Goal: Transaction & Acquisition: Purchase product/service

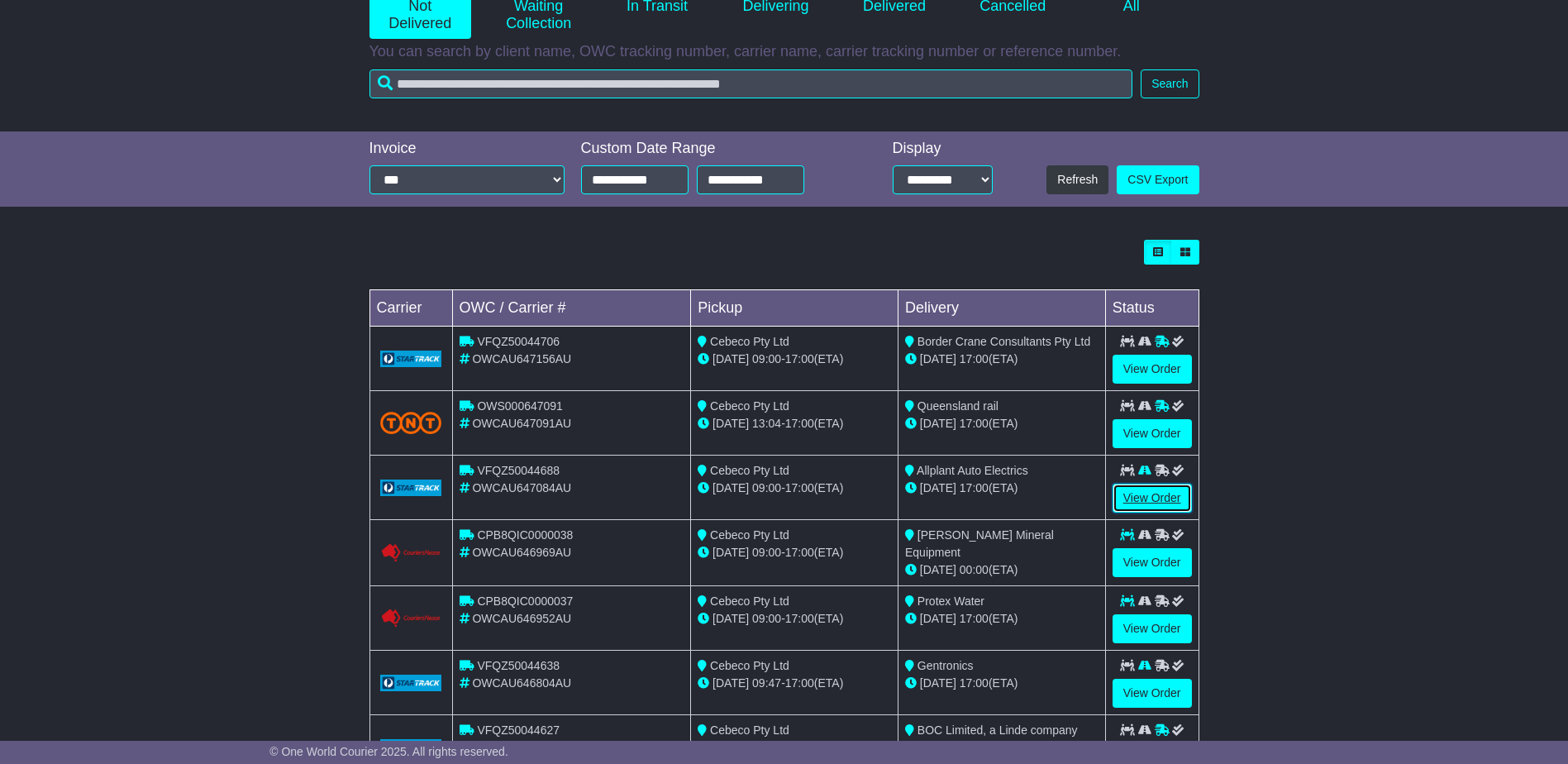
click at [1146, 495] on link "View Order" at bounding box center [1152, 498] width 79 height 29
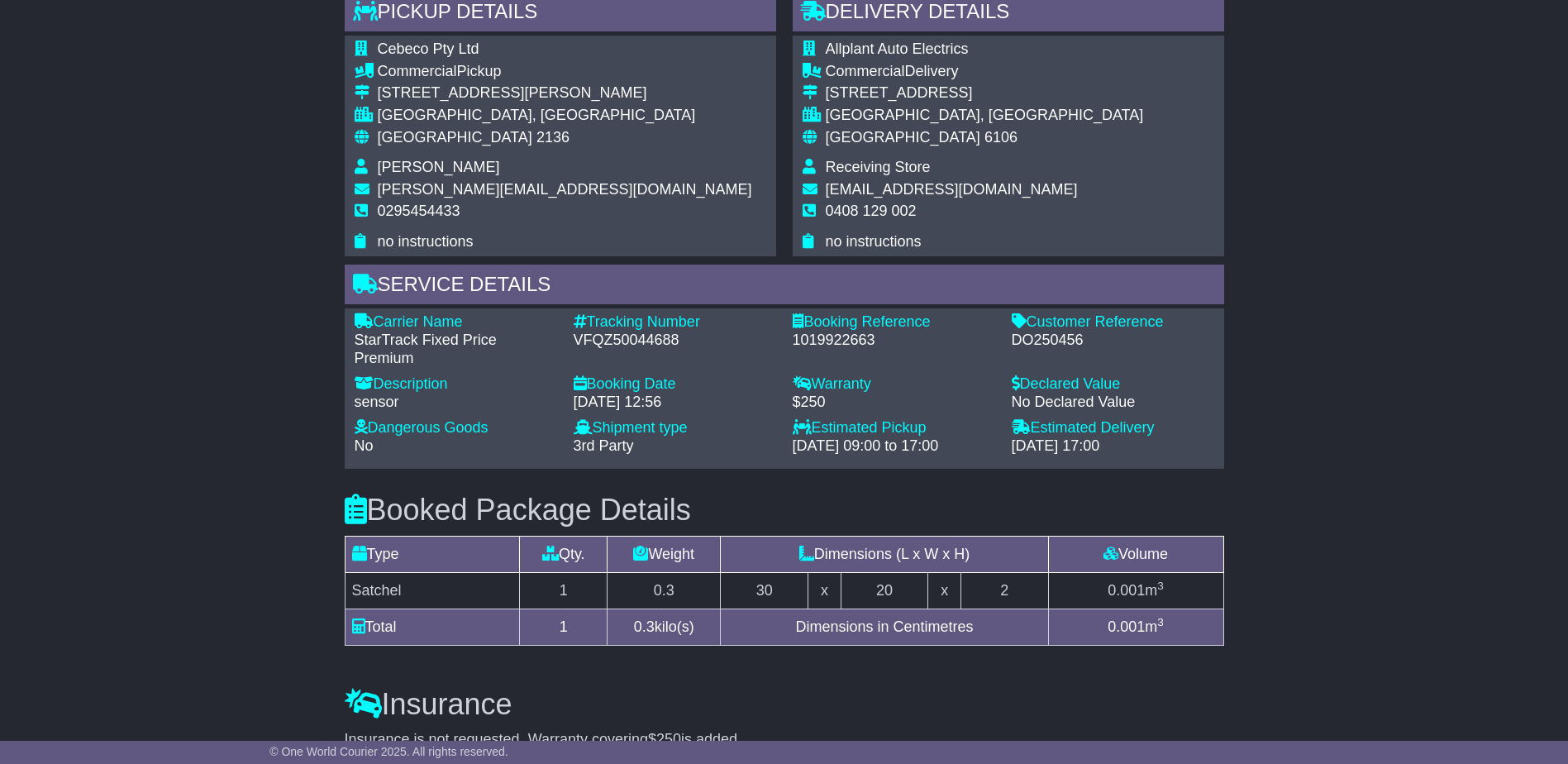
scroll to position [910, 0]
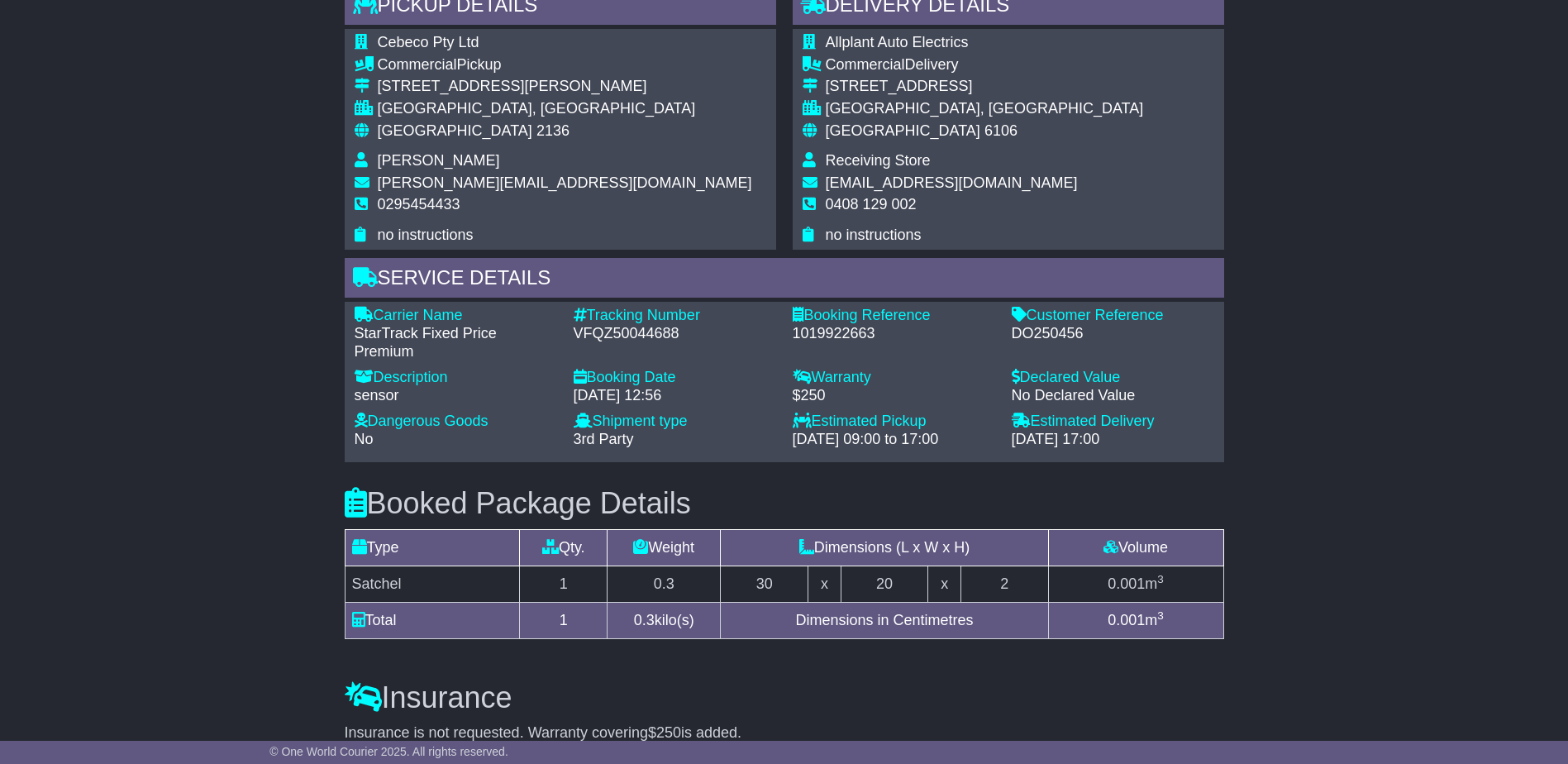
click at [1040, 334] on div "DO250456" at bounding box center [1113, 334] width 202 height 18
copy div "DO250456"
click at [626, 321] on div "Tracking Number" at bounding box center [675, 315] width 202 height 18
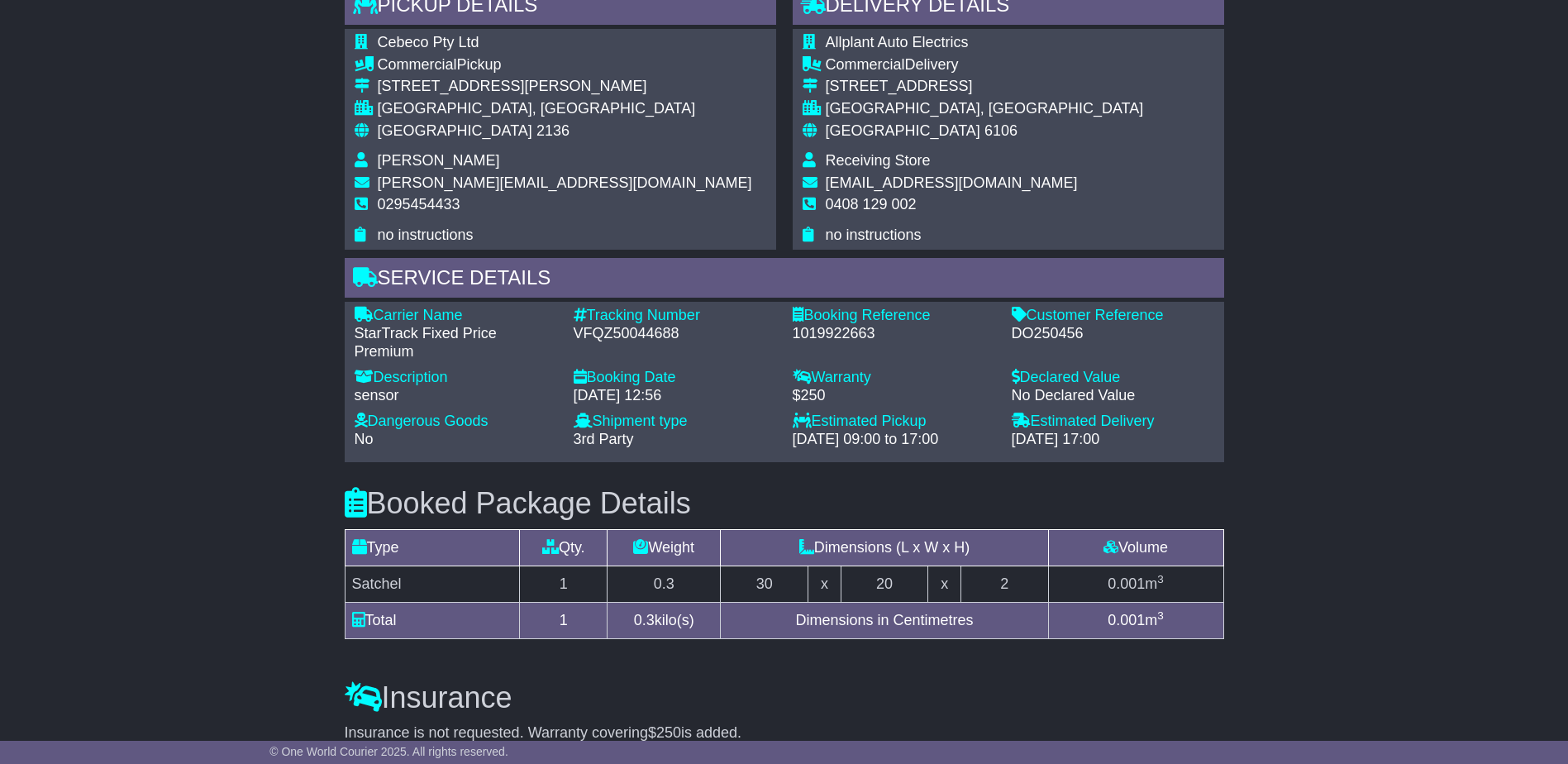
drag, startPoint x: 626, startPoint y: 321, endPoint x: 610, endPoint y: 324, distance: 16.3
click at [610, 325] on div "VFQZ50044688" at bounding box center [675, 334] width 202 height 18
copy div "VFQZ50044688"
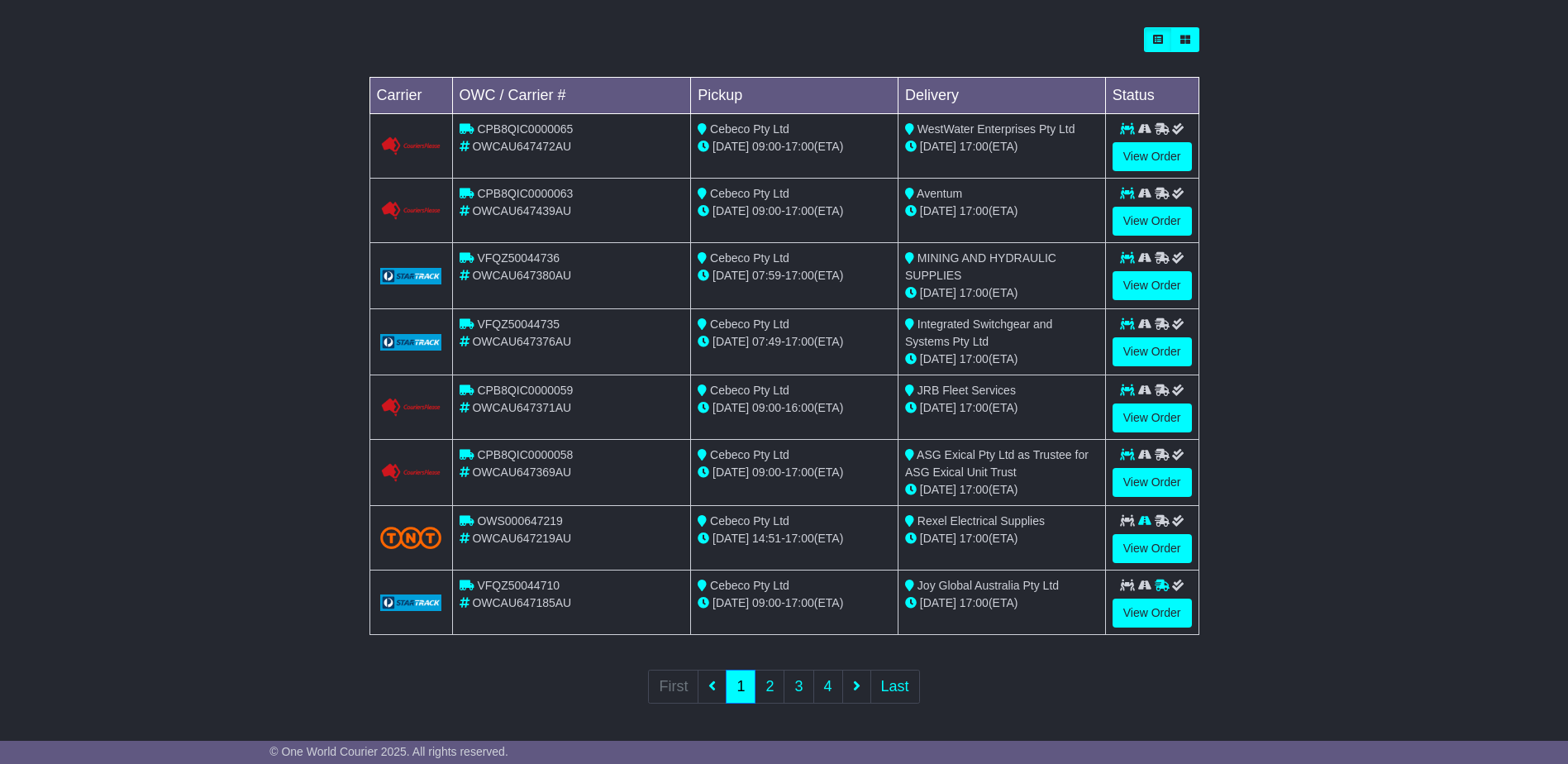
scroll to position [464, 0]
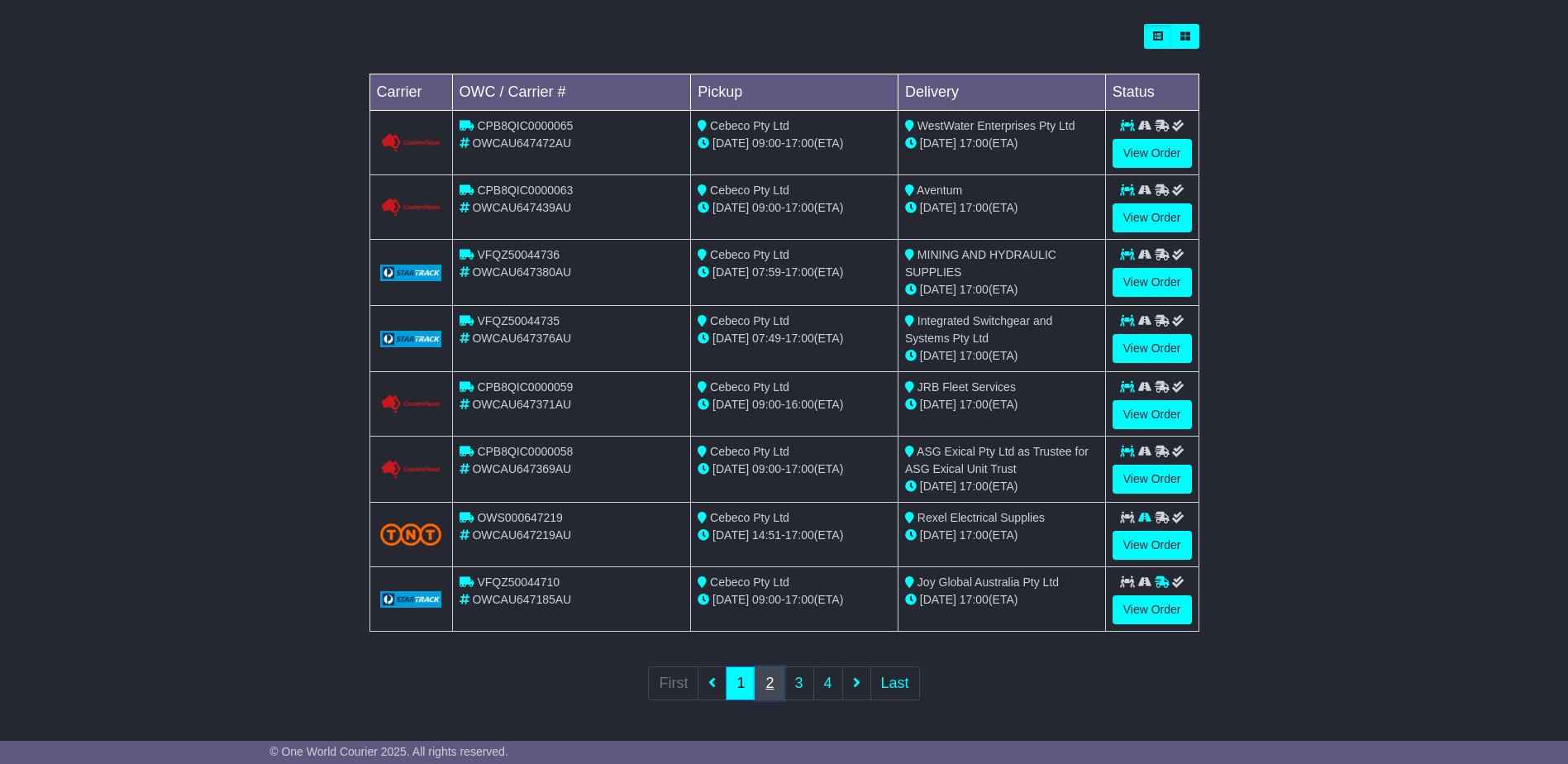
click at [763, 685] on link "2" at bounding box center [769, 684] width 29 height 34
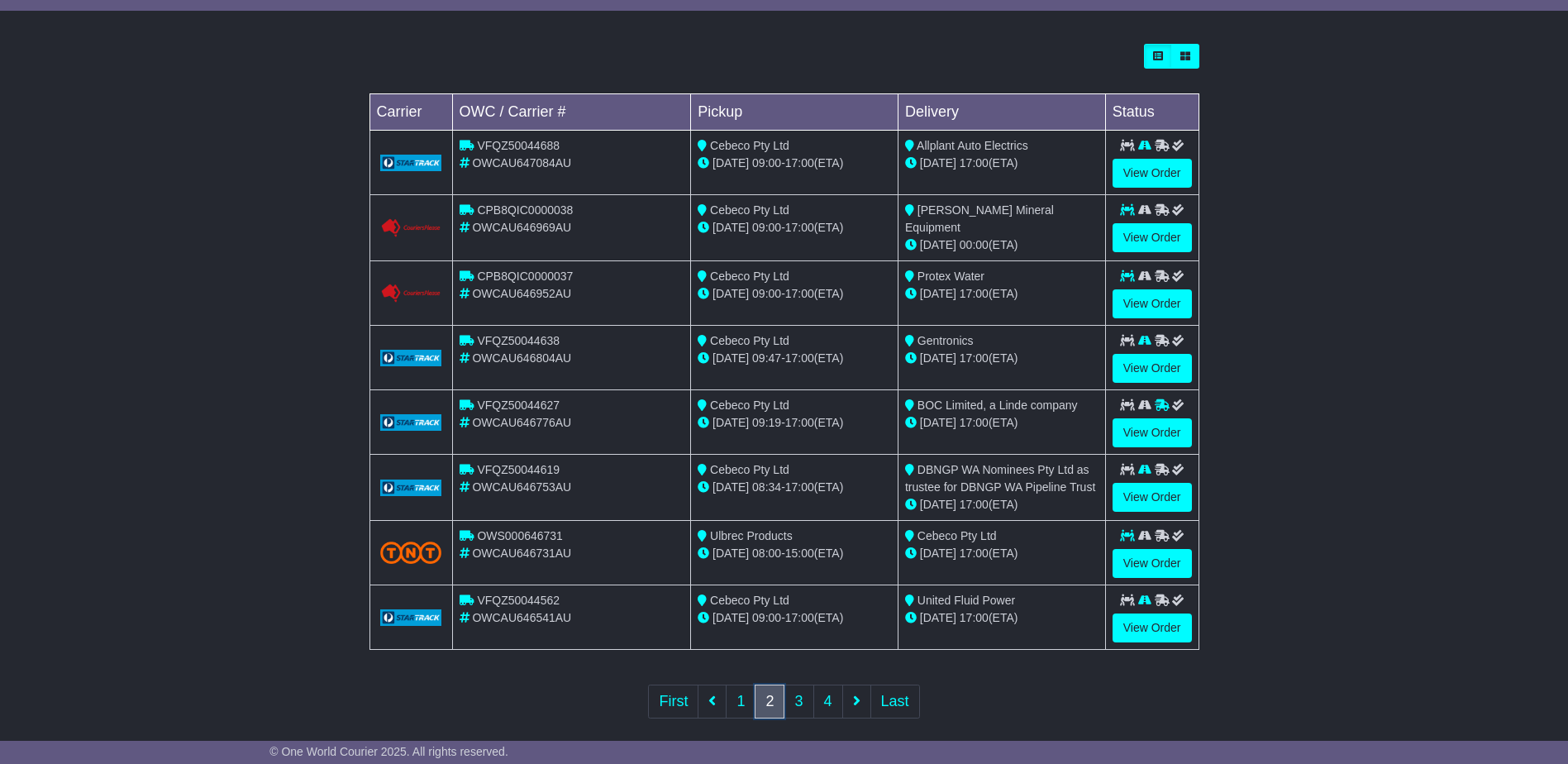
scroll to position [460, 0]
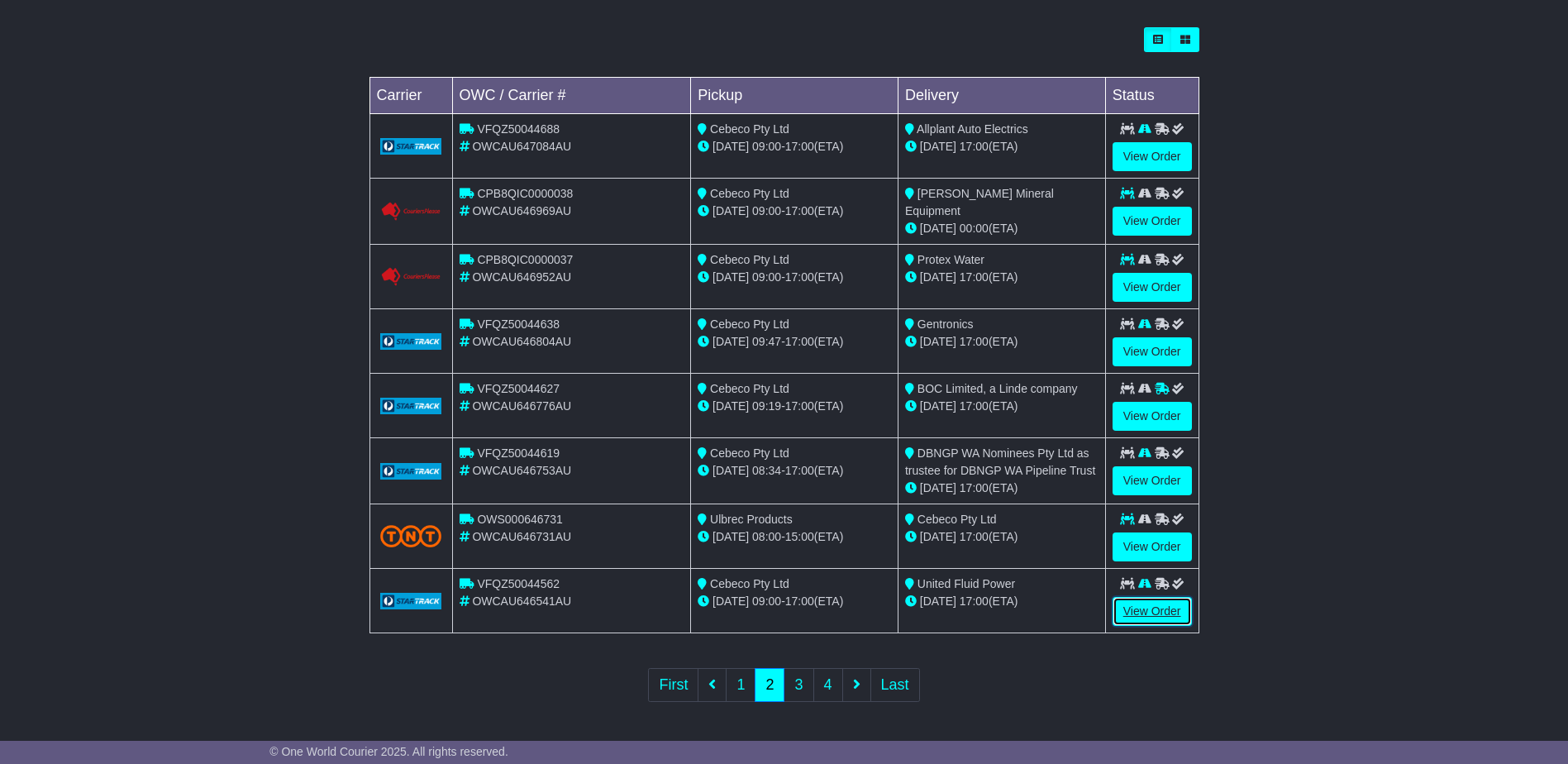
click at [1151, 606] on link "View Order" at bounding box center [1152, 611] width 79 height 29
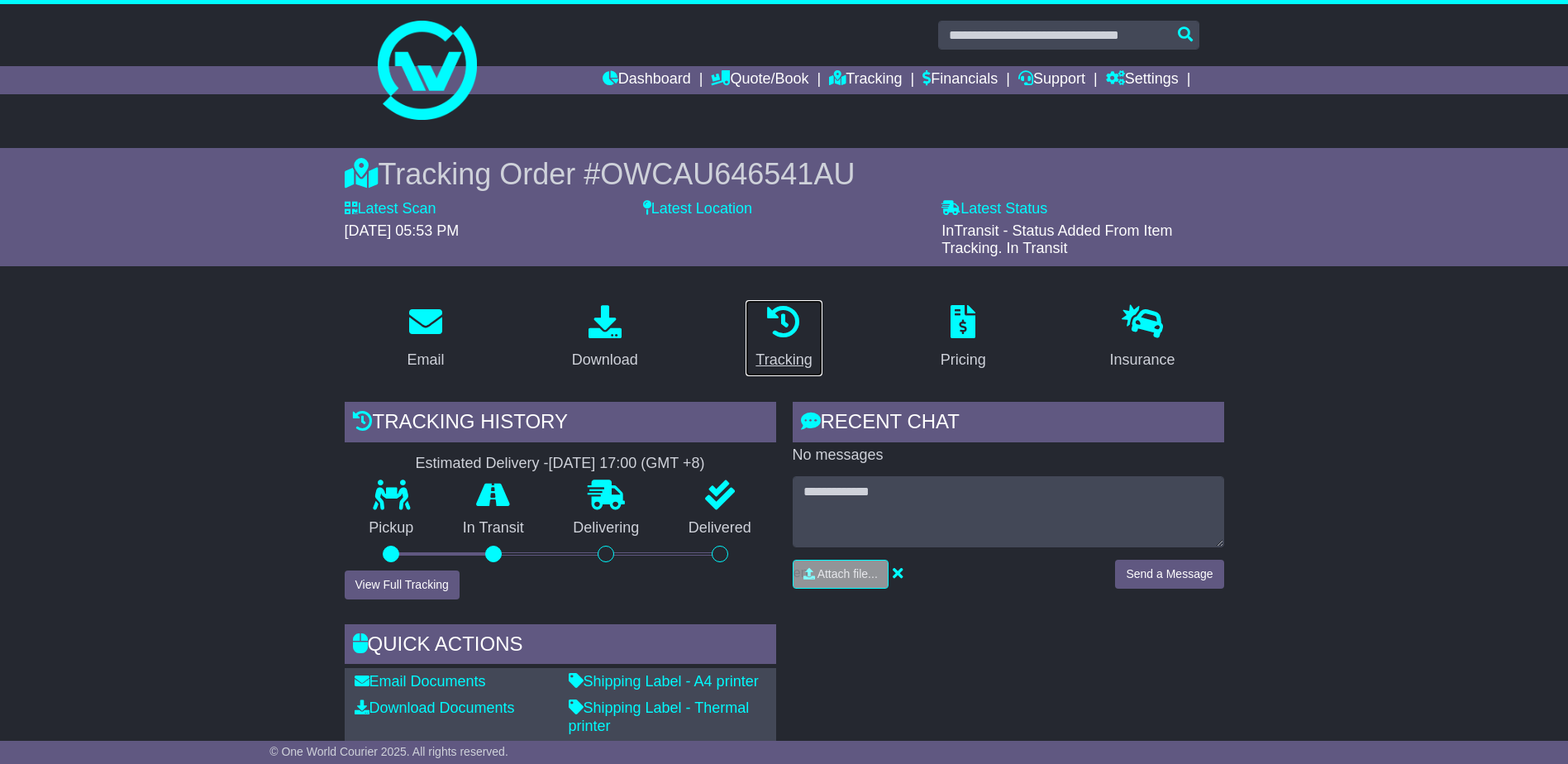
drag, startPoint x: 0, startPoint y: 0, endPoint x: 753, endPoint y: 354, distance: 832.1
click at [753, 354] on link "Tracking" at bounding box center [784, 339] width 78 height 78
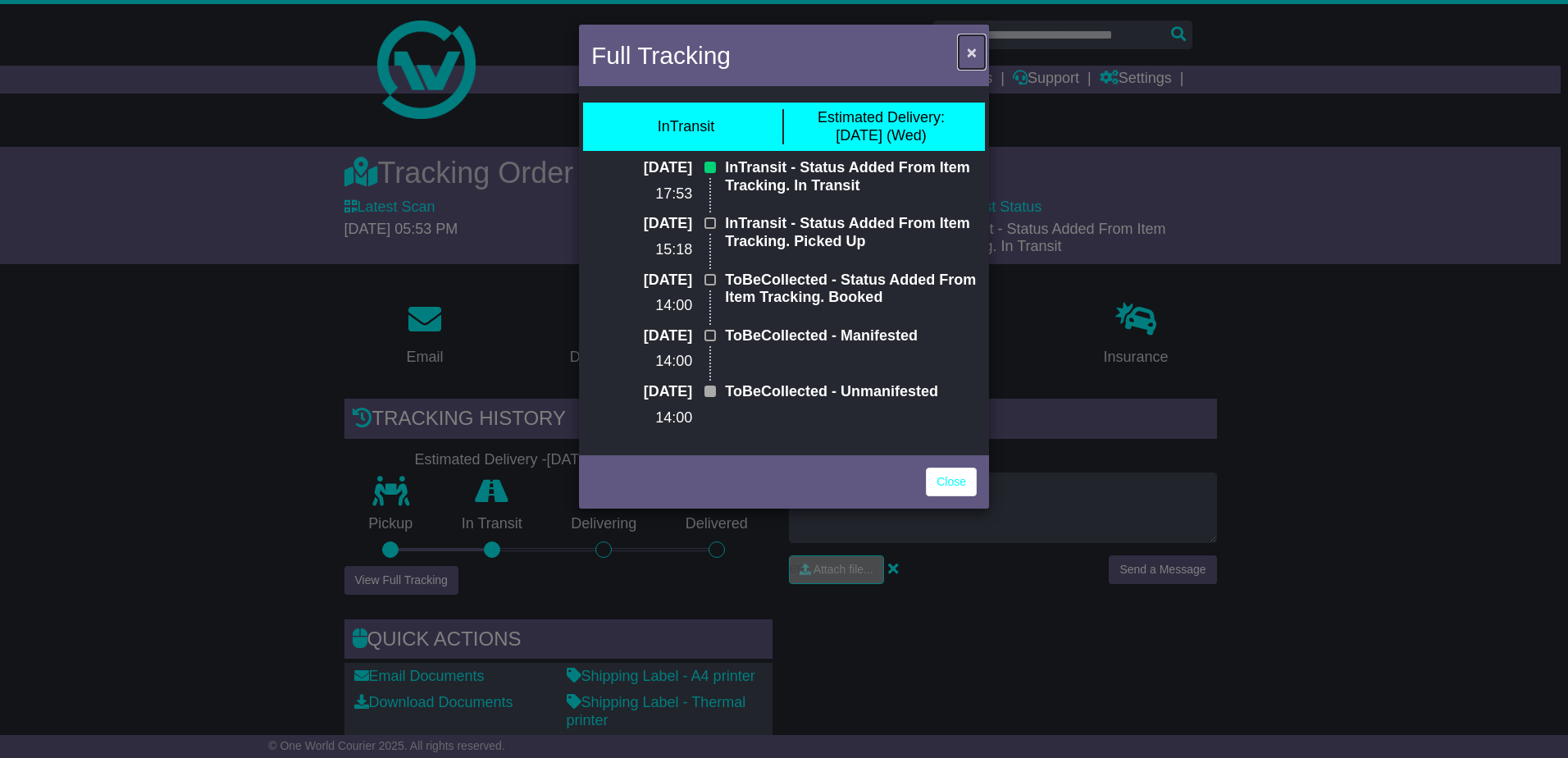
click at [978, 60] on button "×" at bounding box center [972, 53] width 26 height 34
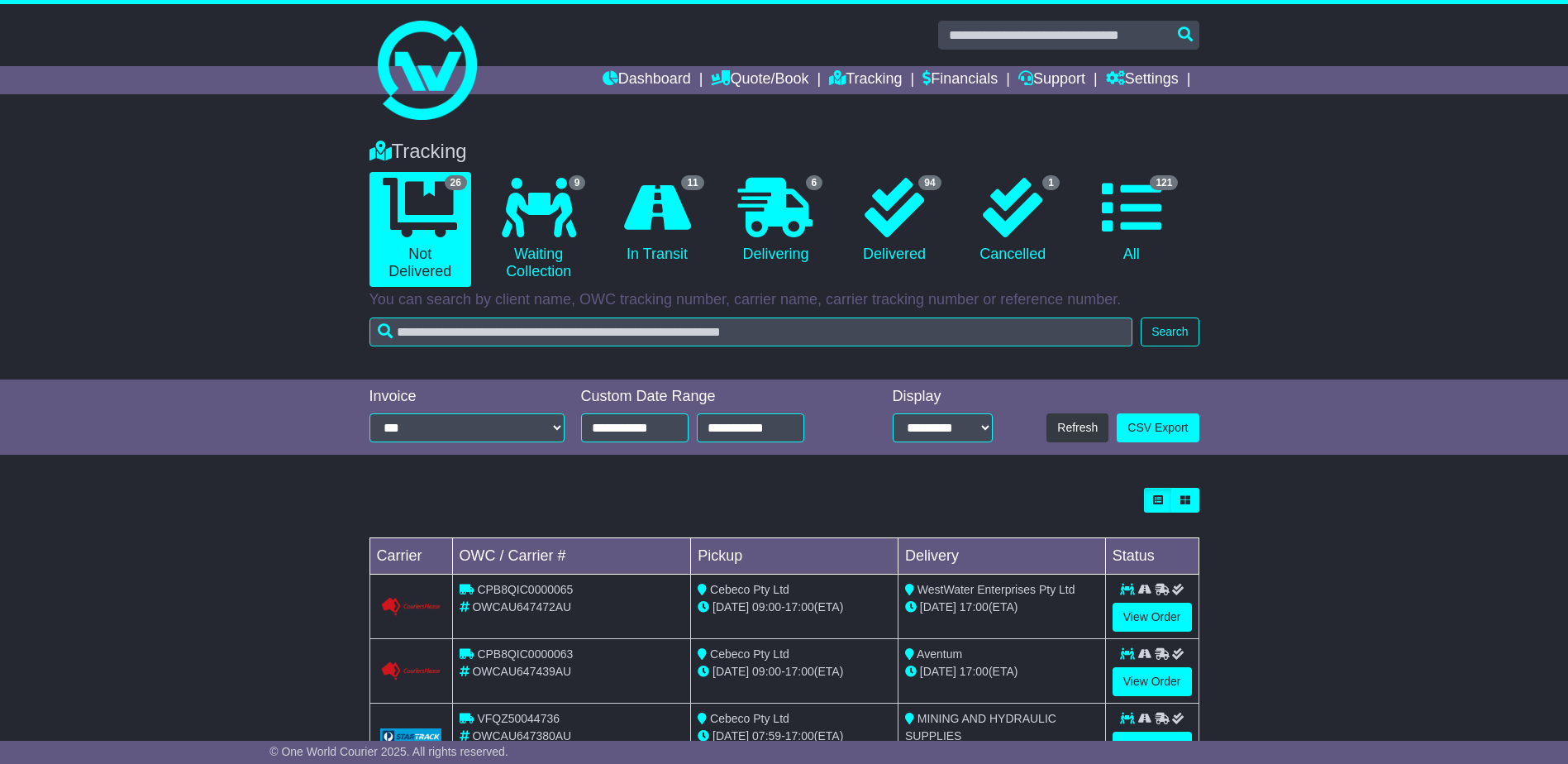
scroll to position [460, 0]
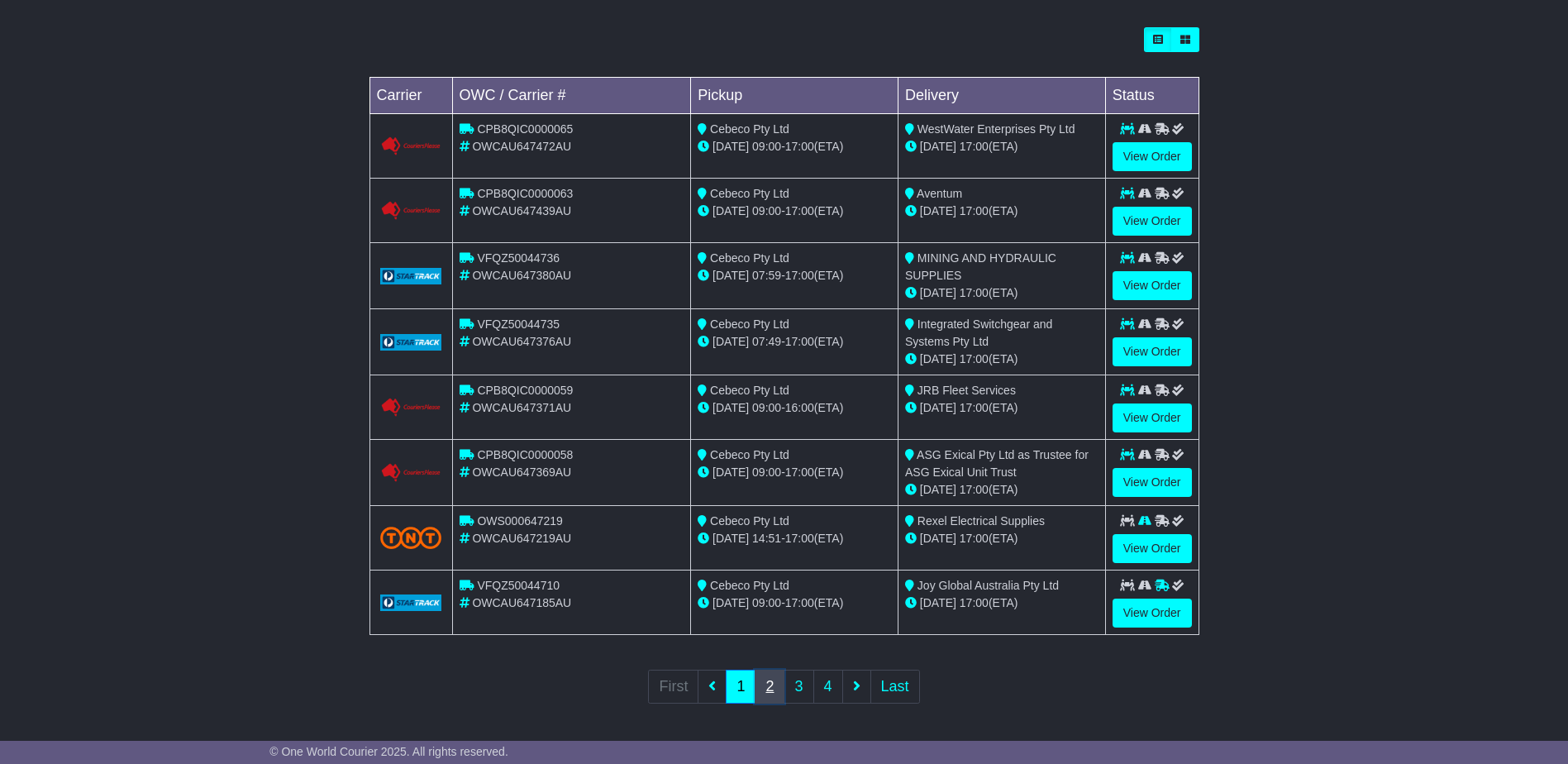
click at [777, 682] on link "2" at bounding box center [769, 686] width 29 height 34
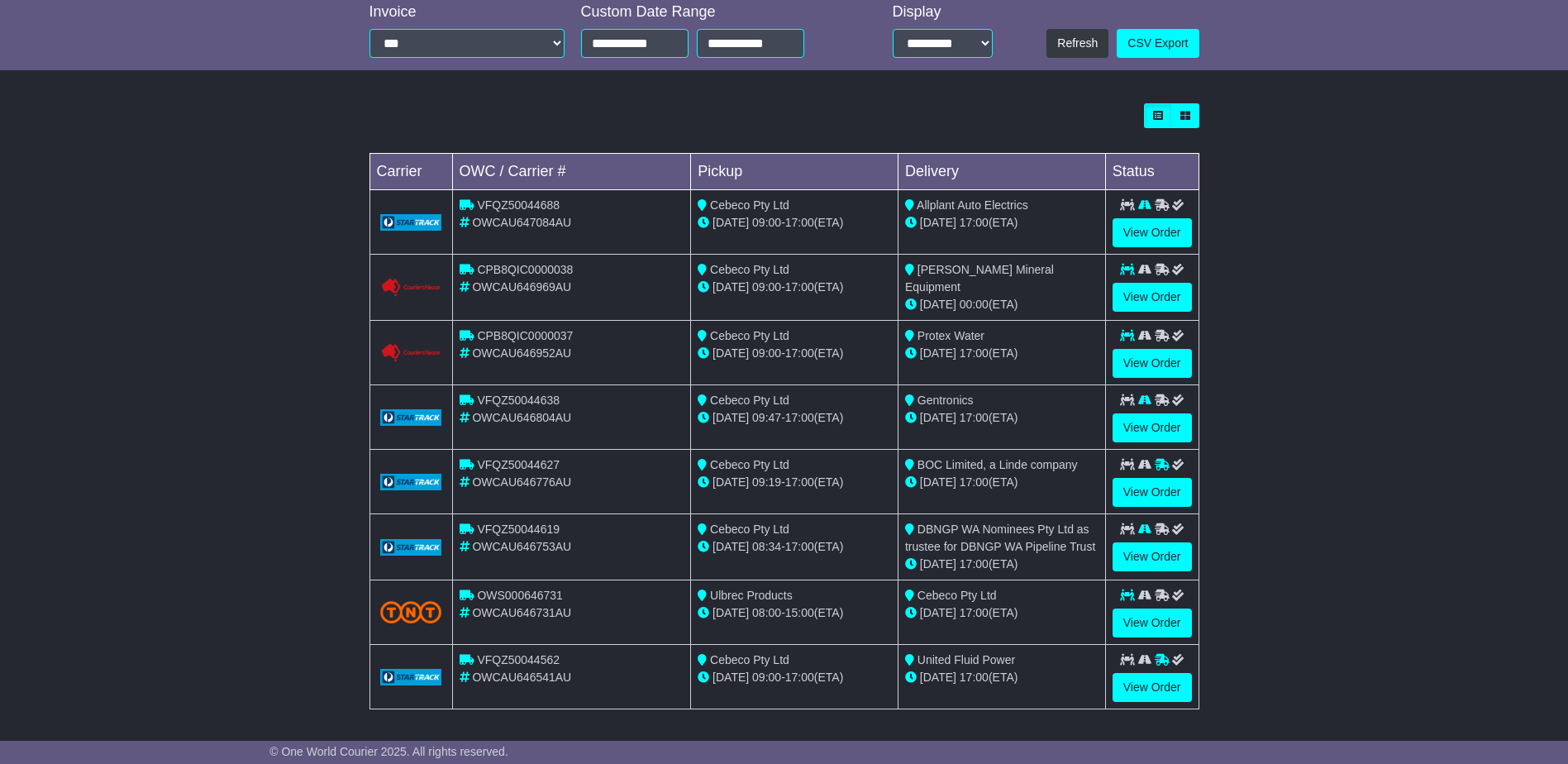
scroll to position [413, 0]
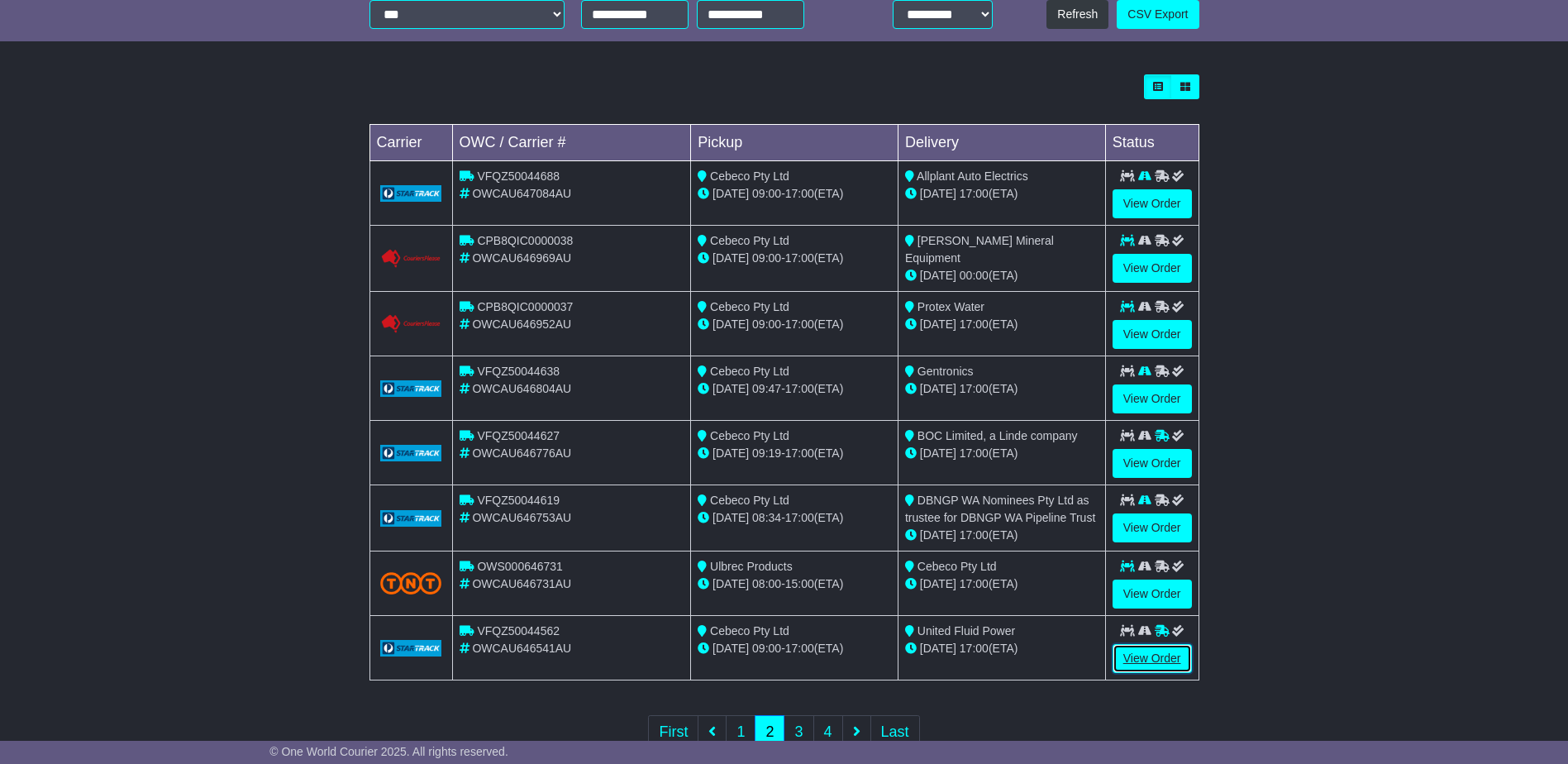
click at [1147, 663] on link "View Order" at bounding box center [1152, 658] width 79 height 29
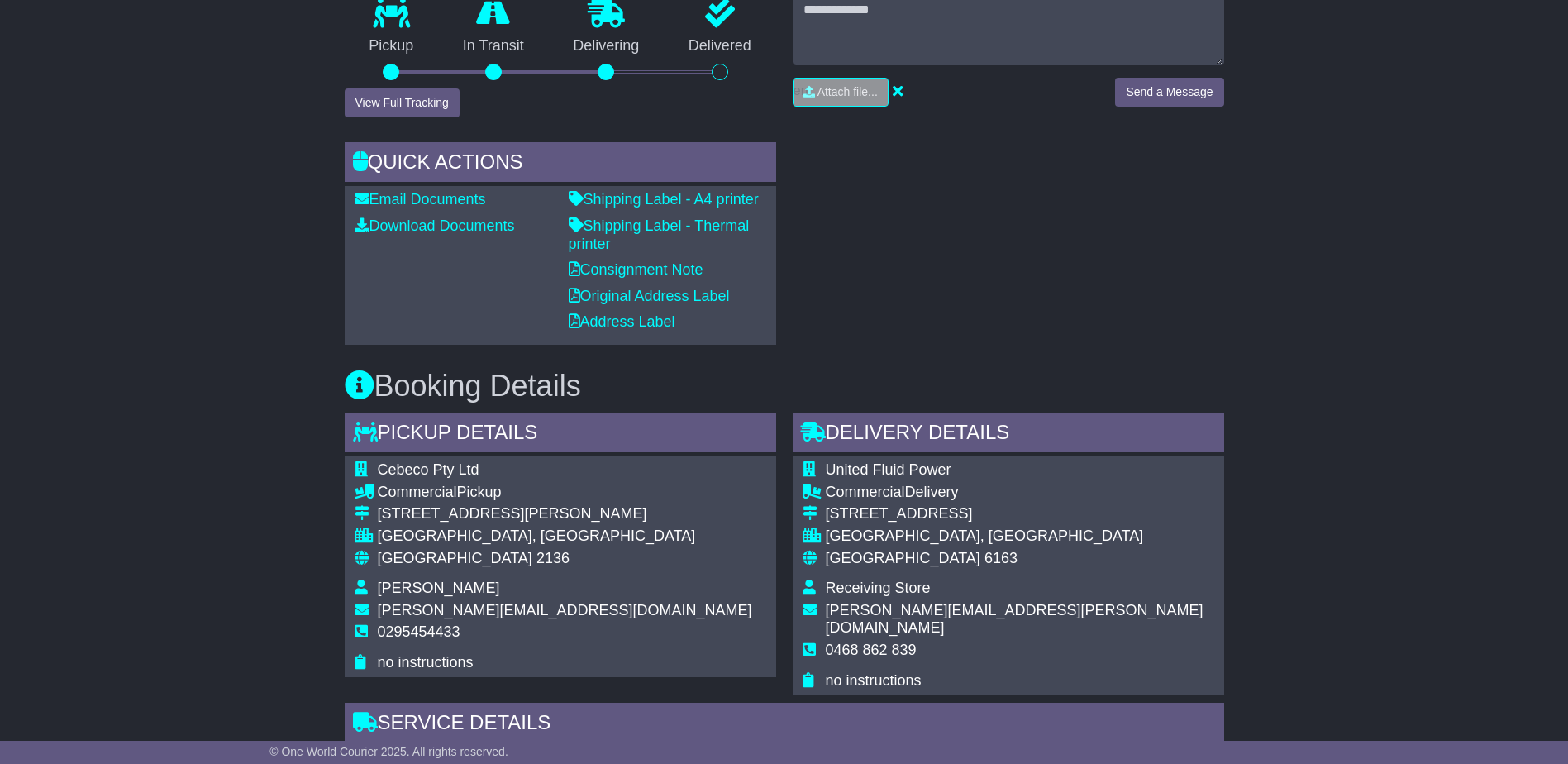
scroll to position [744, 0]
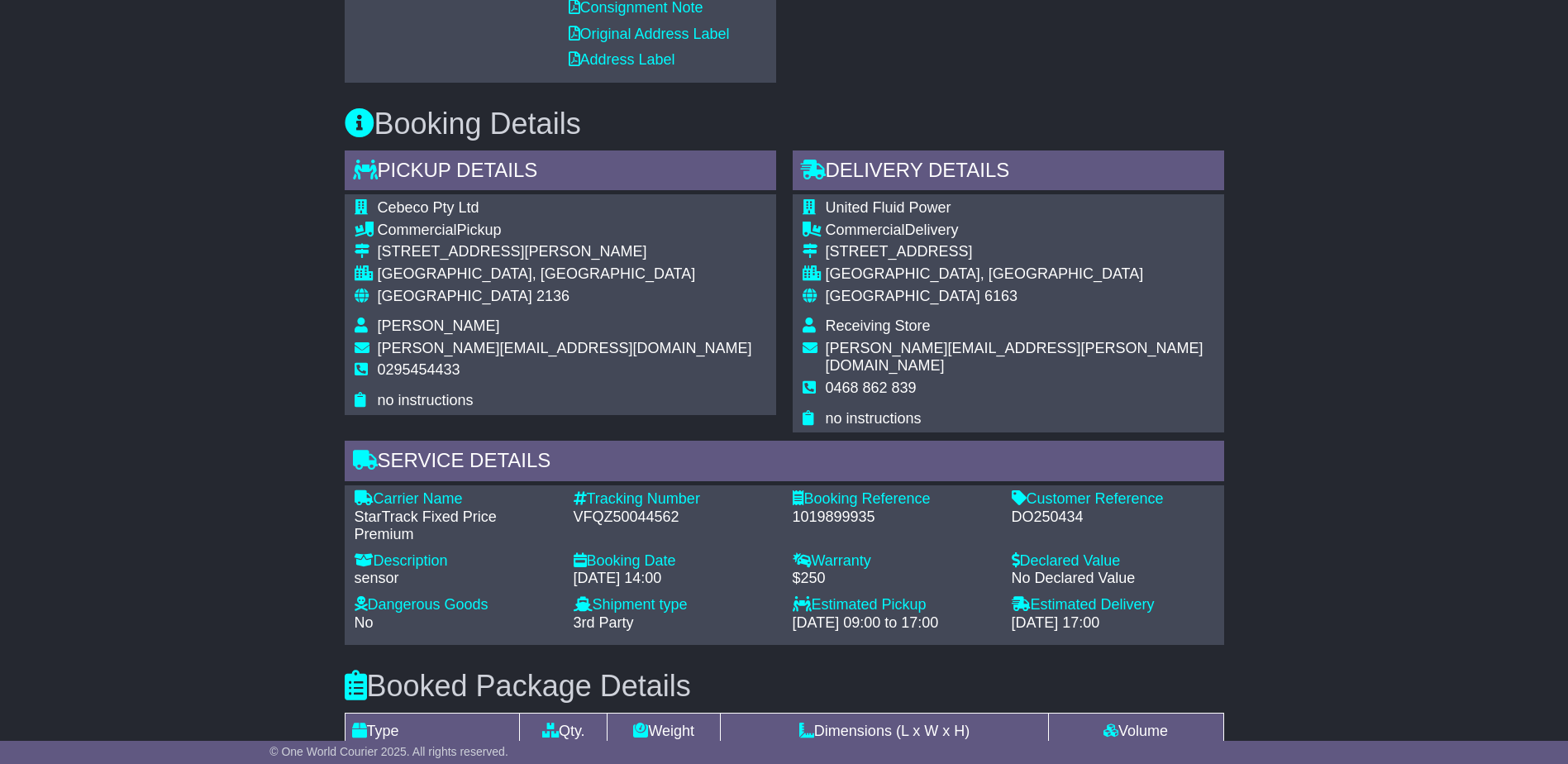
click at [1042, 509] on div "DO250434" at bounding box center [1113, 517] width 202 height 18
copy div "DO250434"
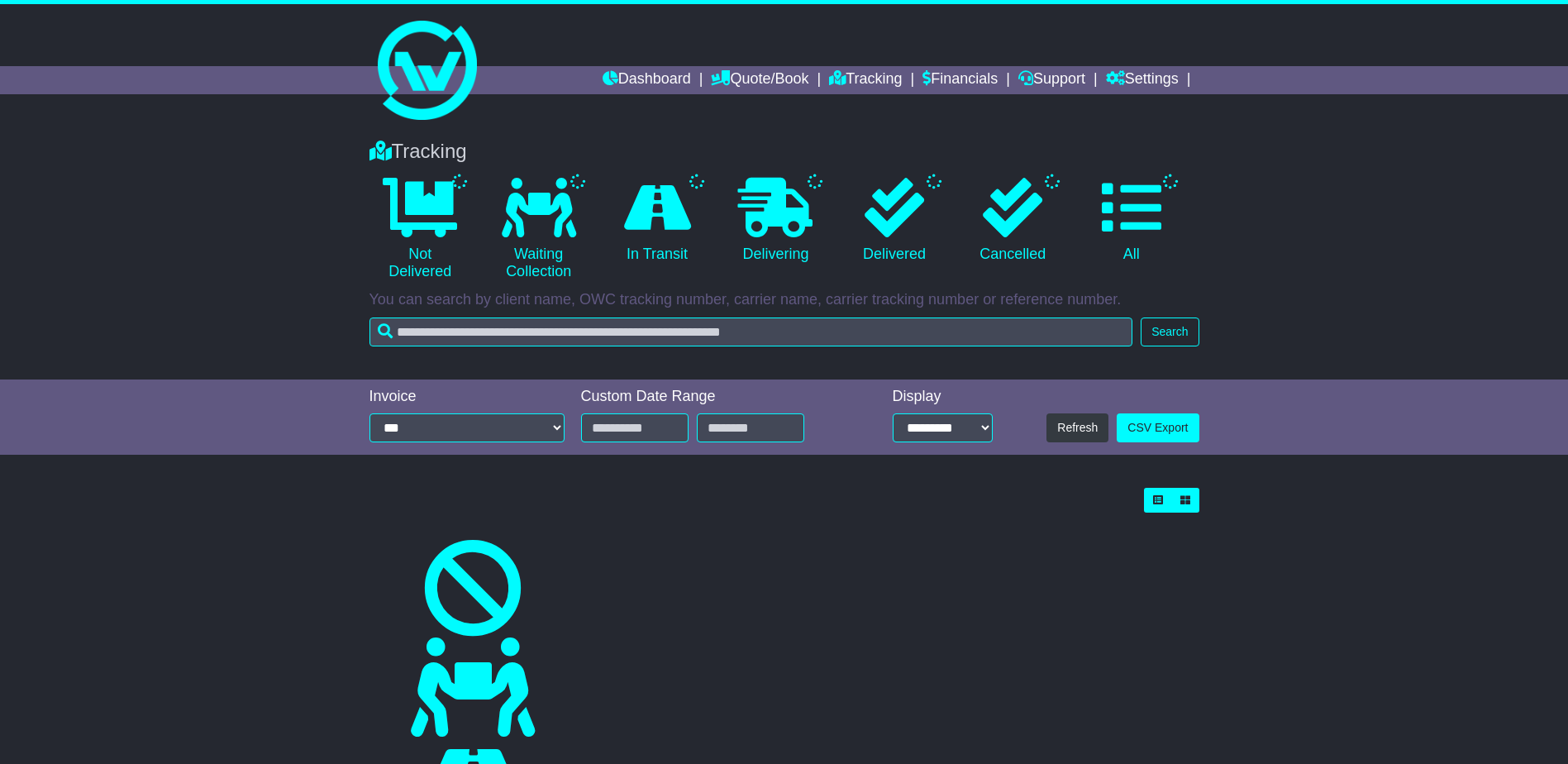
scroll to position [413, 0]
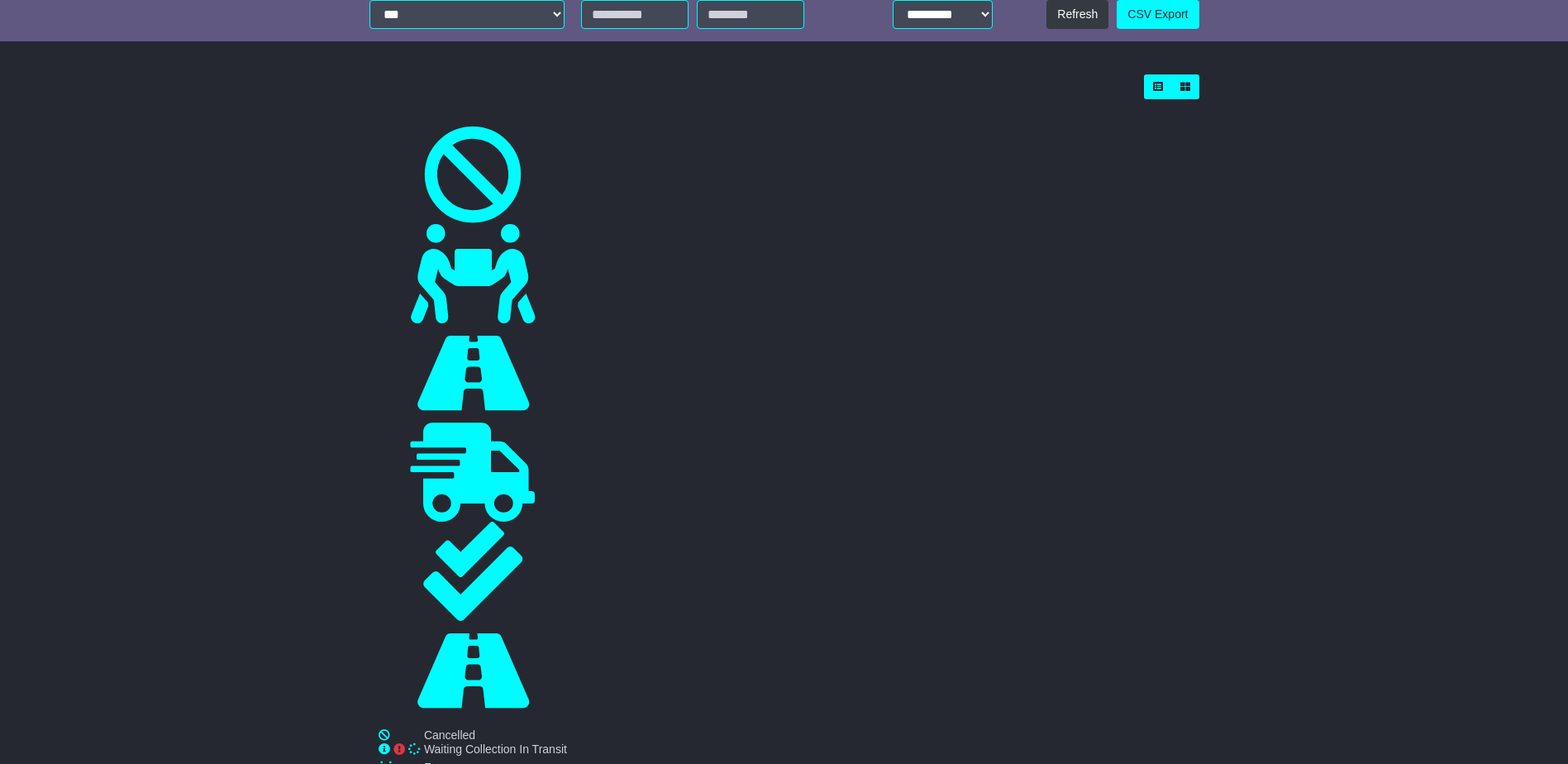
type input "**********"
select select "*"
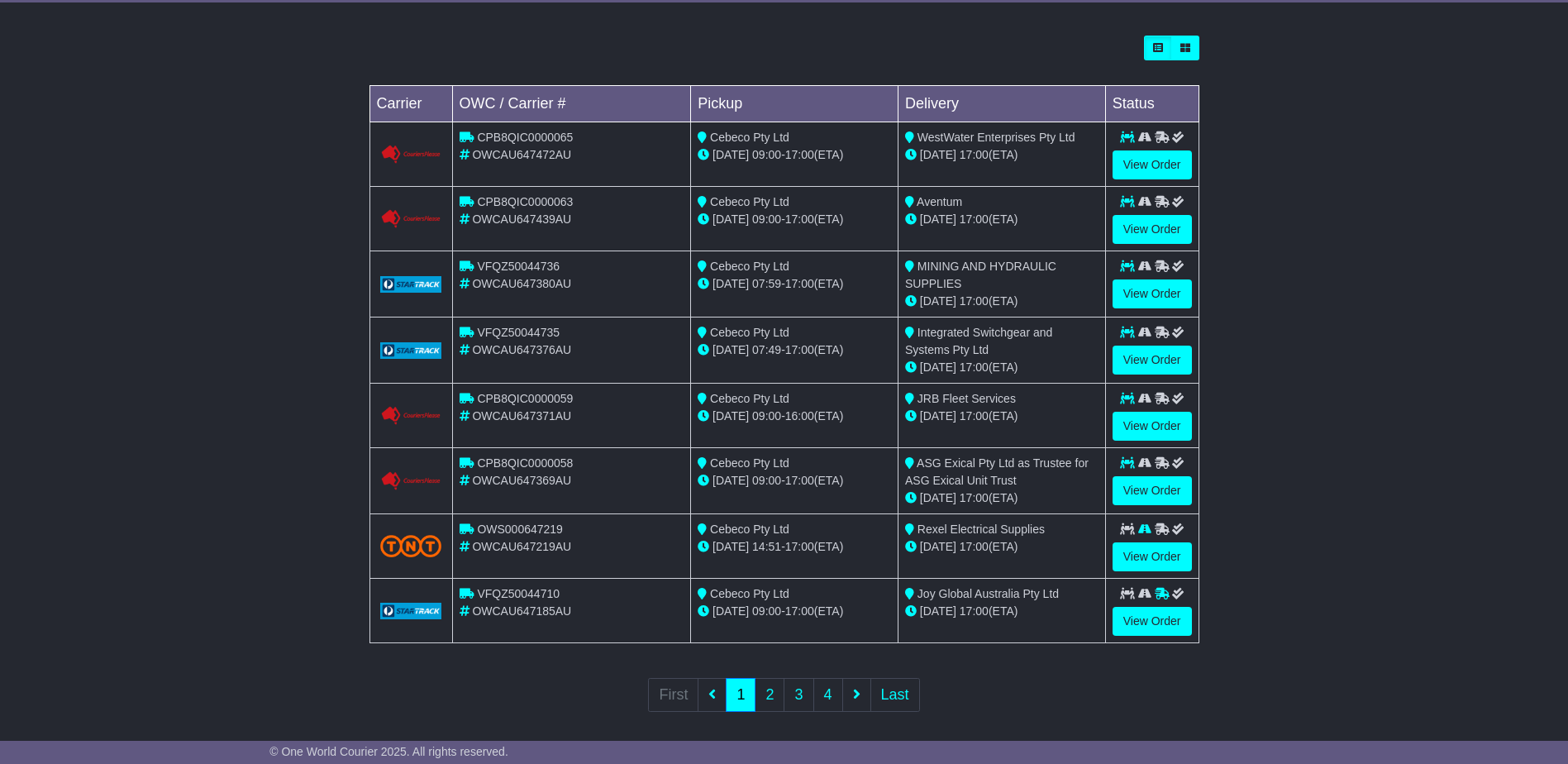
scroll to position [464, 0]
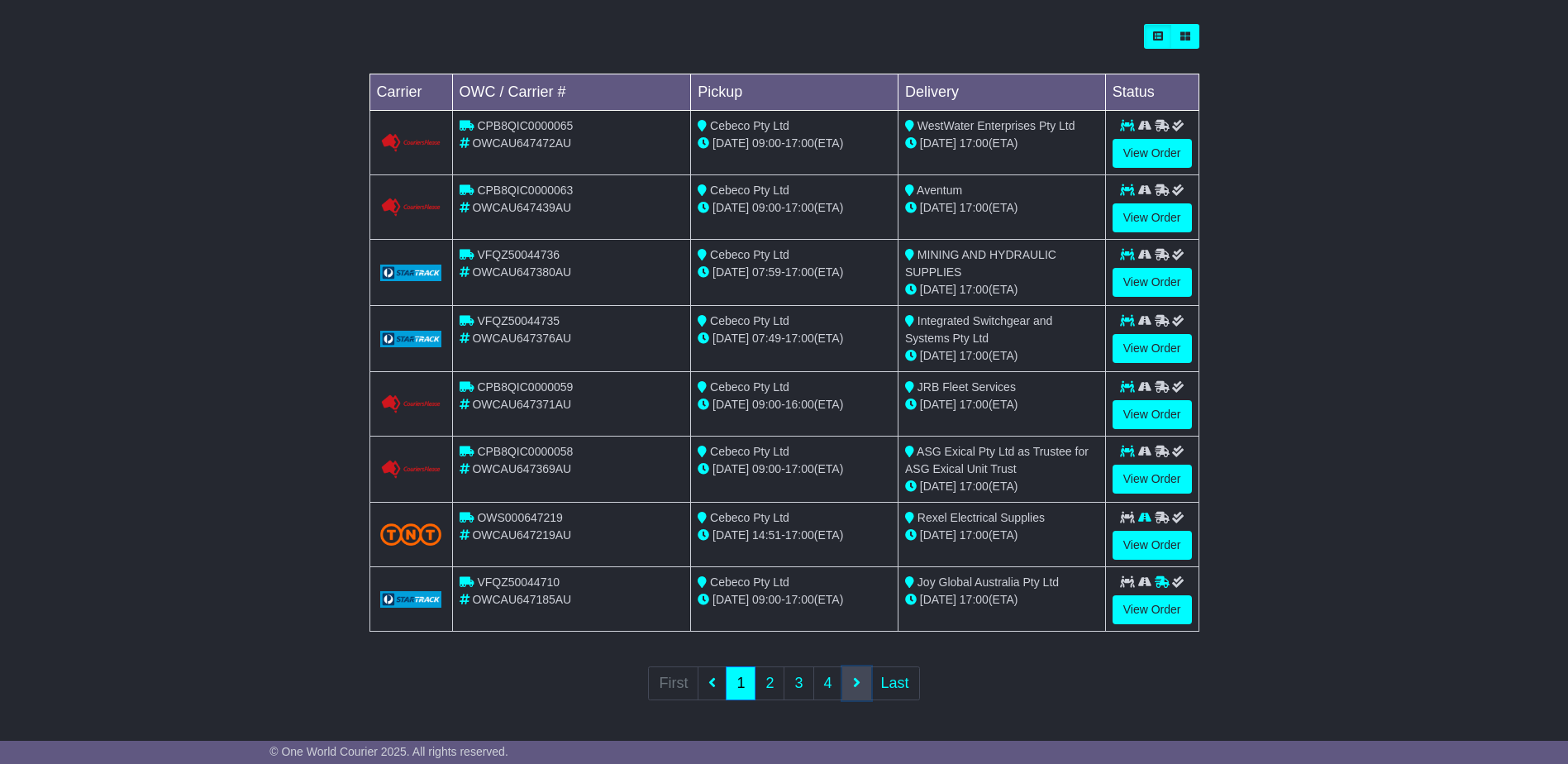
click at [853, 676] on icon at bounding box center [857, 683] width 8 height 15
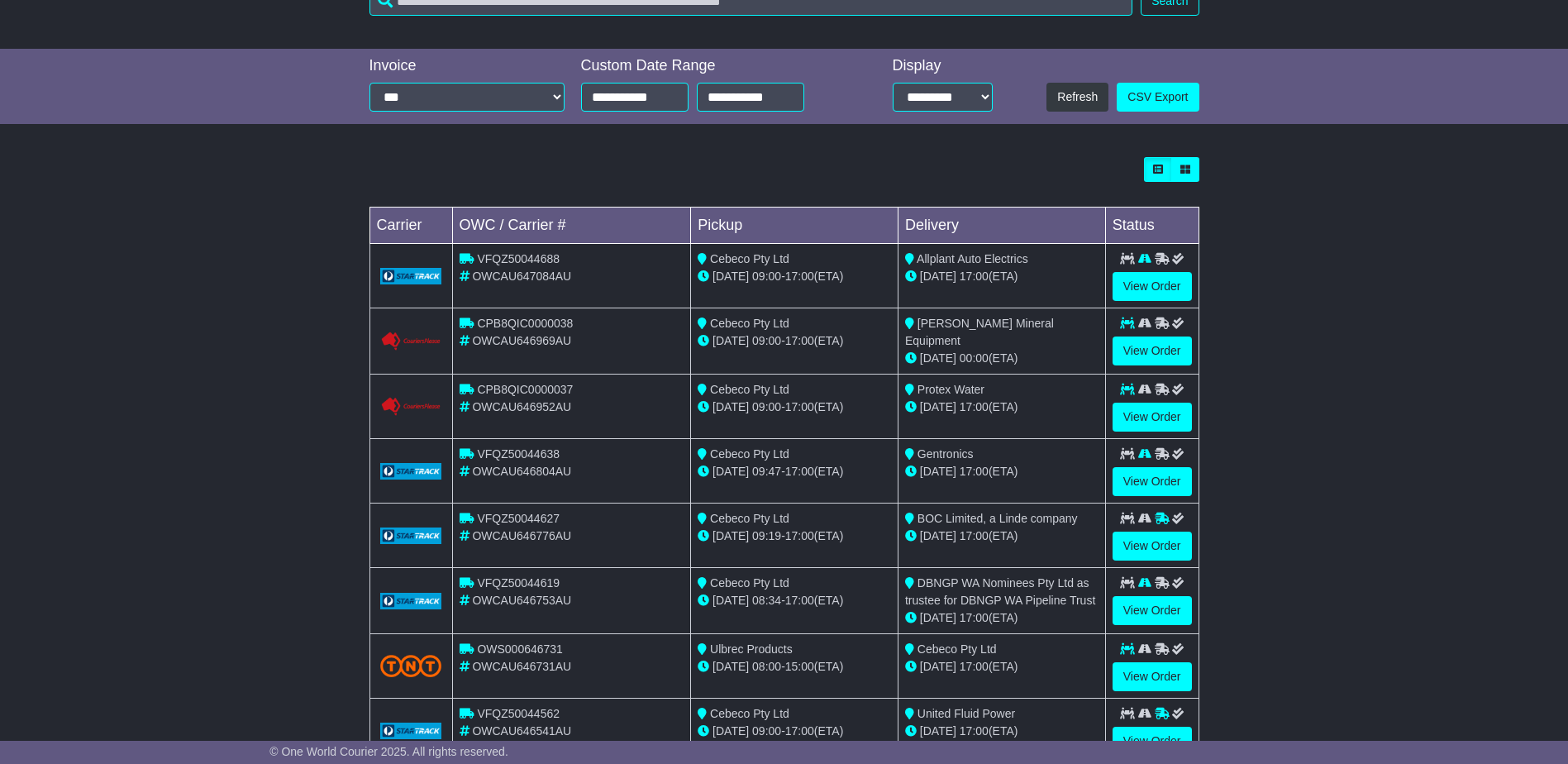
scroll to position [460, 0]
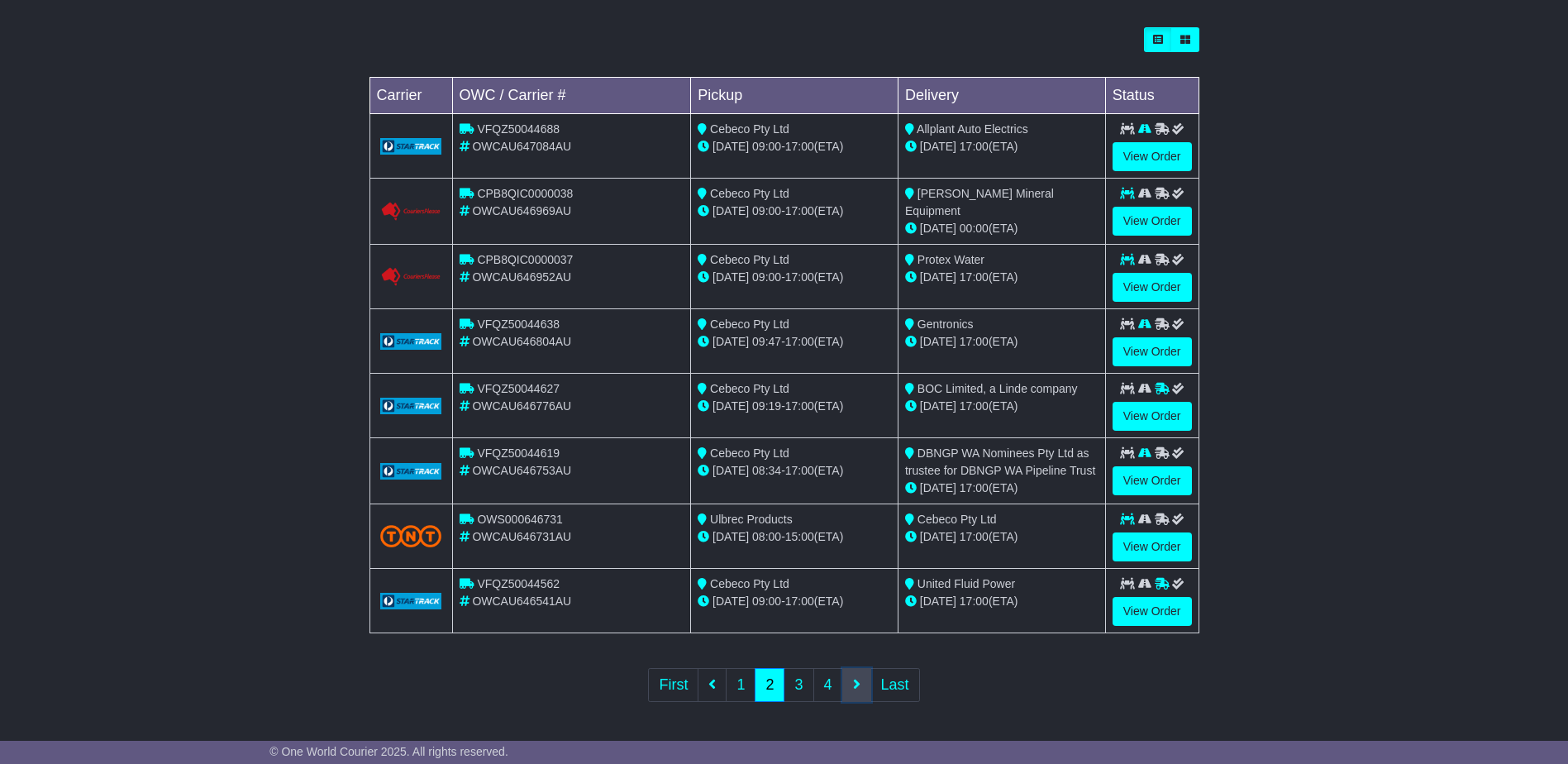
click at [864, 690] on link at bounding box center [856, 686] width 29 height 34
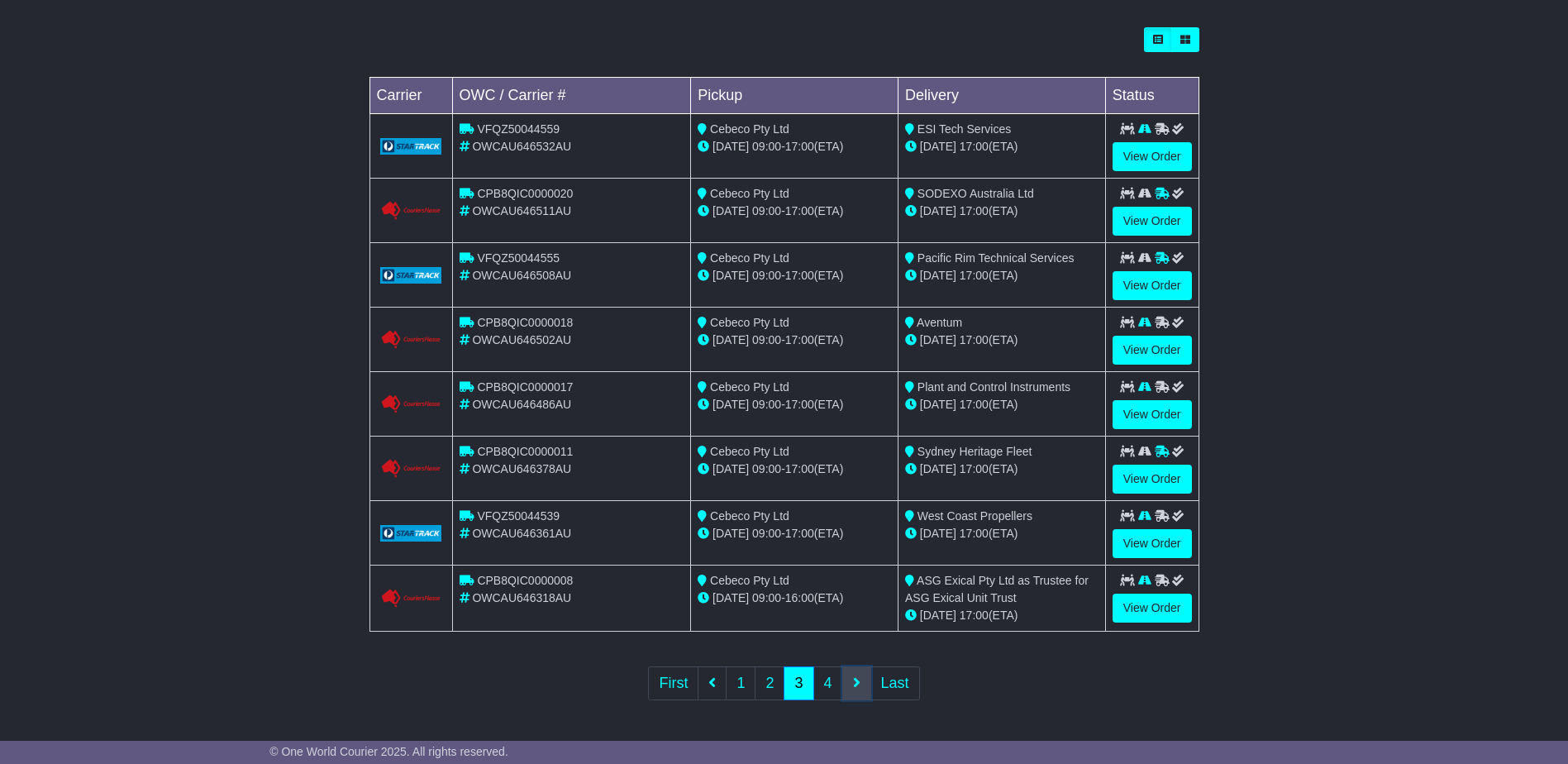
scroll to position [0, 0]
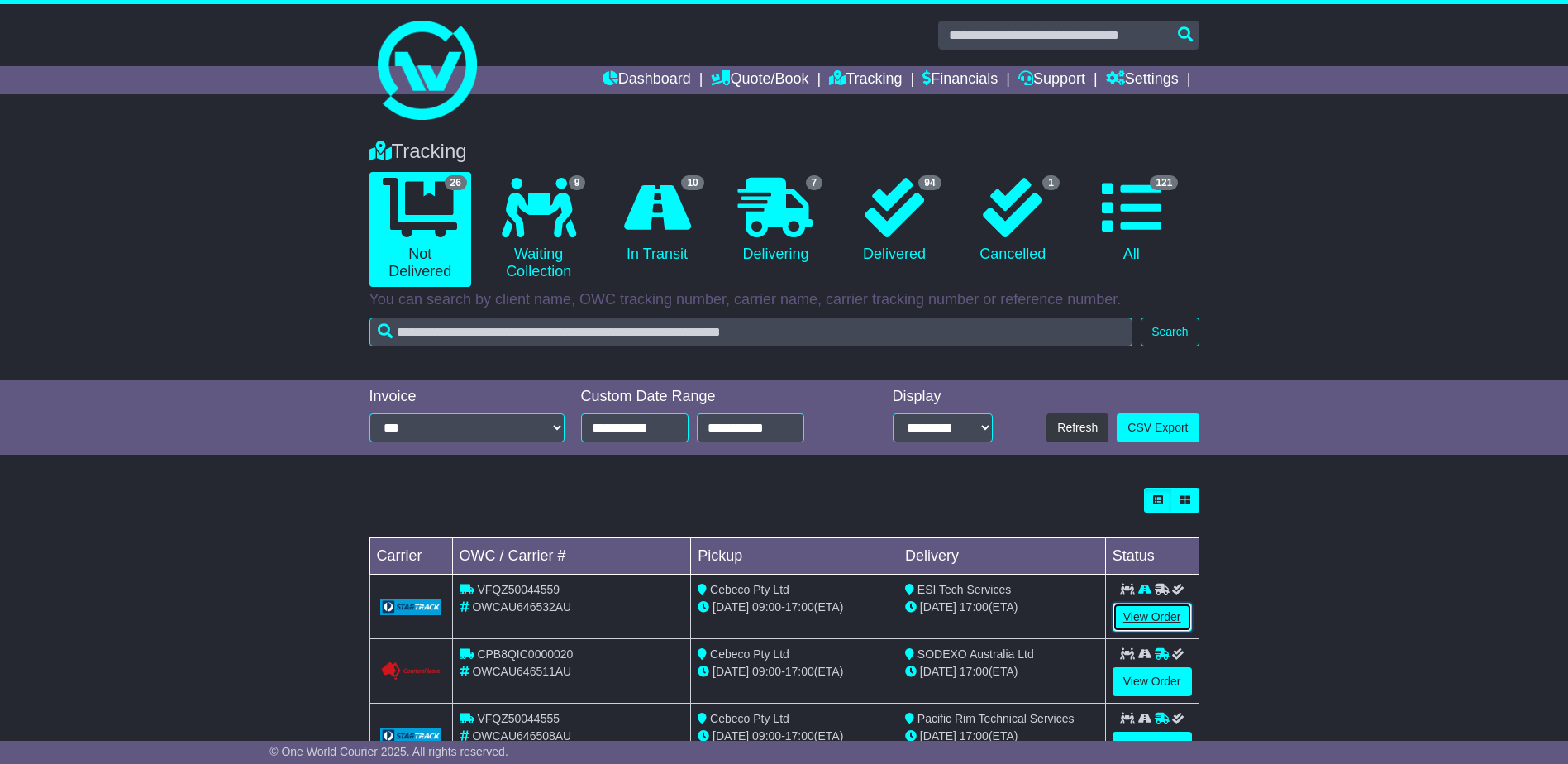
click at [1151, 630] on link "View Order" at bounding box center [1152, 617] width 79 height 29
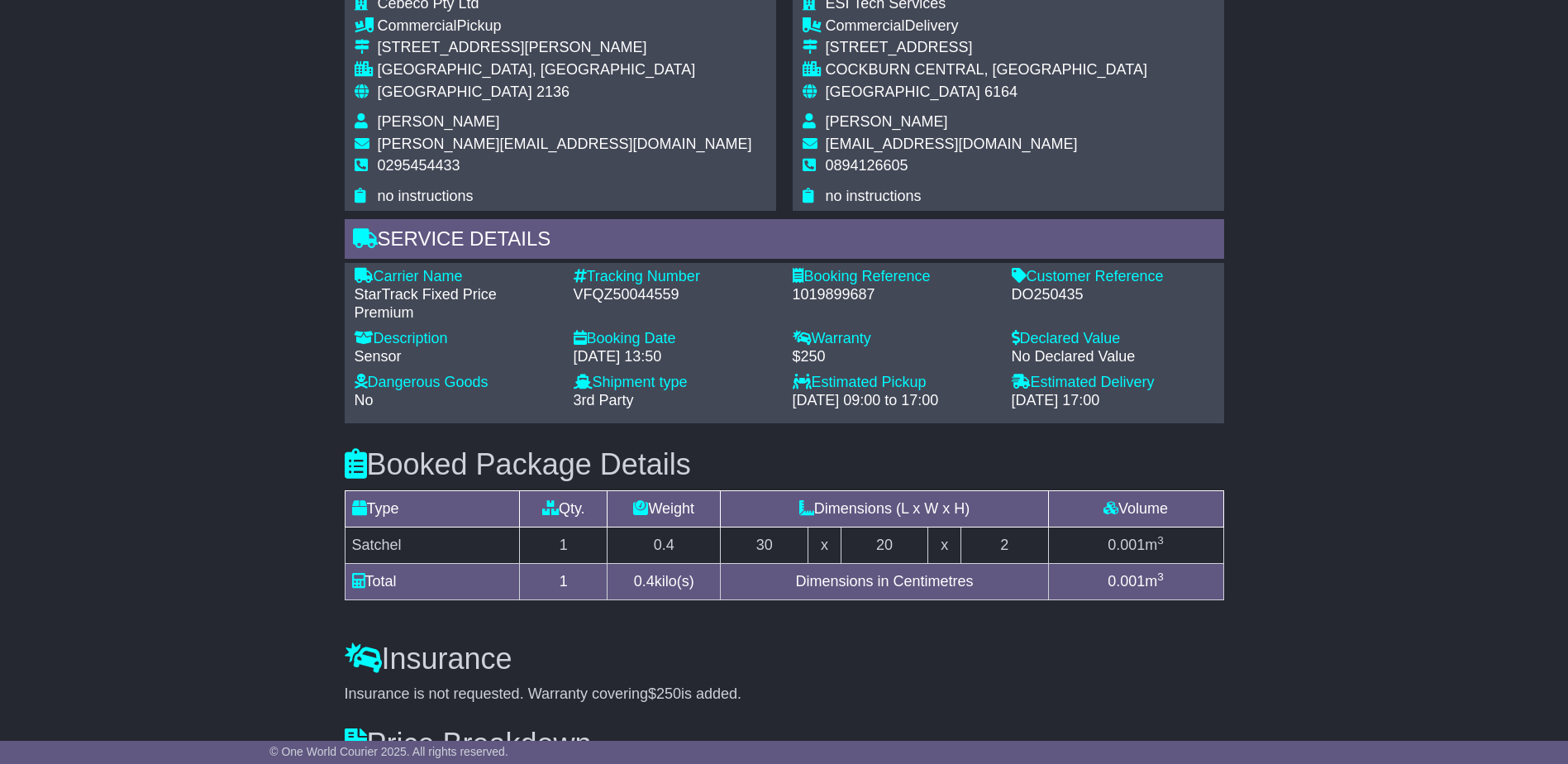
scroll to position [1157, 0]
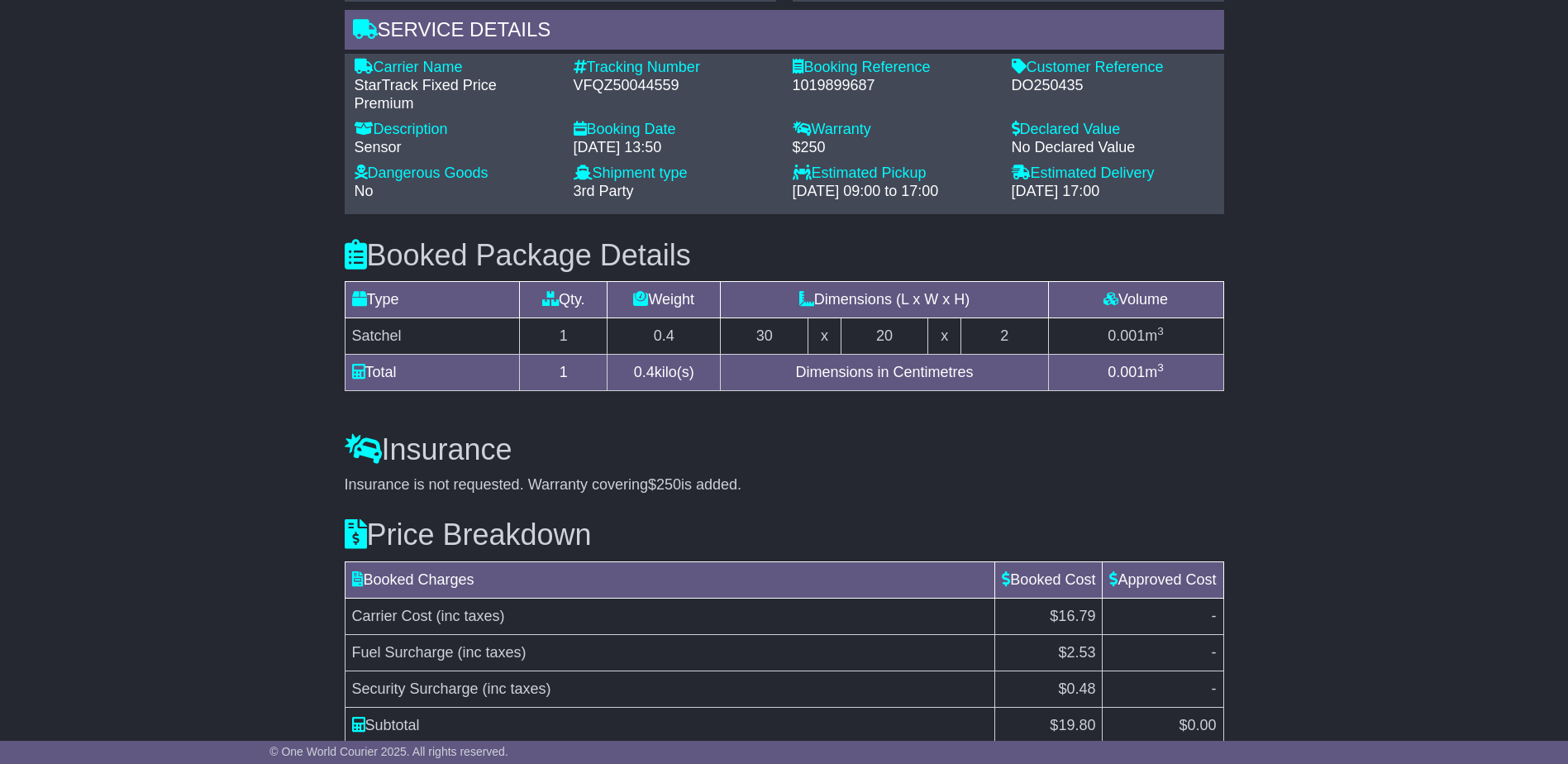
click at [1057, 93] on div "DO250435" at bounding box center [1113, 85] width 202 height 18
click at [1052, 93] on div "DO250435" at bounding box center [1113, 85] width 202 height 18
click at [1043, 81] on div "DO250435" at bounding box center [1113, 85] width 202 height 18
copy div "5"
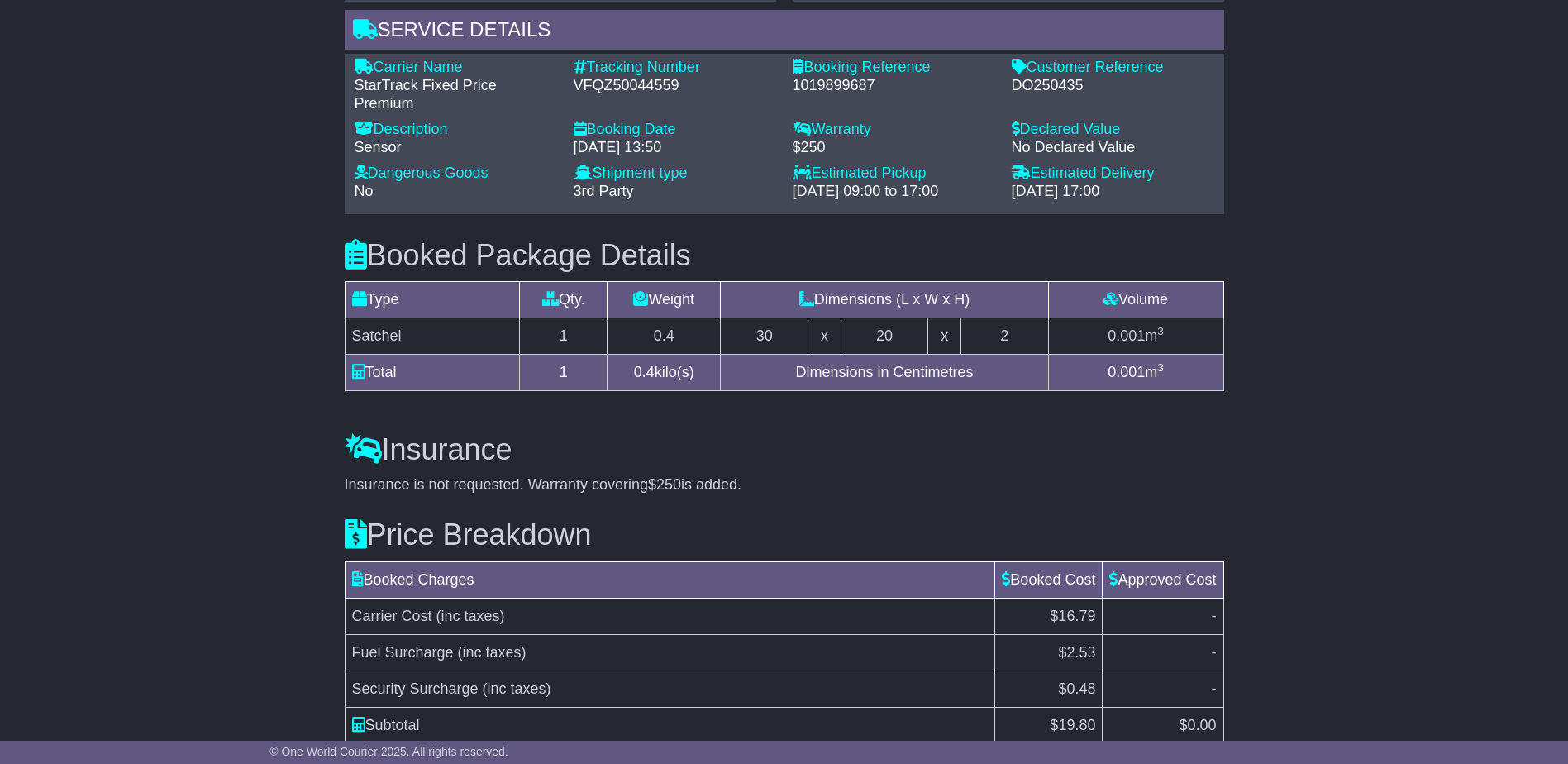
click at [1032, 73] on div "Customer Reference" at bounding box center [1113, 67] width 202 height 18
drag, startPoint x: 1032, startPoint y: 73, endPoint x: 1024, endPoint y: 86, distance: 15.3
click at [1024, 86] on div "DO250435" at bounding box center [1113, 85] width 202 height 18
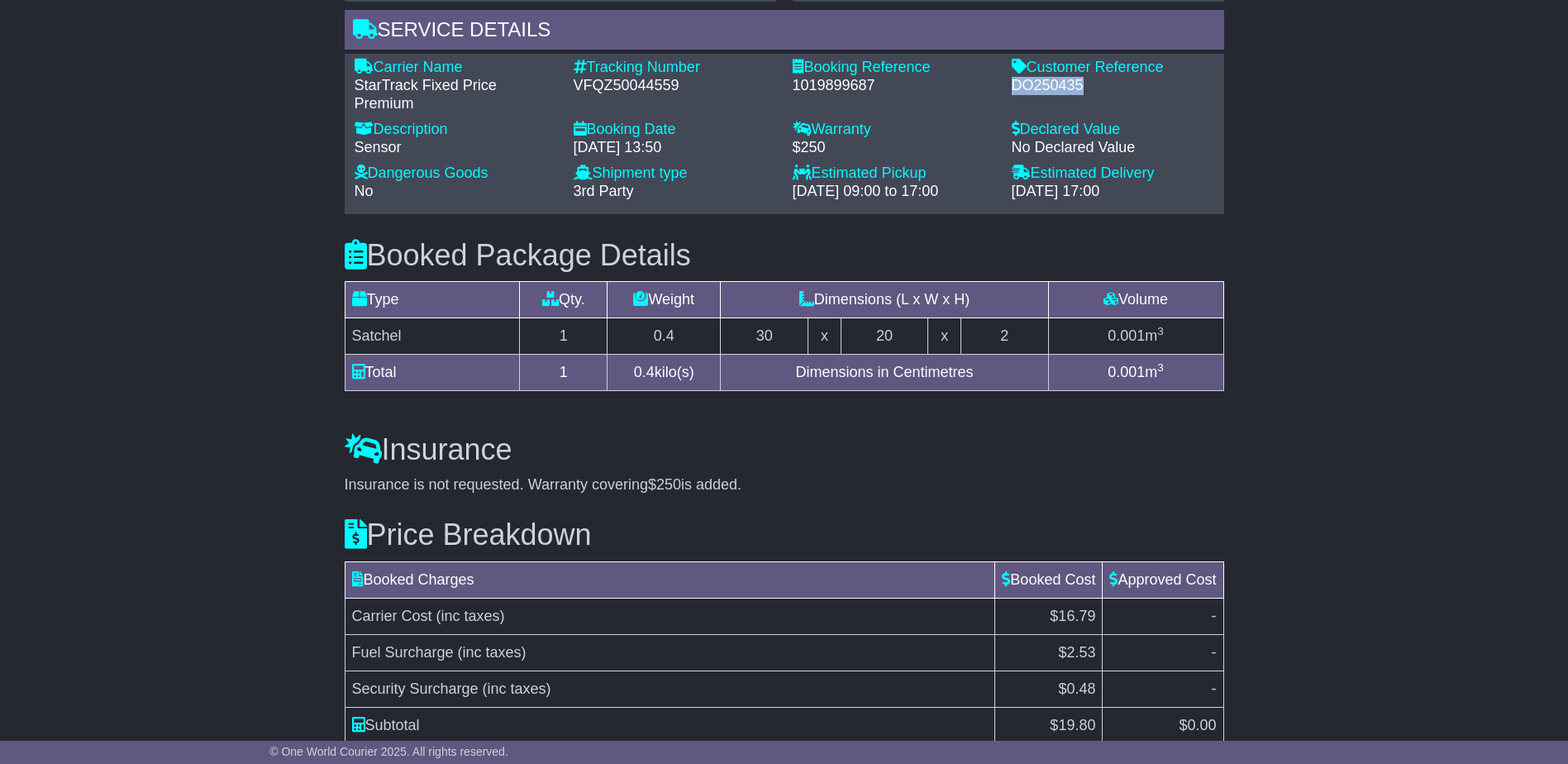
copy div "DO250435"
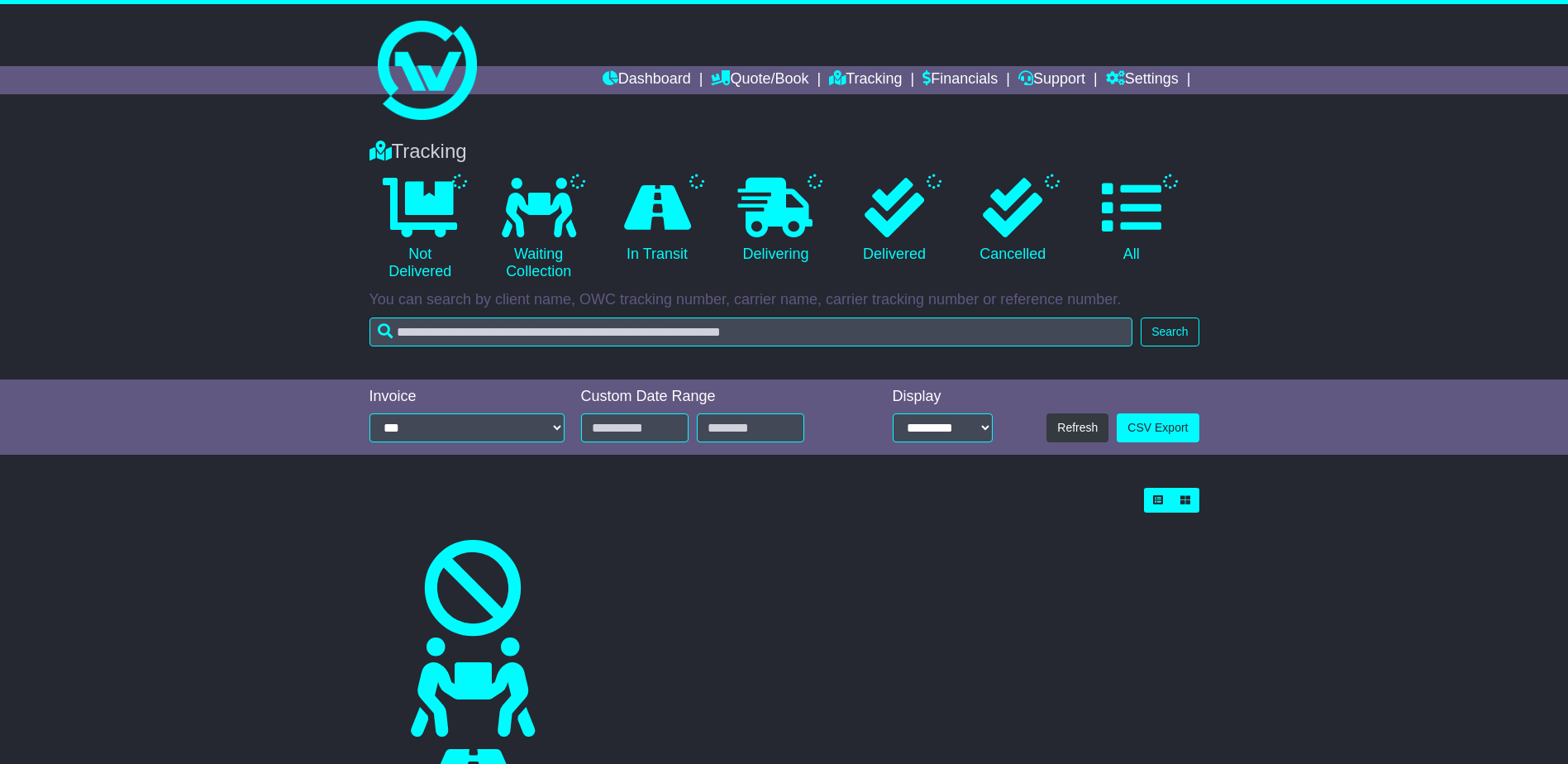
type input "**********"
select select "*"
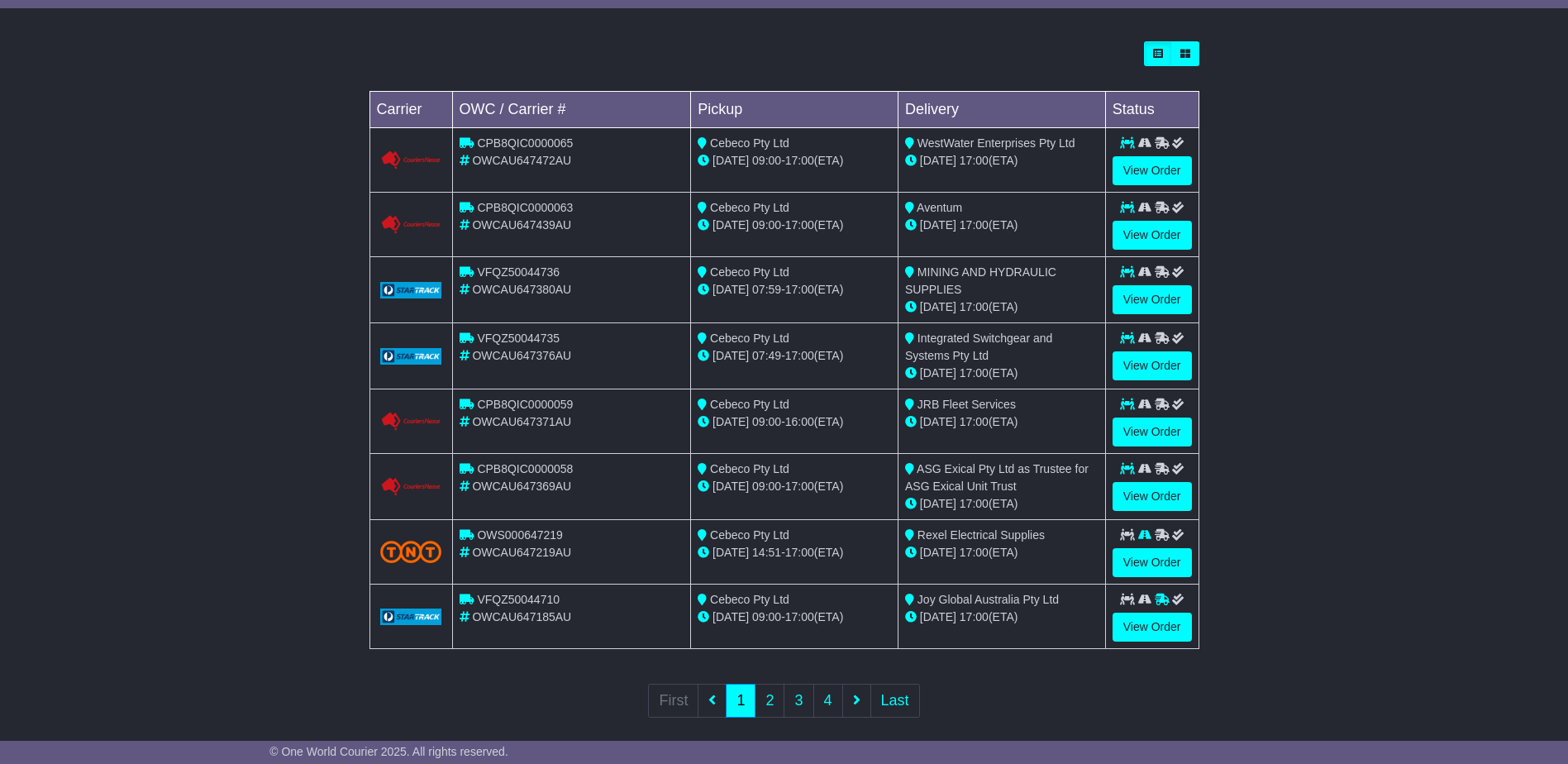
scroll to position [464, 0]
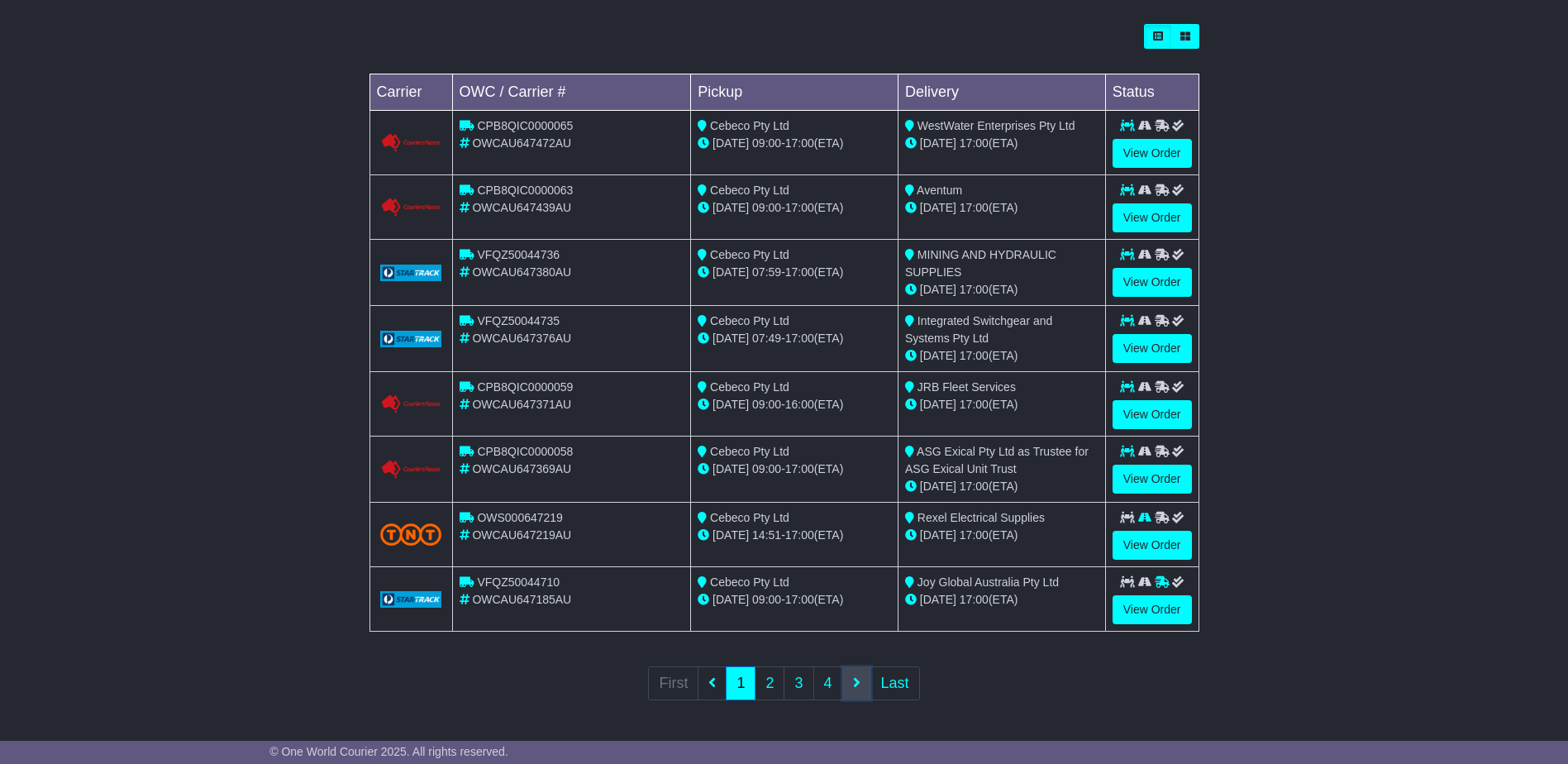
click at [860, 689] on link at bounding box center [856, 684] width 29 height 34
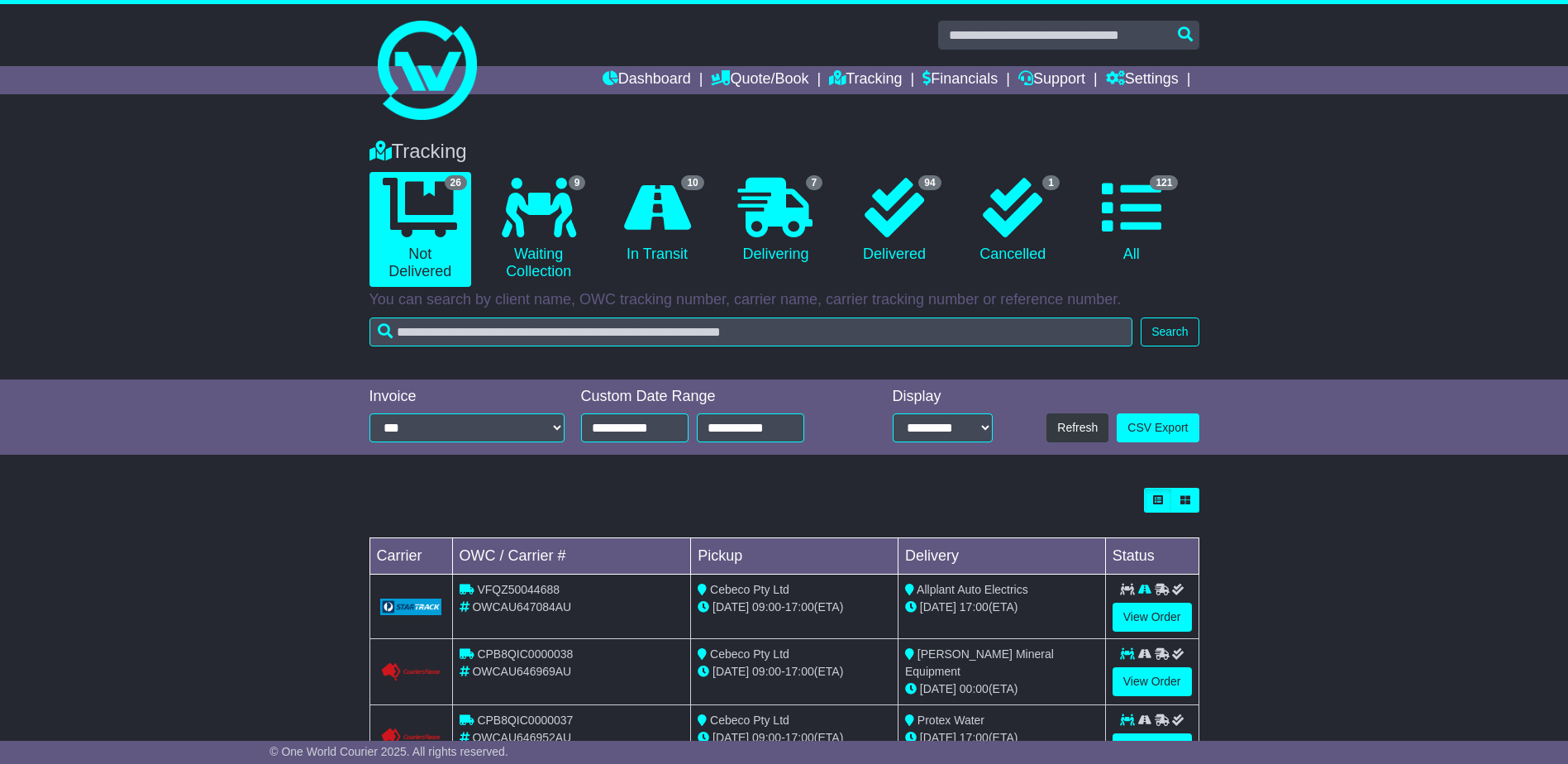
scroll to position [413, 0]
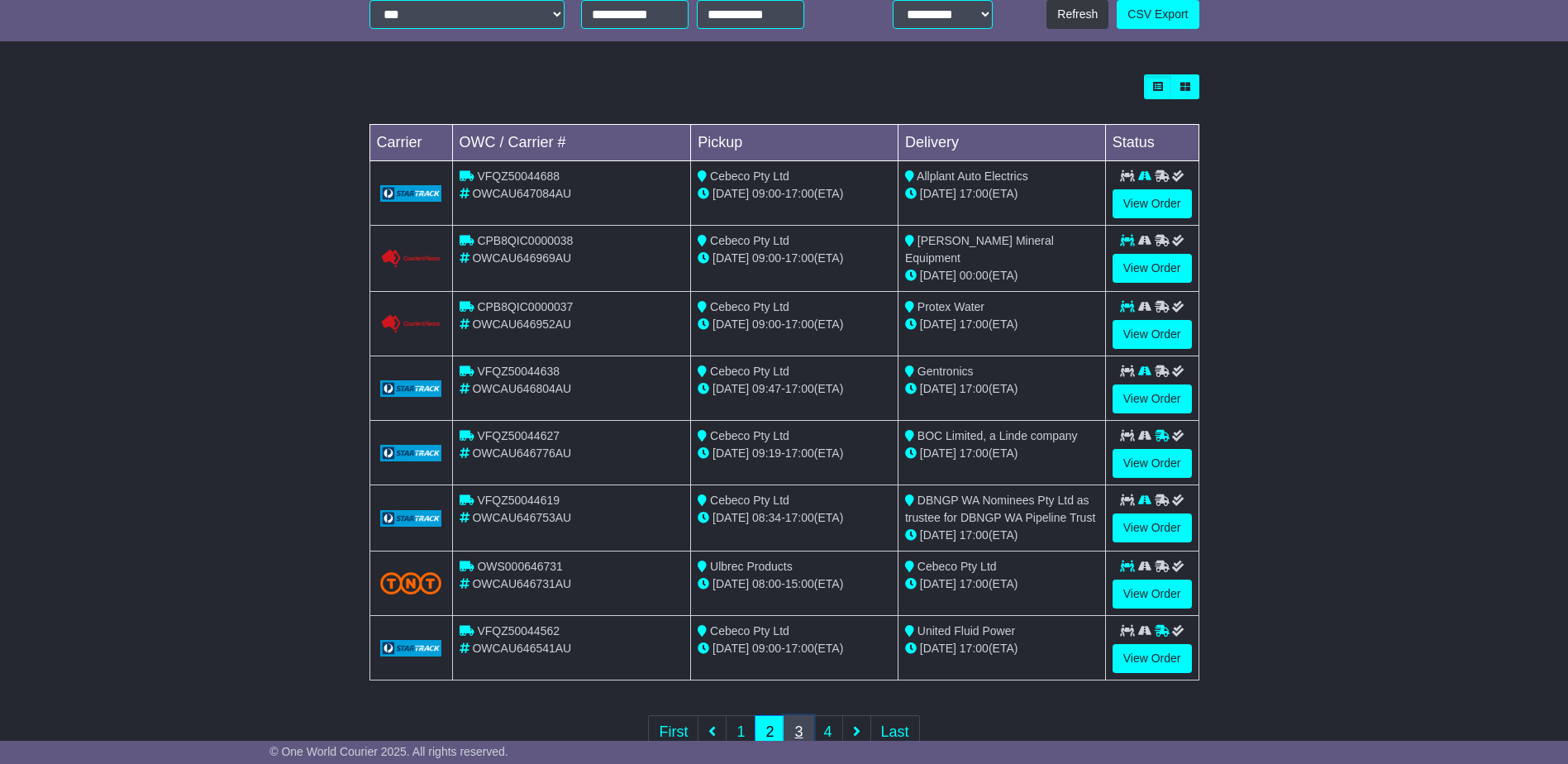
click at [803, 738] on link "3" at bounding box center [798, 733] width 29 height 34
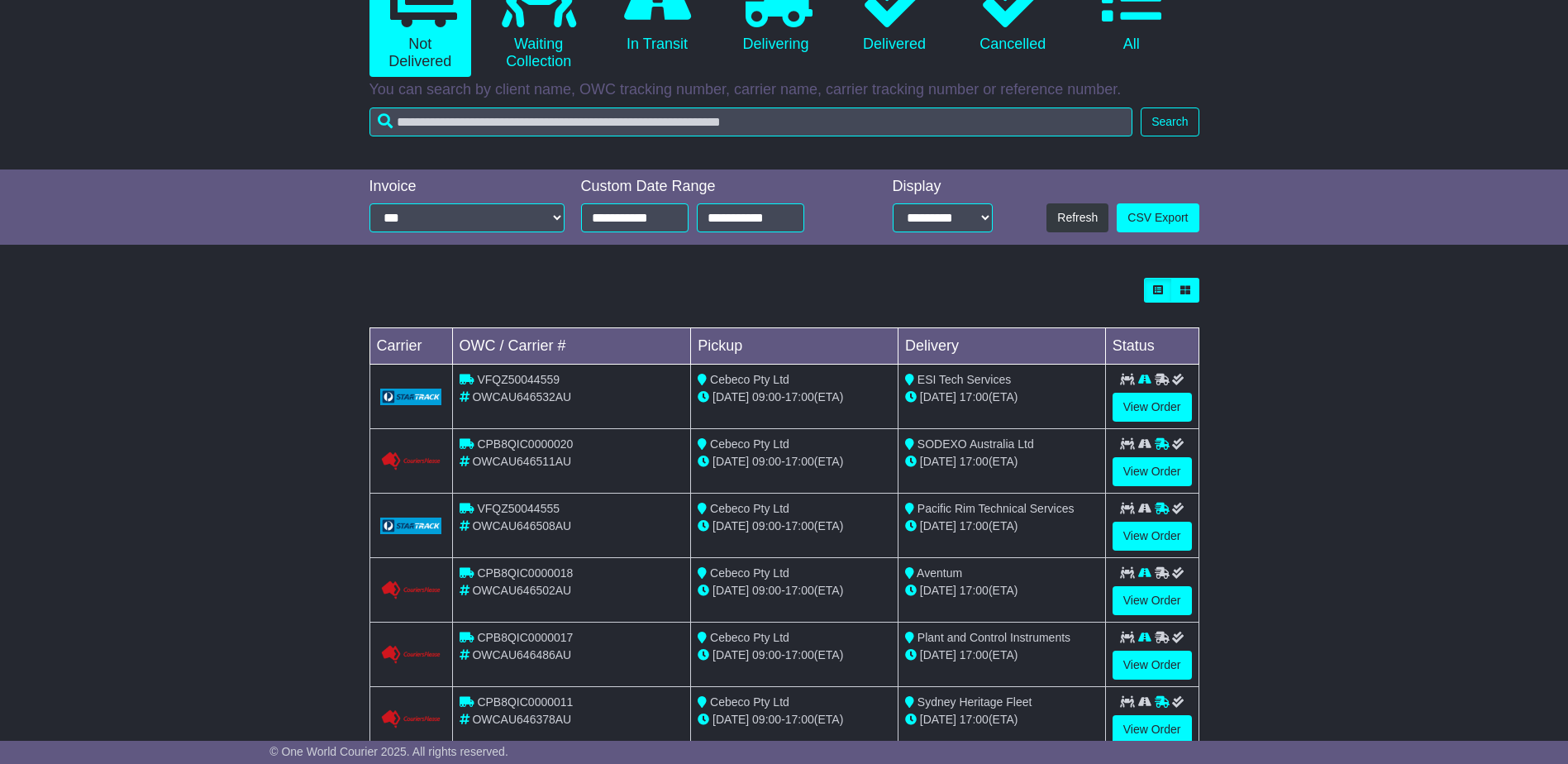
scroll to position [248, 0]
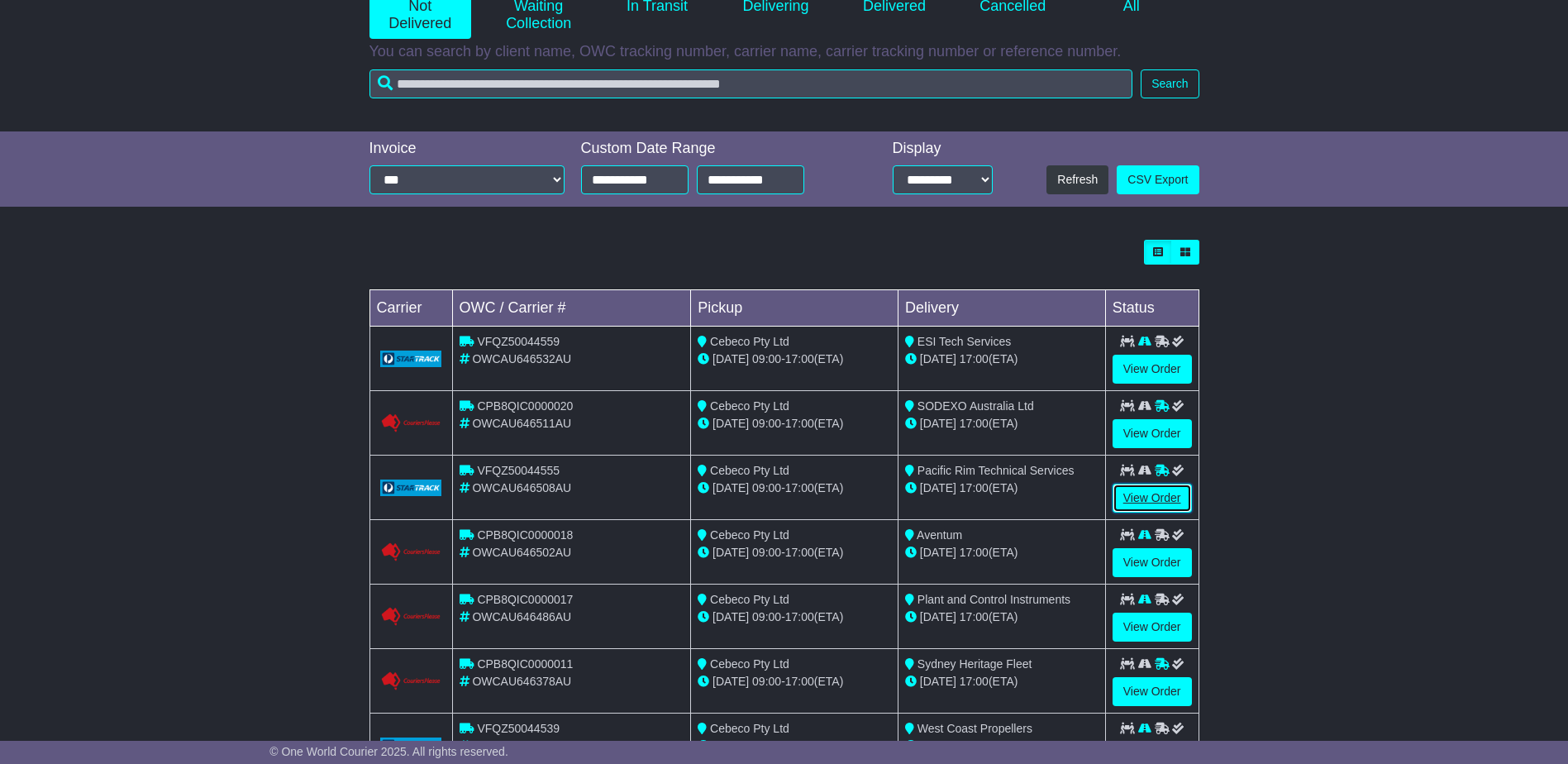
click at [1132, 496] on link "View Order" at bounding box center [1152, 498] width 79 height 29
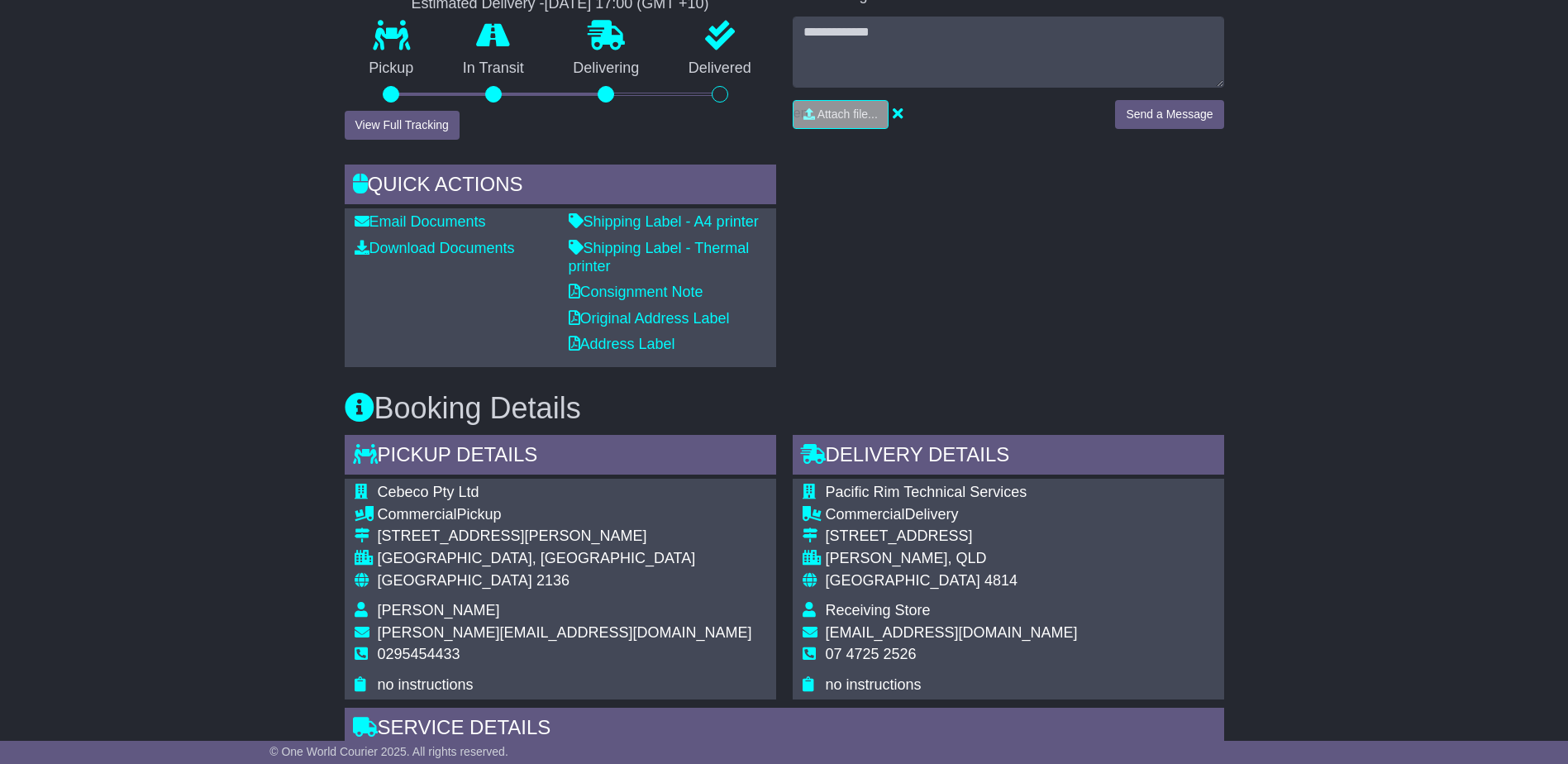
scroll to position [662, 0]
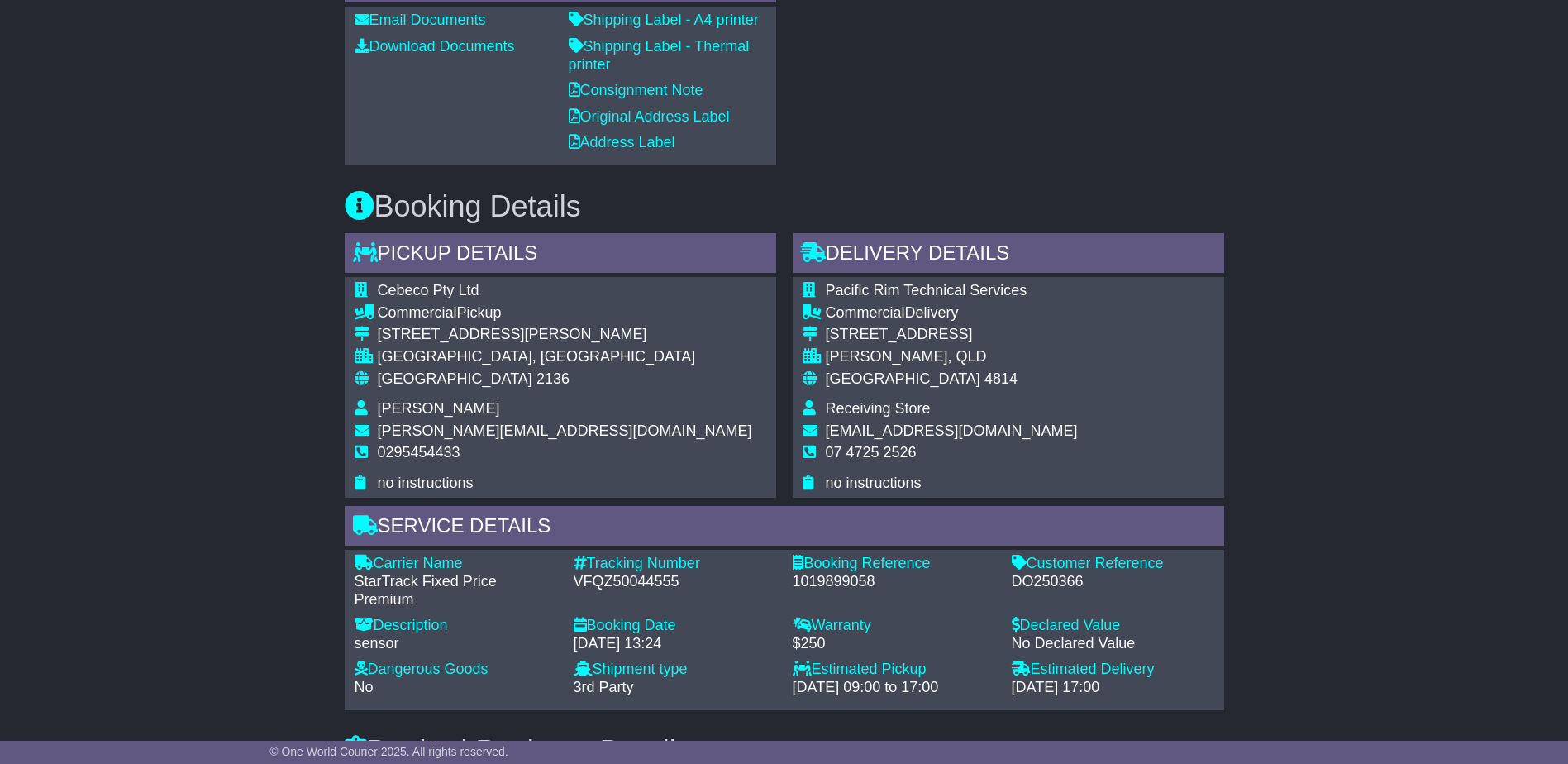
click at [1040, 579] on div "DO250366" at bounding box center [1113, 582] width 202 height 18
click at [1040, 581] on div "DO250366" at bounding box center [1113, 582] width 202 height 18
copy div "DO250366"
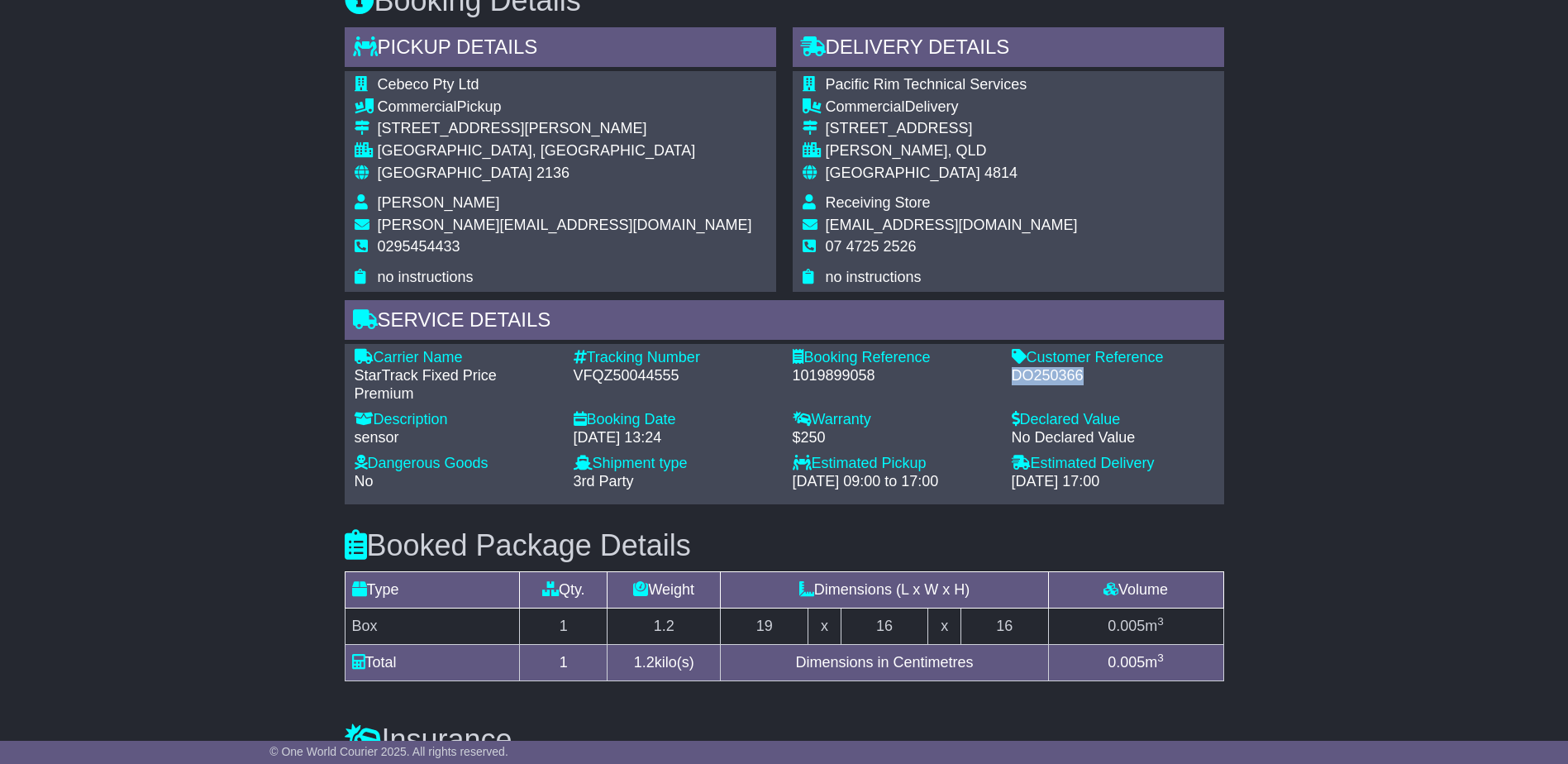
scroll to position [910, 0]
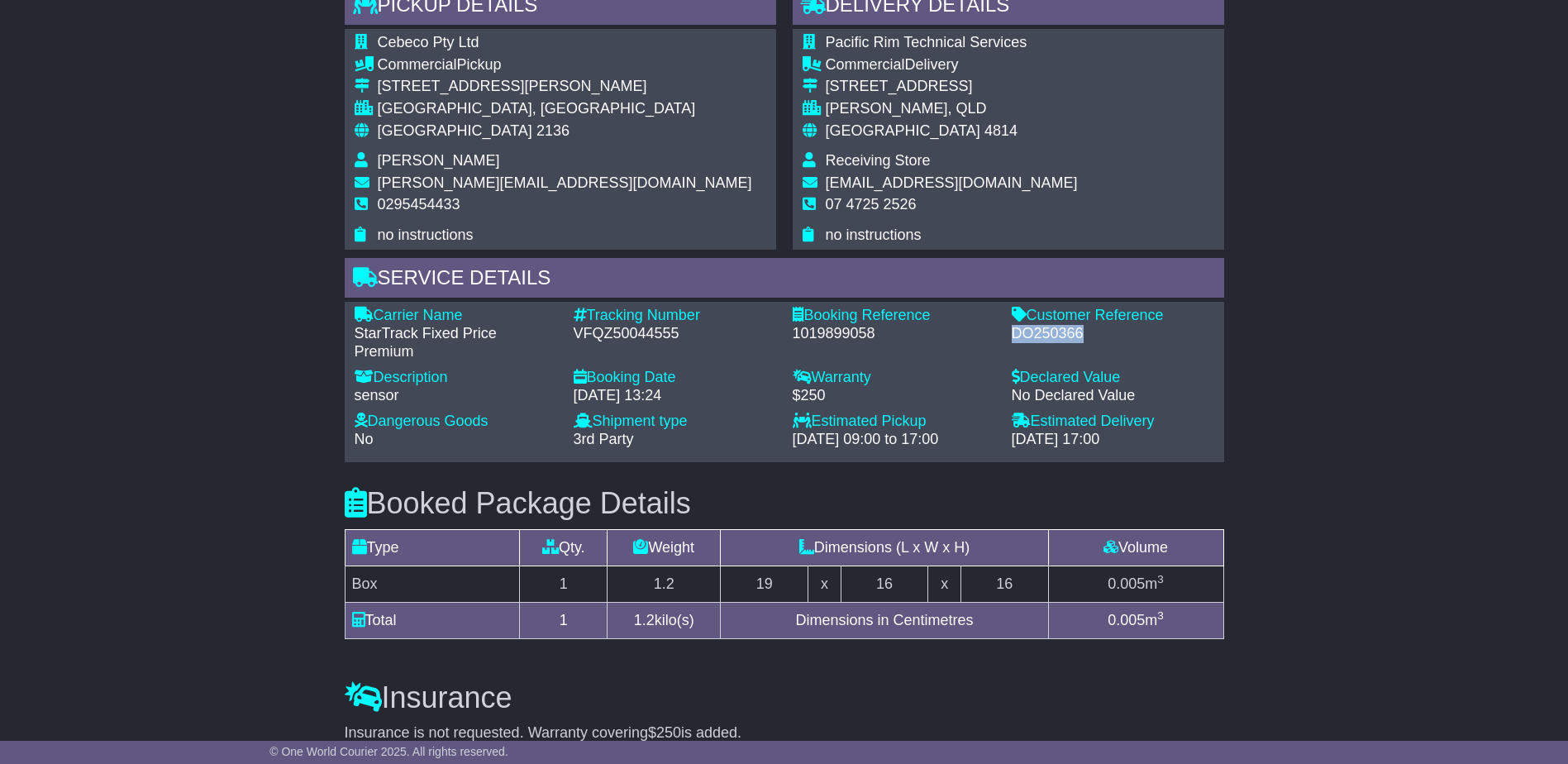
click at [1042, 336] on div "DO250366" at bounding box center [1113, 334] width 202 height 18
click at [645, 325] on div "VFQZ50044555" at bounding box center [675, 334] width 202 height 18
copy div "VFQZ50044555"
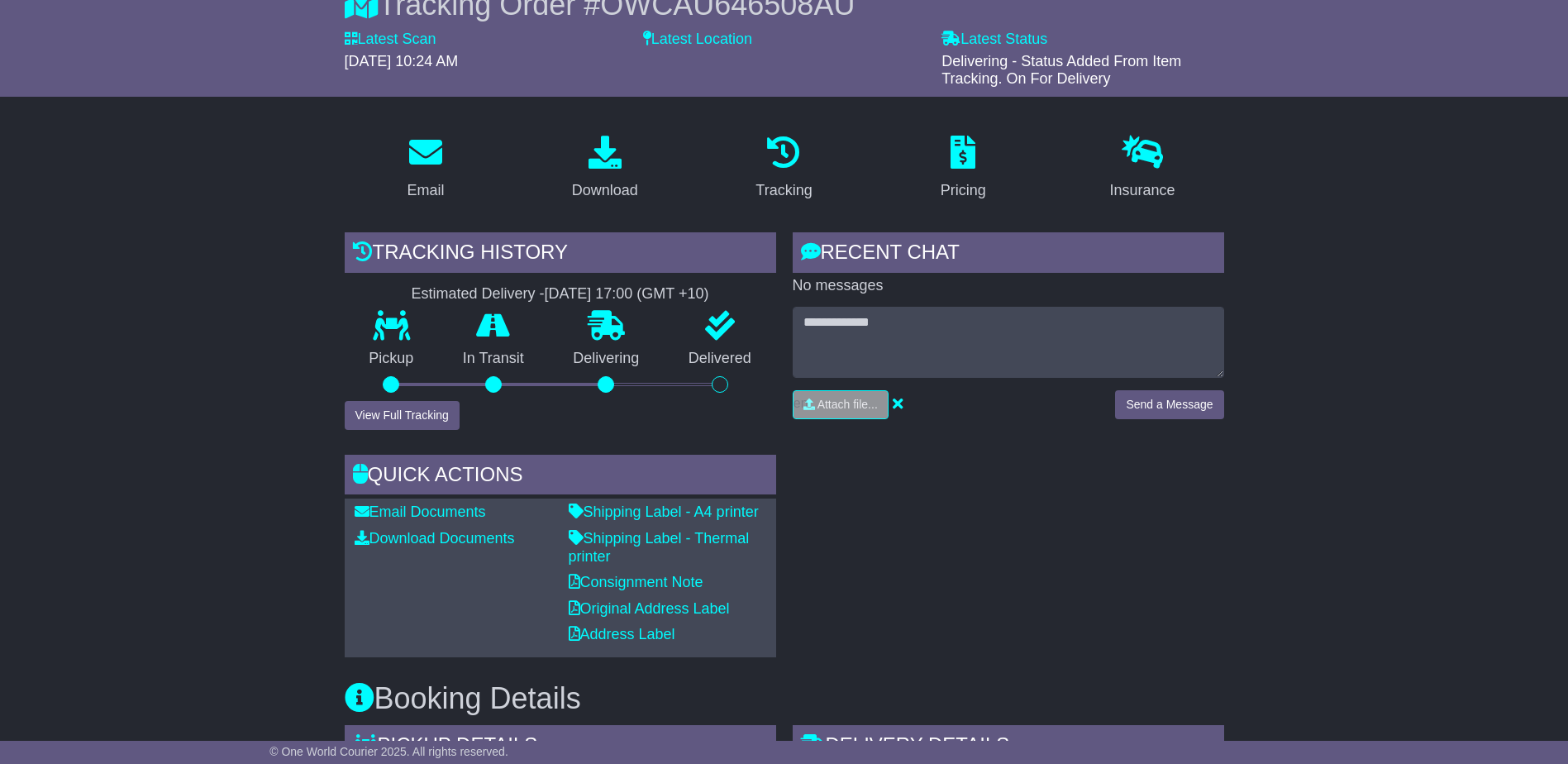
scroll to position [0, 0]
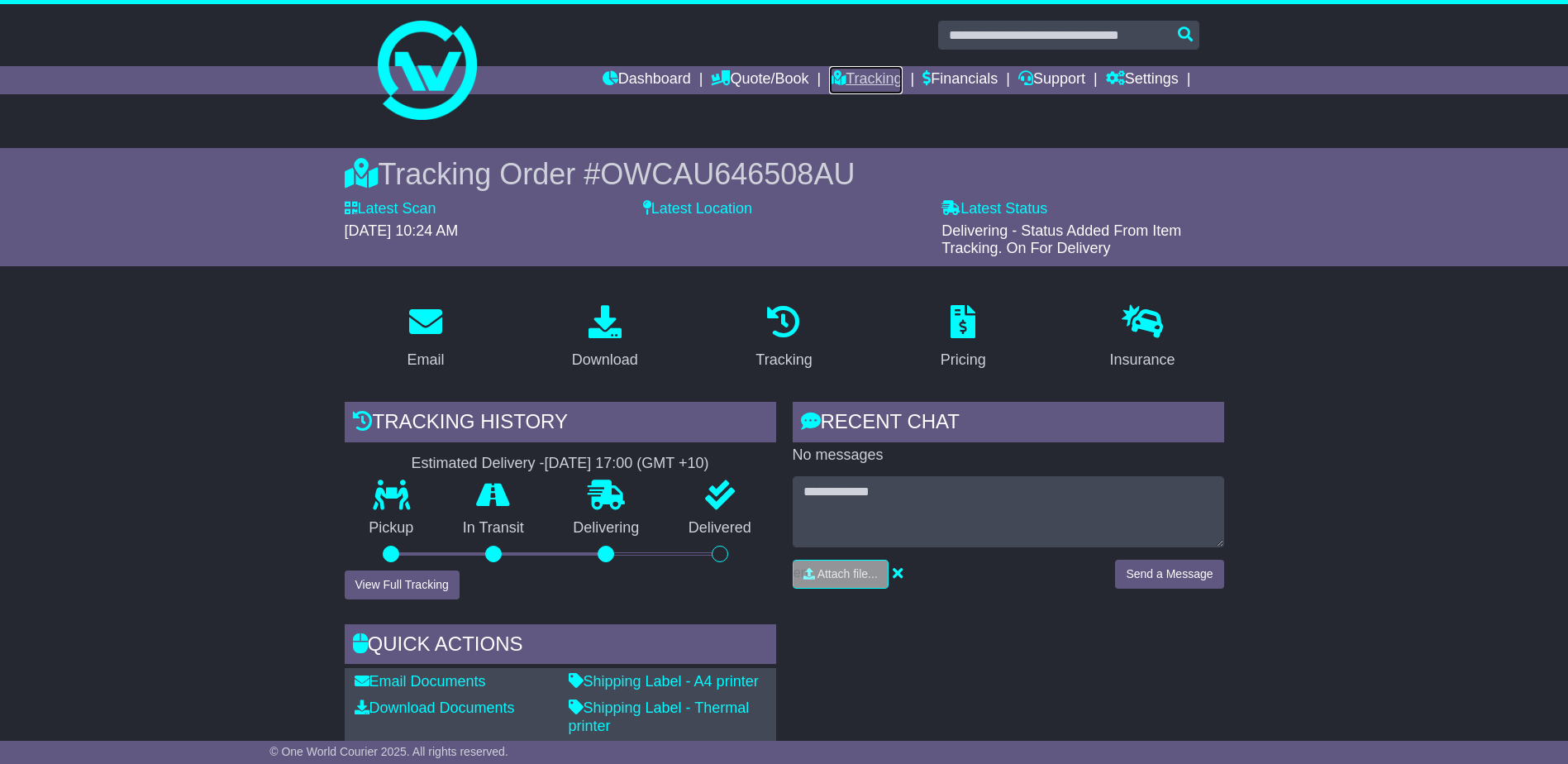
click at [840, 76] on link "Tracking" at bounding box center [865, 80] width 73 height 28
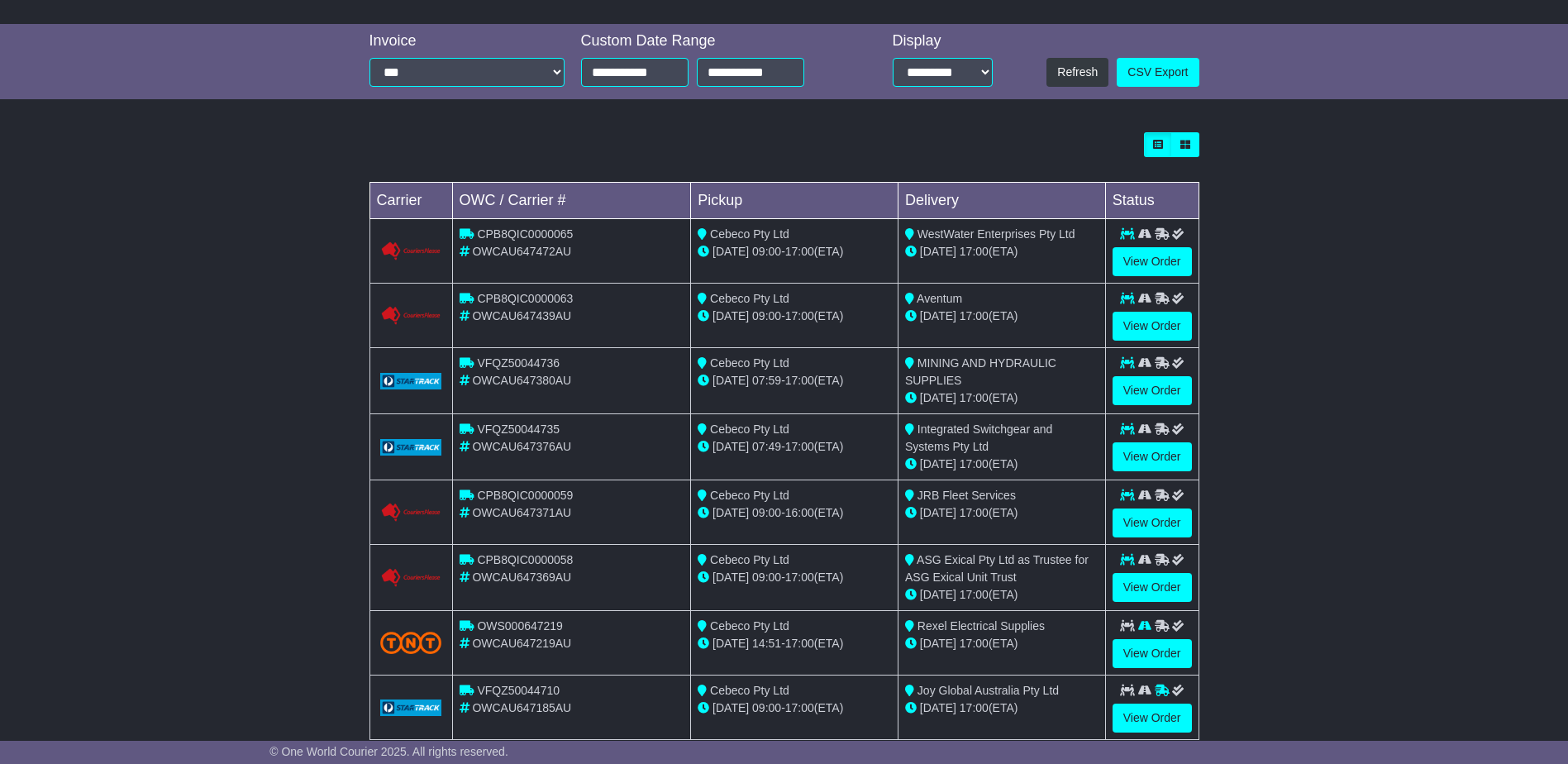
scroll to position [464, 0]
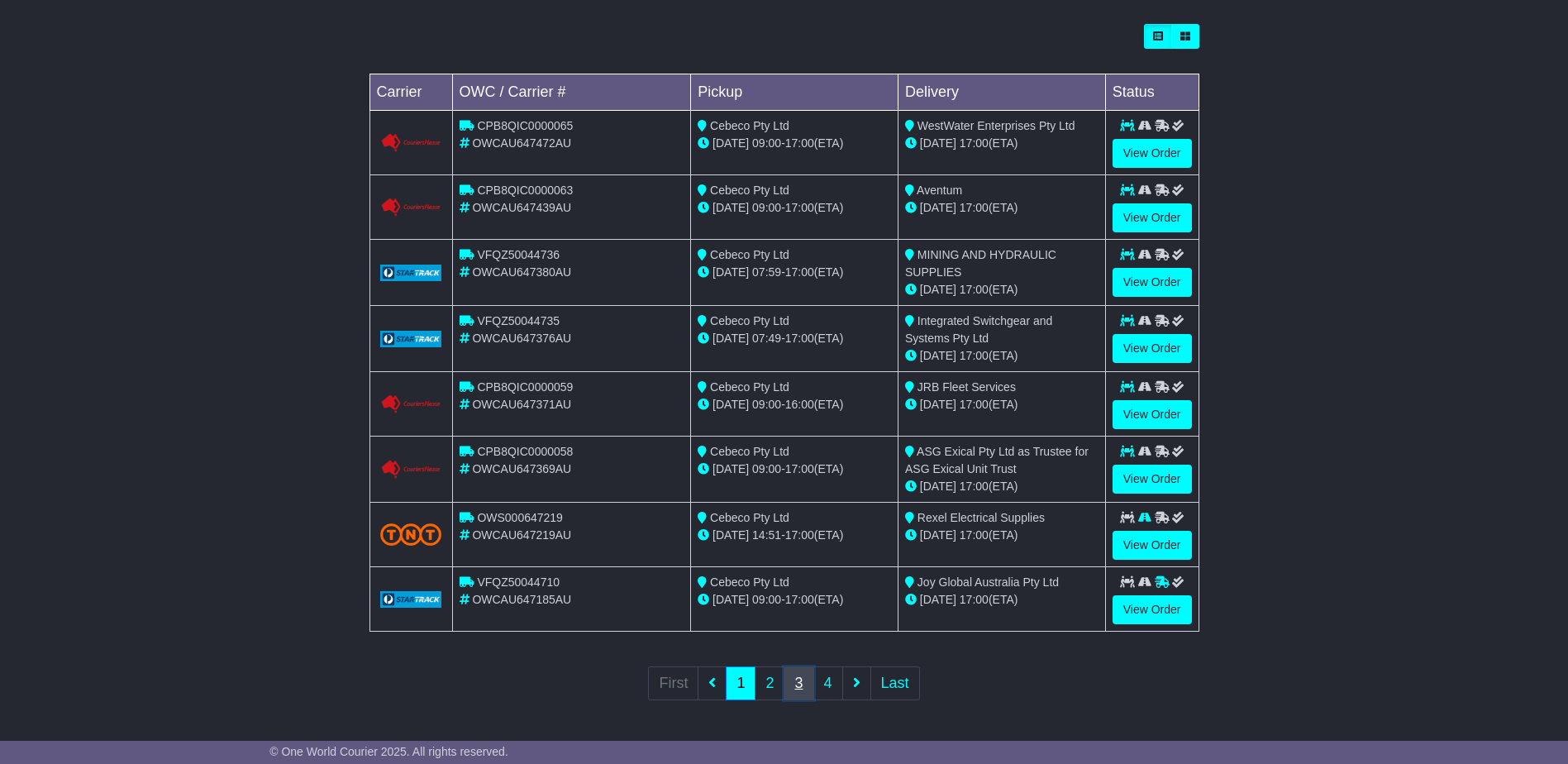
click at [794, 685] on link "3" at bounding box center [798, 684] width 29 height 34
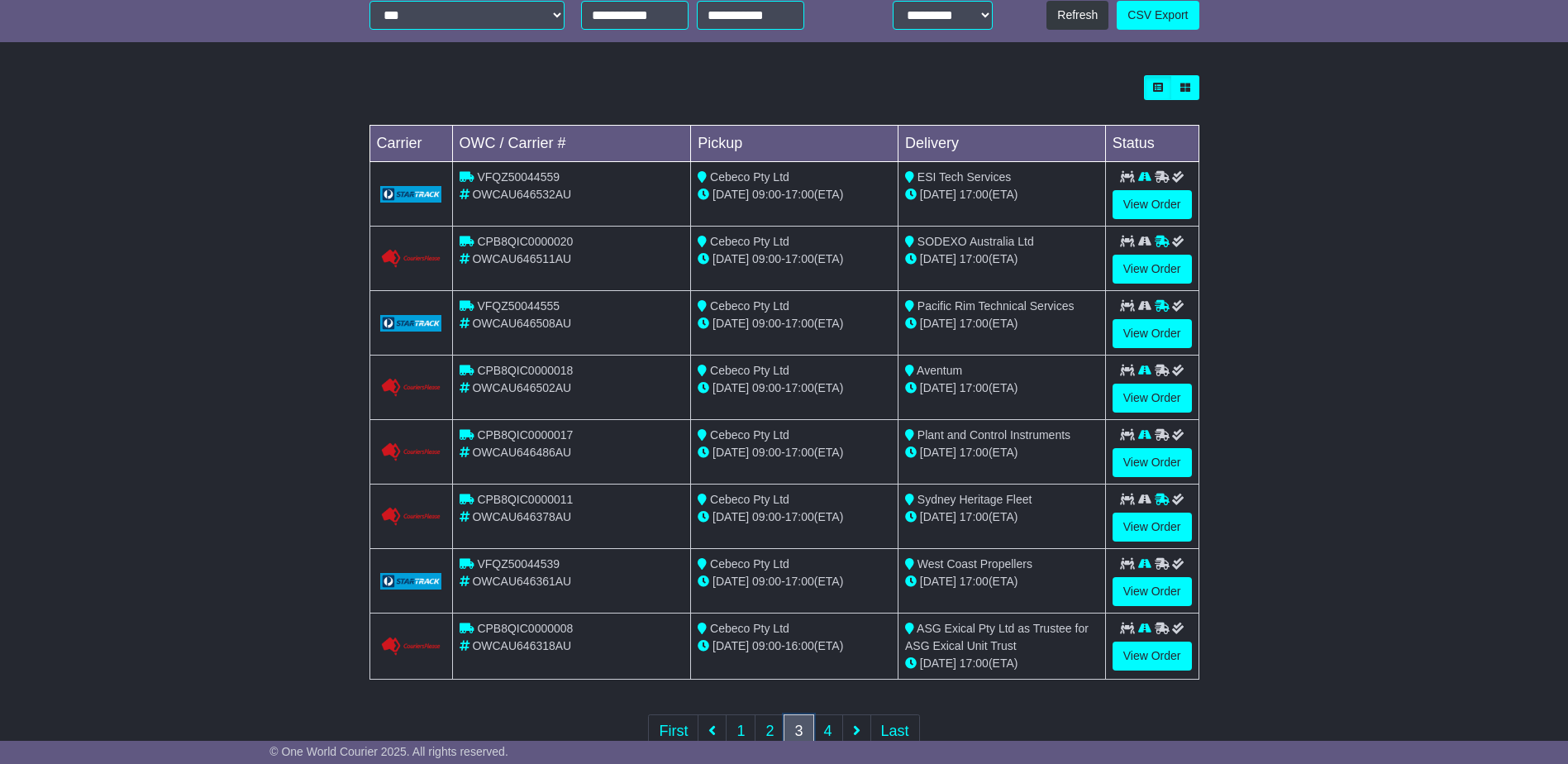
scroll to position [413, 0]
click at [1146, 406] on link "View Order" at bounding box center [1152, 397] width 79 height 29
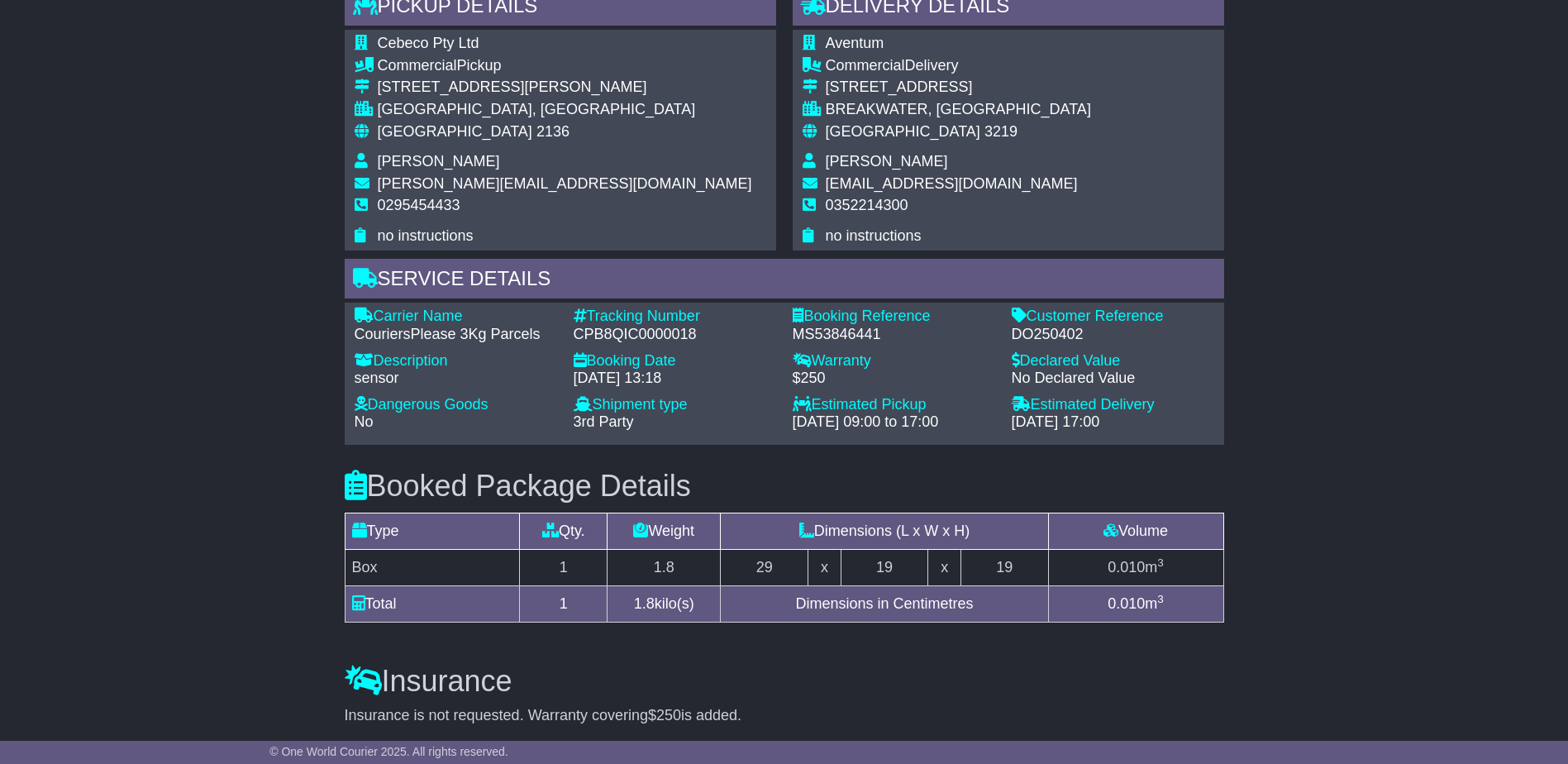
scroll to position [910, 0]
click at [1260, 682] on div "Email Download Tracking Pricing Insurance" at bounding box center [784, 209] width 1568 height 1656
click at [1048, 337] on div "DO250402" at bounding box center [1113, 334] width 202 height 18
copy div "DO250402"
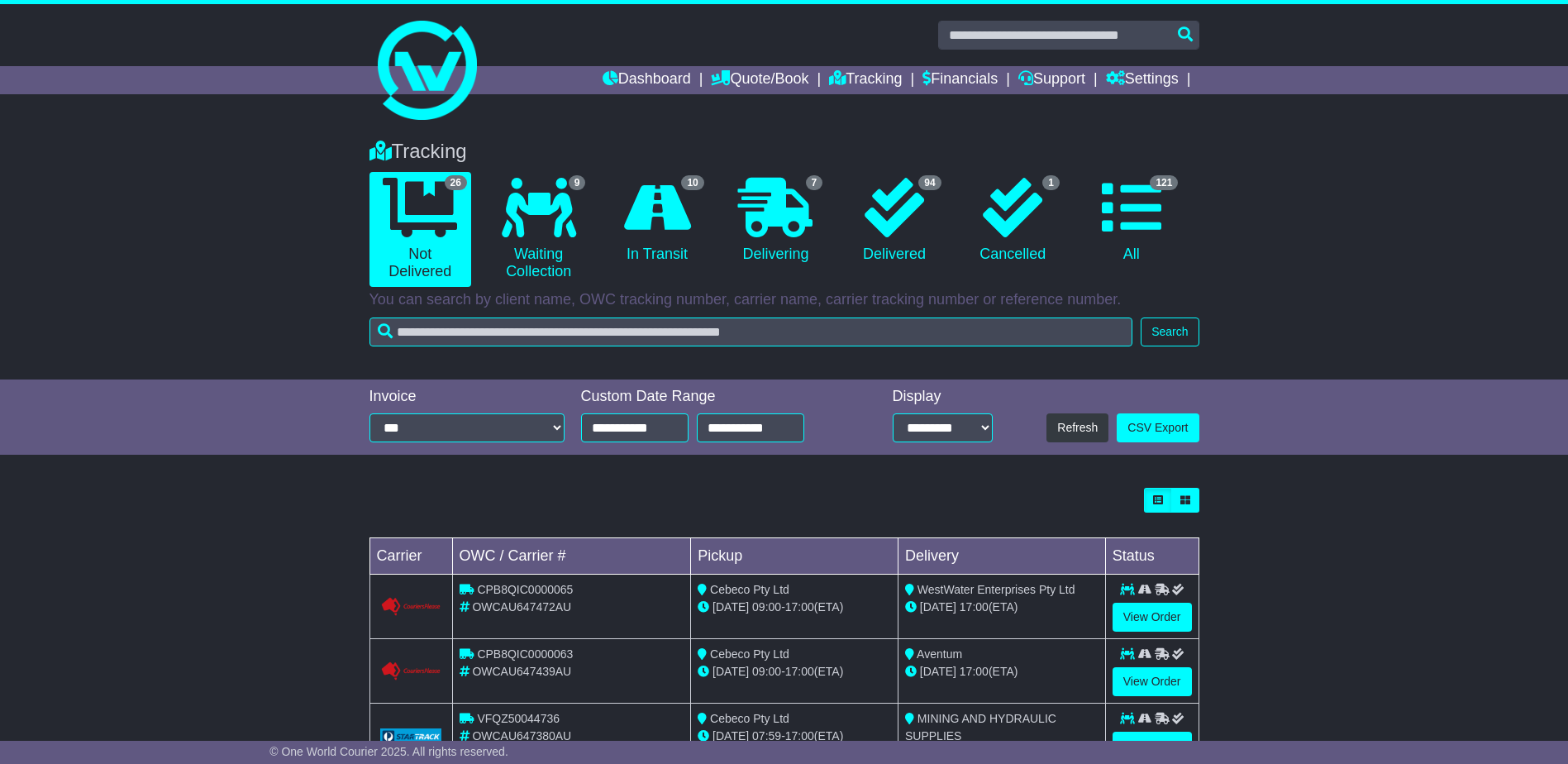
scroll to position [413, 0]
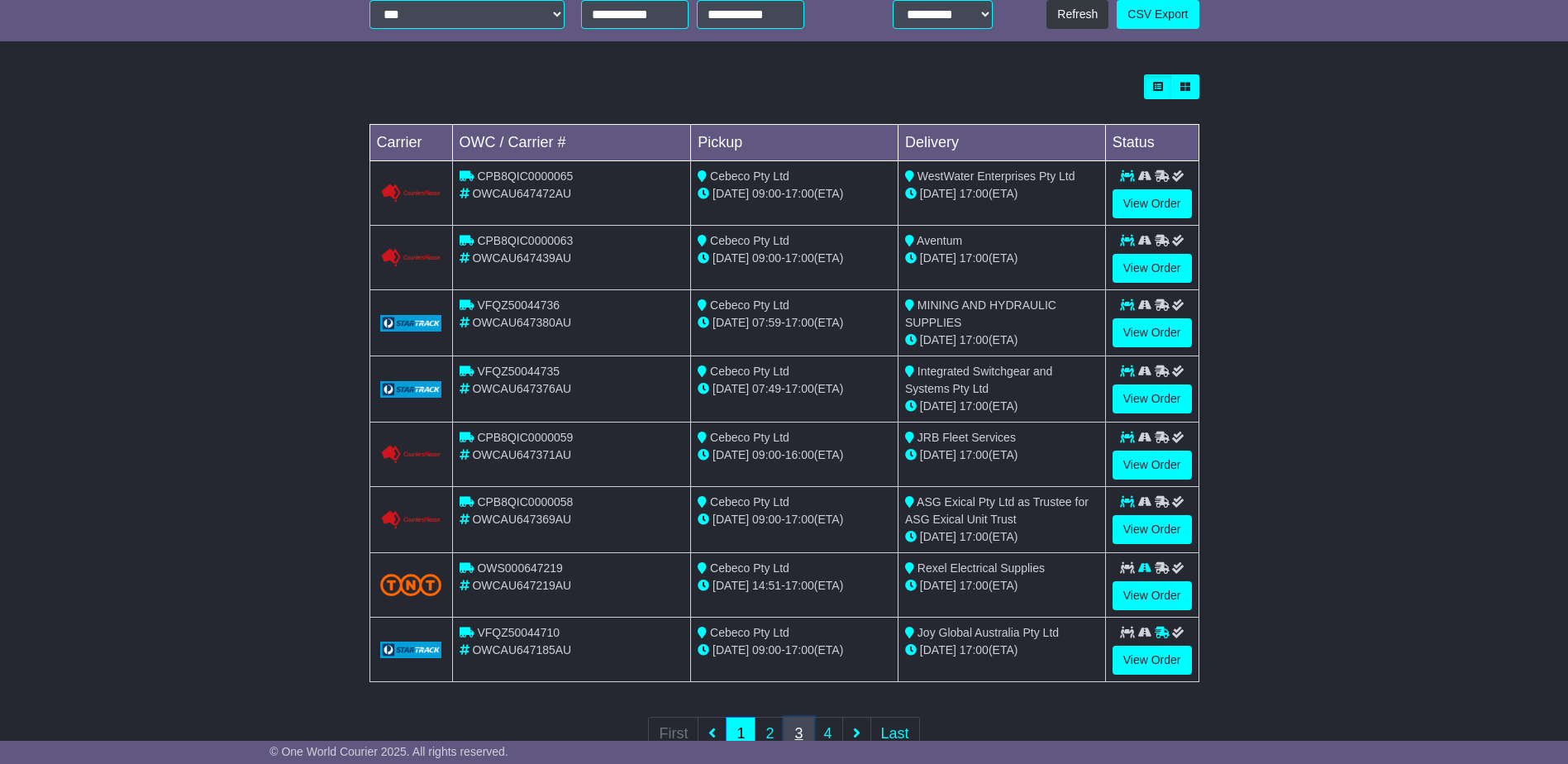
click at [789, 729] on link "3" at bounding box center [798, 734] width 29 height 34
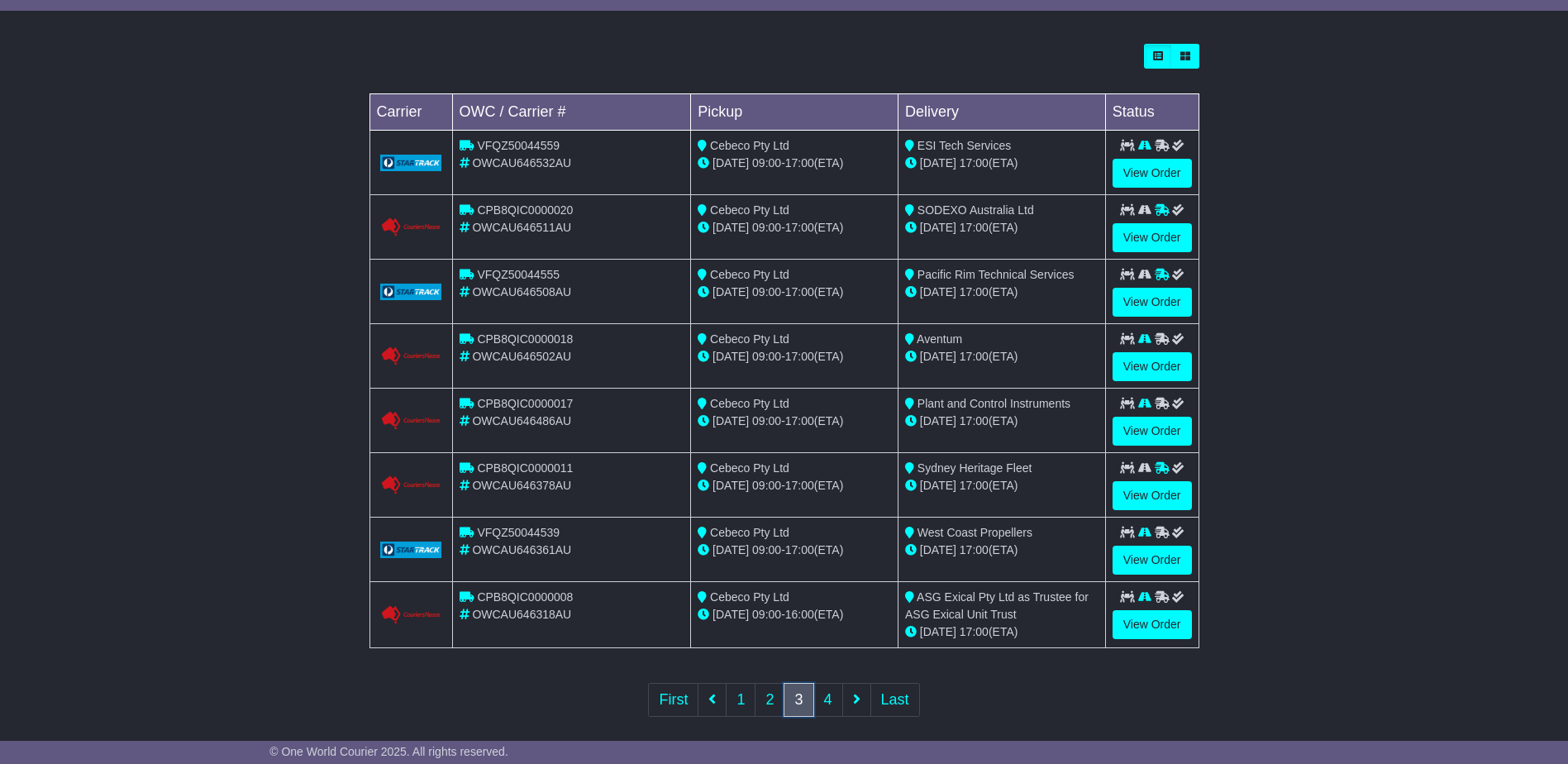
scroll to position [460, 0]
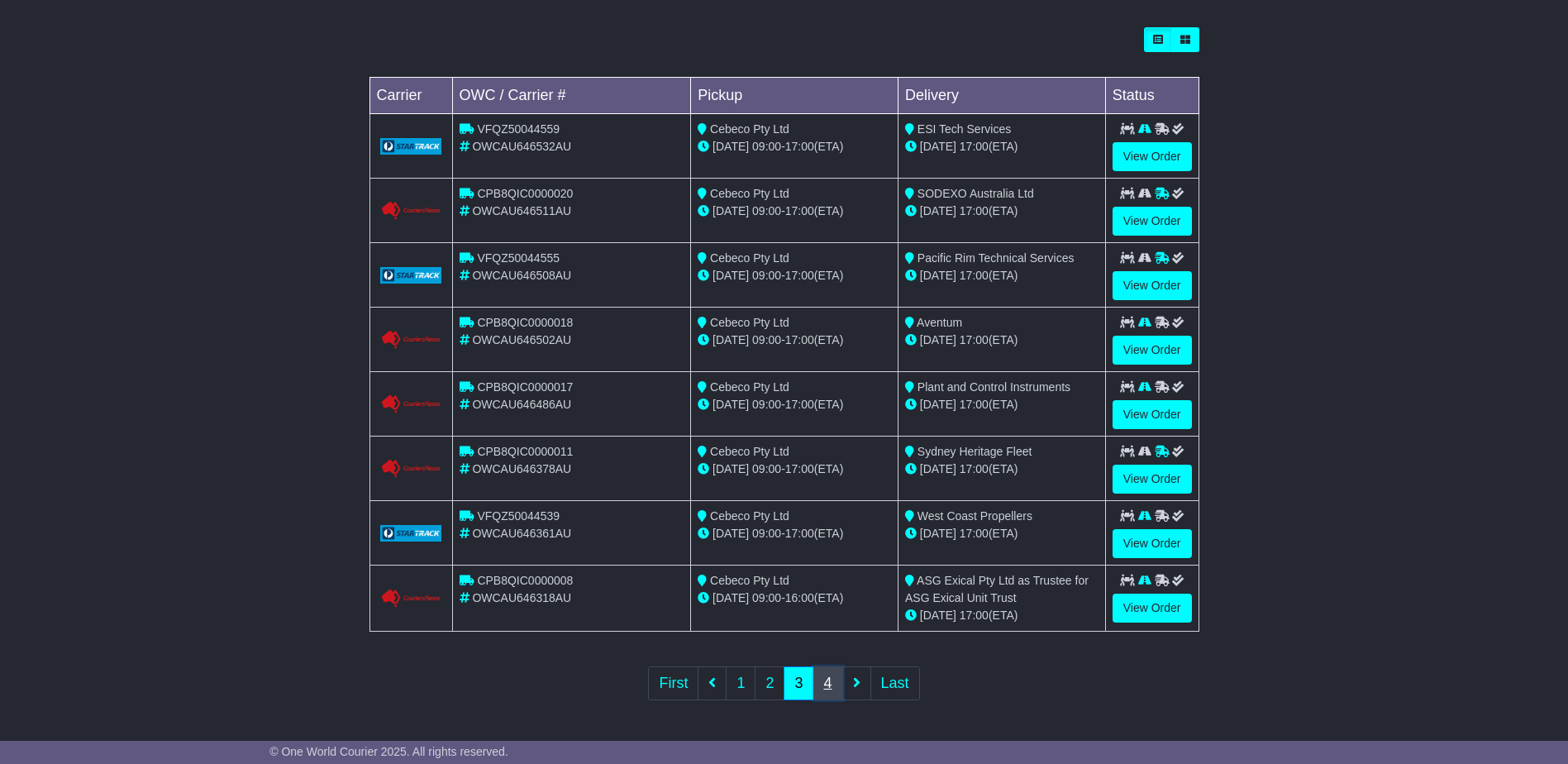
click at [836, 686] on link "4" at bounding box center [828, 684] width 29 height 34
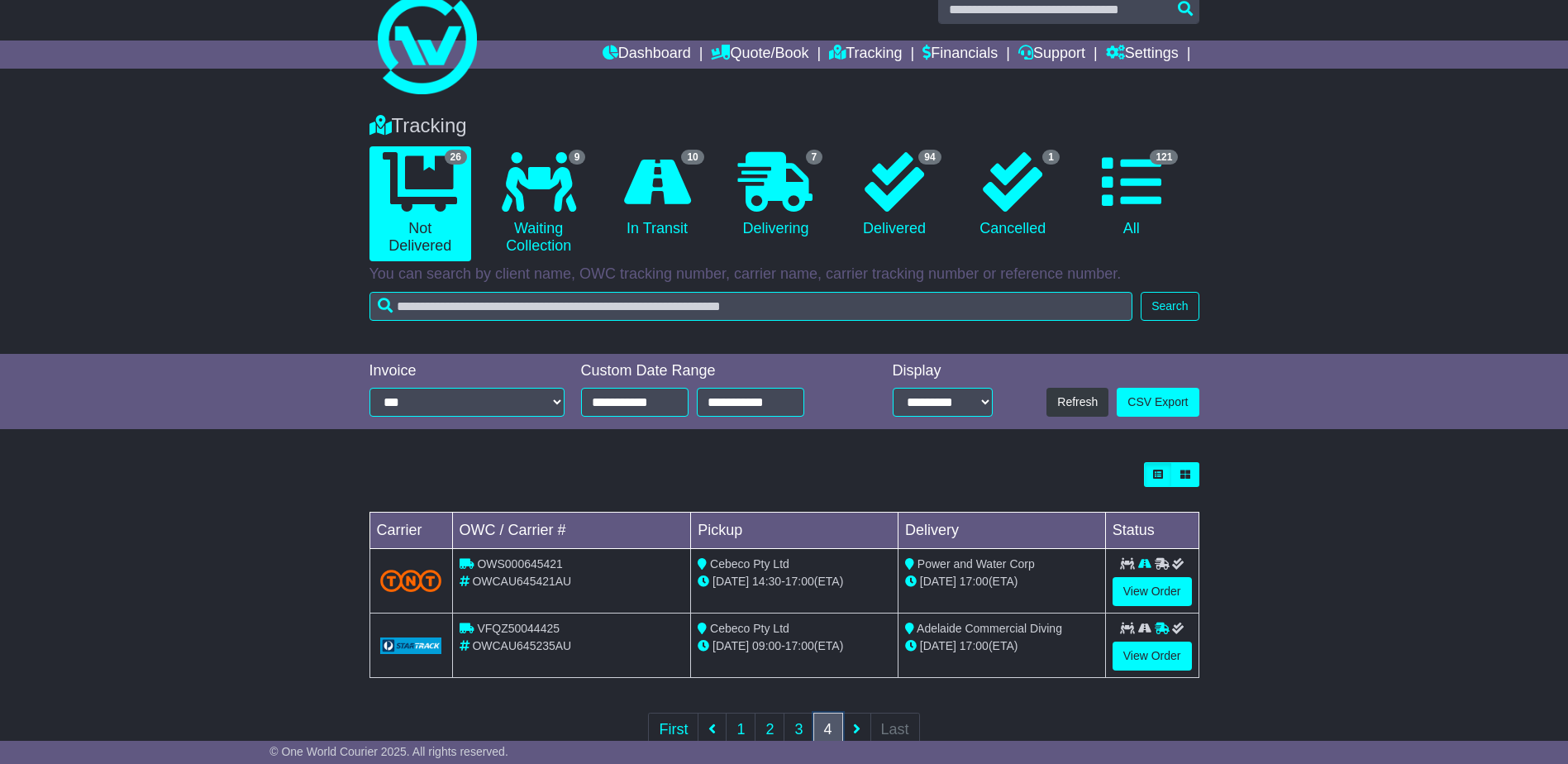
scroll to position [0, 0]
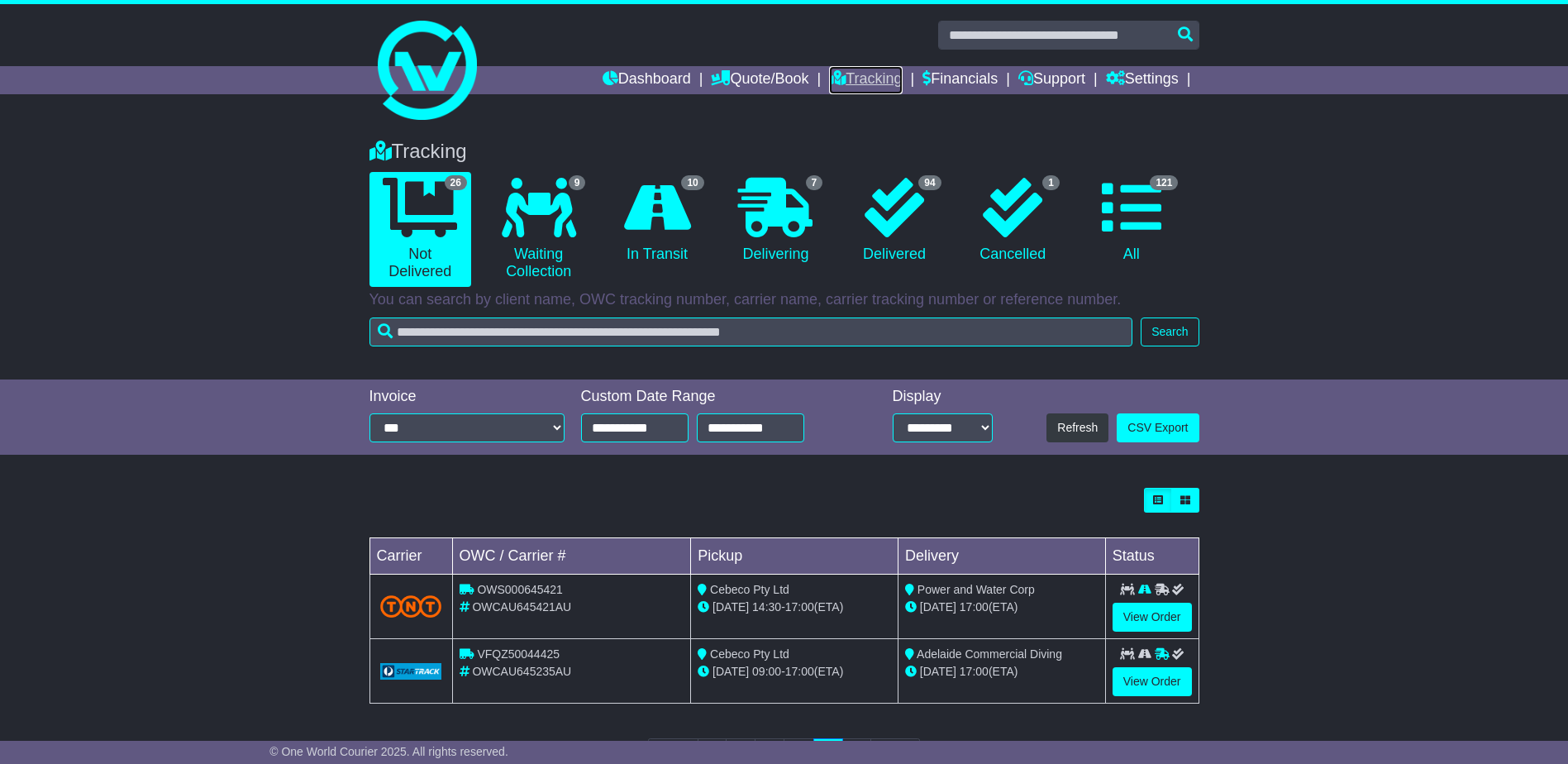
click at [838, 81] on link "Tracking" at bounding box center [865, 80] width 73 height 28
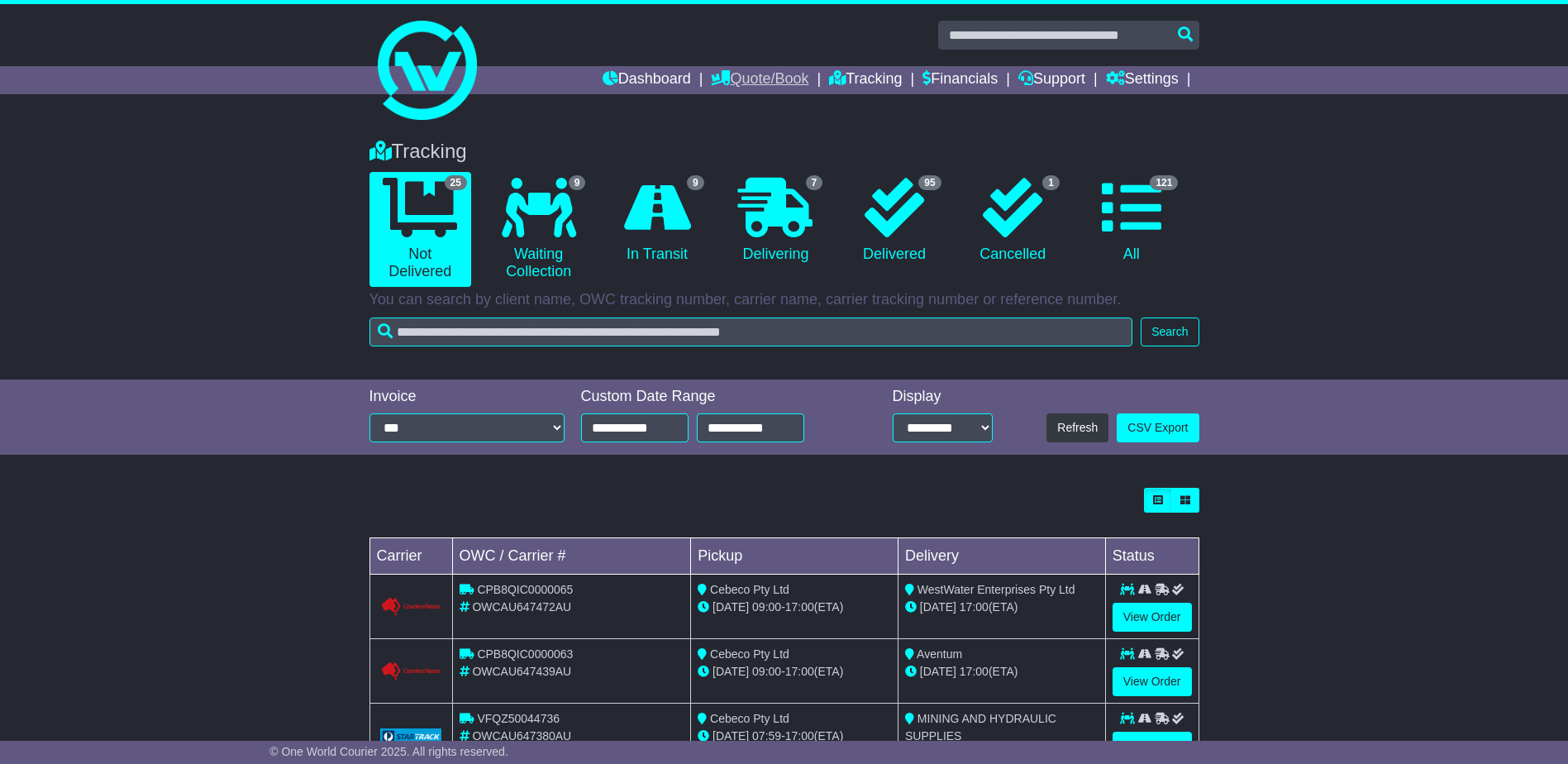
click at [797, 76] on link "Quote/Book" at bounding box center [759, 80] width 97 height 28
click at [740, 101] on link "Domestic" at bounding box center [777, 108] width 130 height 18
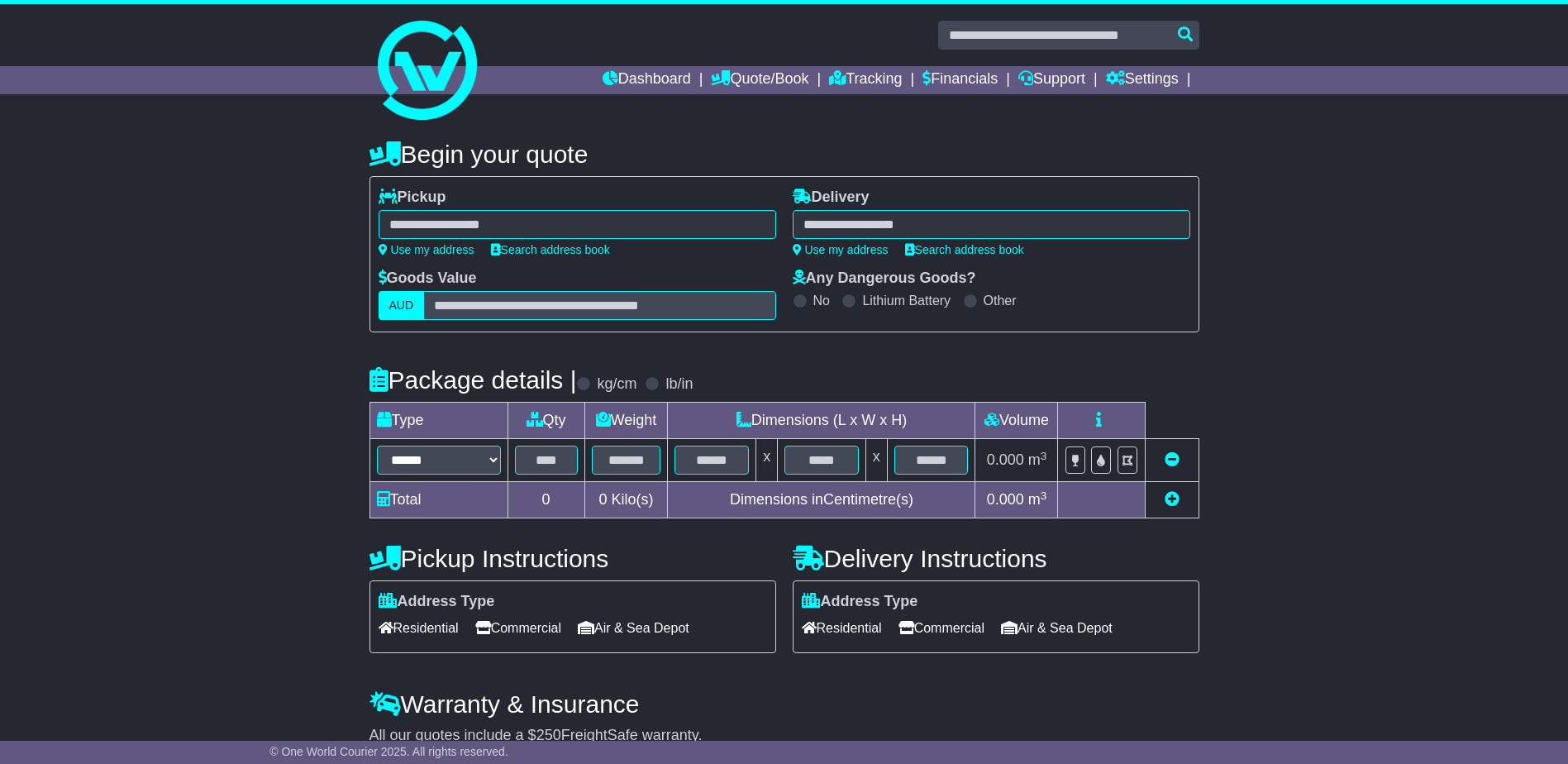
click at [456, 241] on div "**********" at bounding box center [577, 222] width 398 height 69
click at [450, 252] on link "Use my address" at bounding box center [426, 250] width 95 height 13
type input "**********"
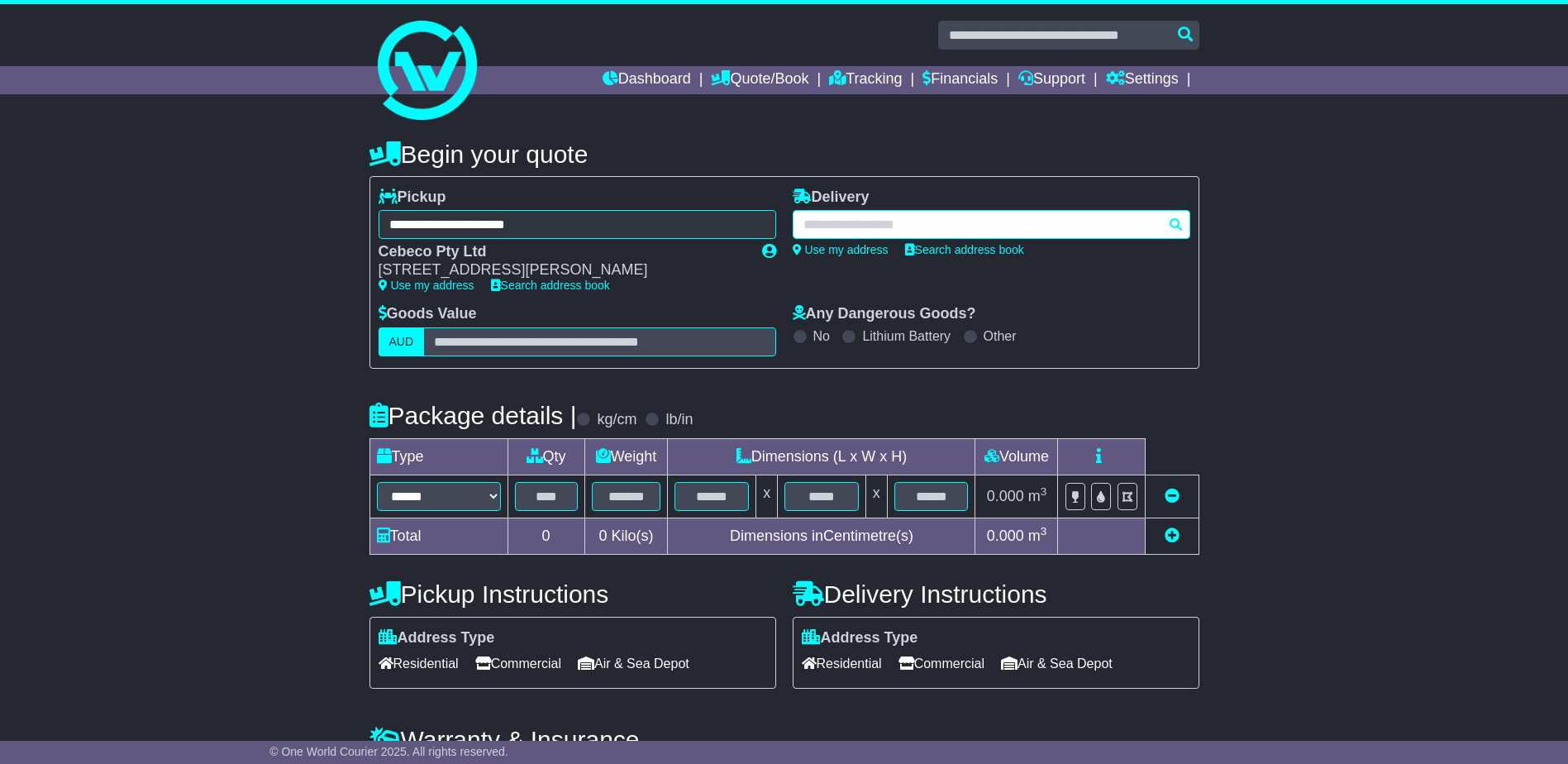
click at [939, 226] on div at bounding box center [991, 224] width 398 height 29
type input "****"
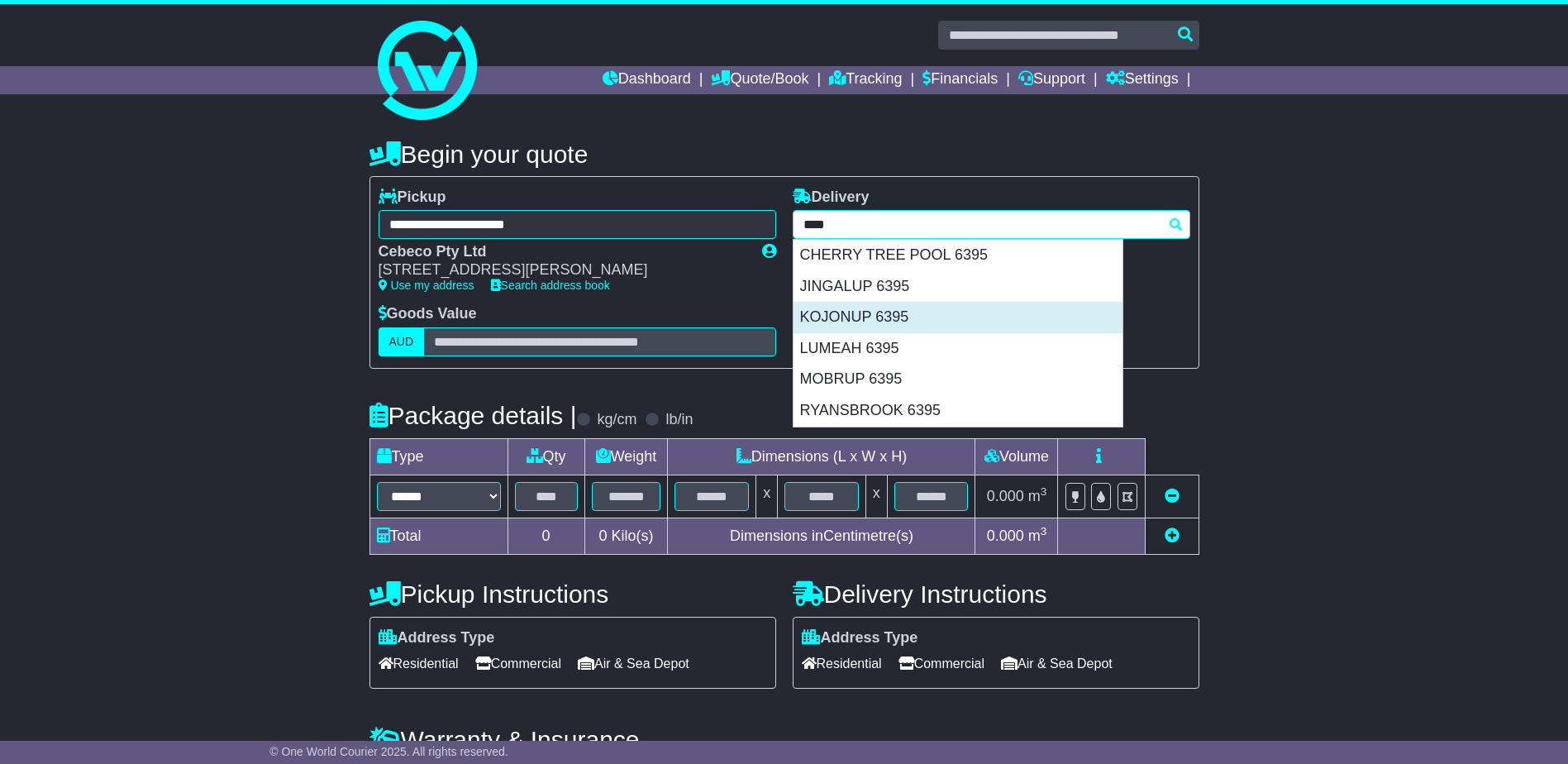
click at [838, 307] on div "KOJONUP 6395" at bounding box center [958, 317] width 329 height 31
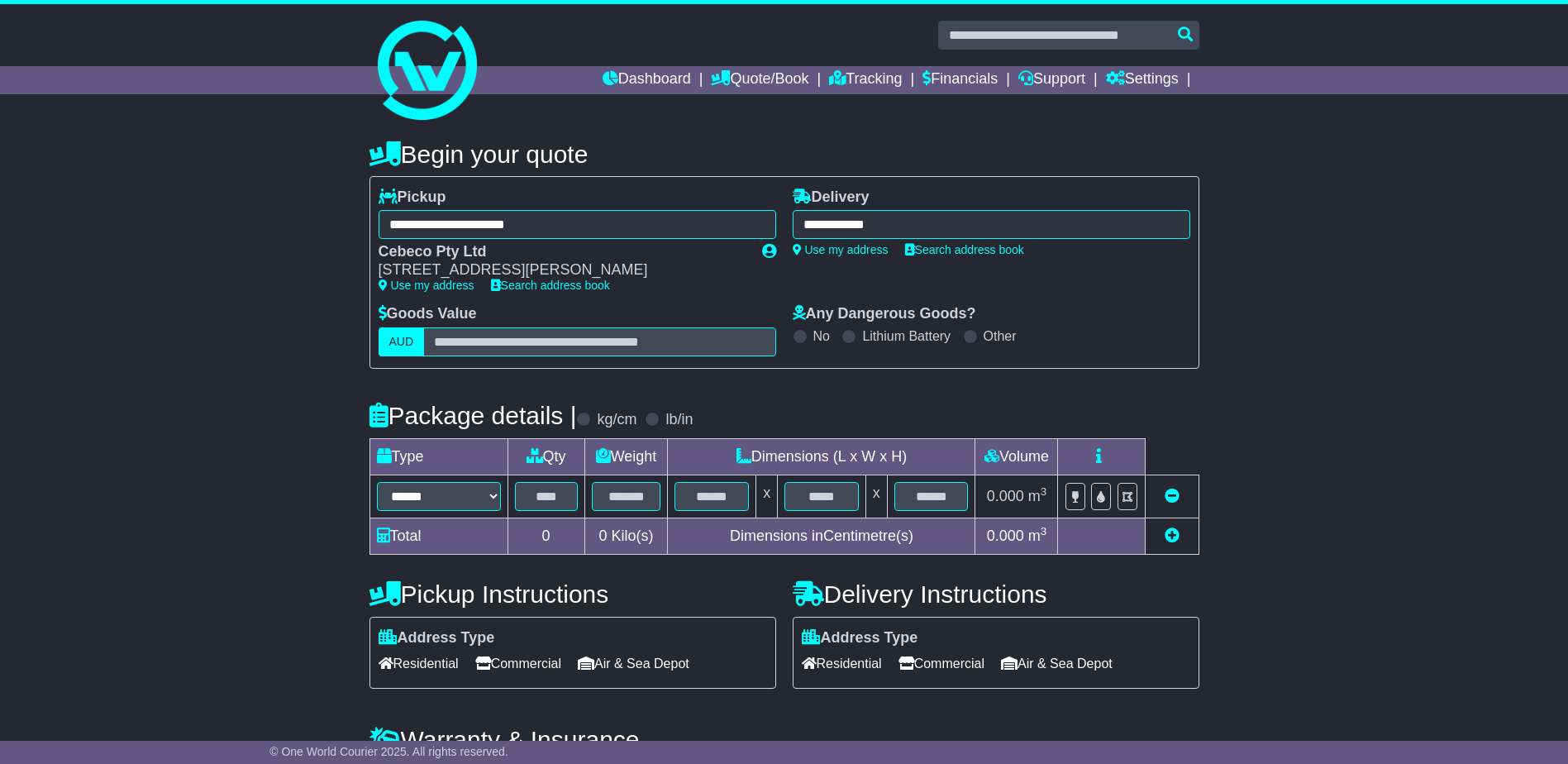
type input "**********"
click at [430, 497] on select "****** ****** *** ******** ***** **** **** ****** *** *******" at bounding box center [439, 496] width 124 height 29
select select "*****"
click at [377, 482] on select "****** ****** *** ******** ***** **** **** ****** *** *******" at bounding box center [439, 496] width 124 height 29
click at [558, 502] on input "text" at bounding box center [546, 496] width 62 height 29
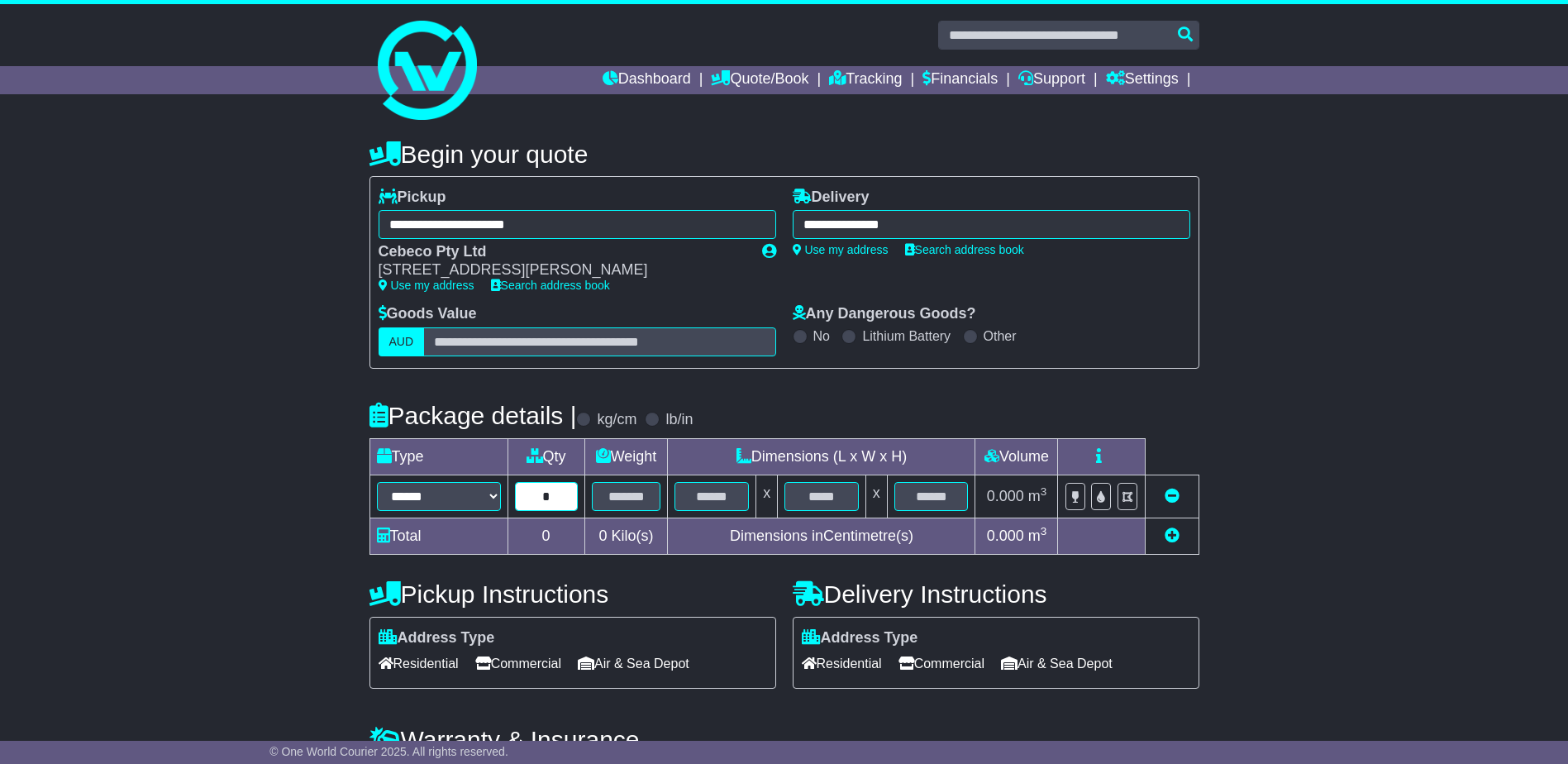
type input "*"
click at [609, 493] on input "text" at bounding box center [626, 496] width 69 height 29
type input "*"
click at [700, 502] on input "text" at bounding box center [712, 496] width 75 height 29
type input "**"
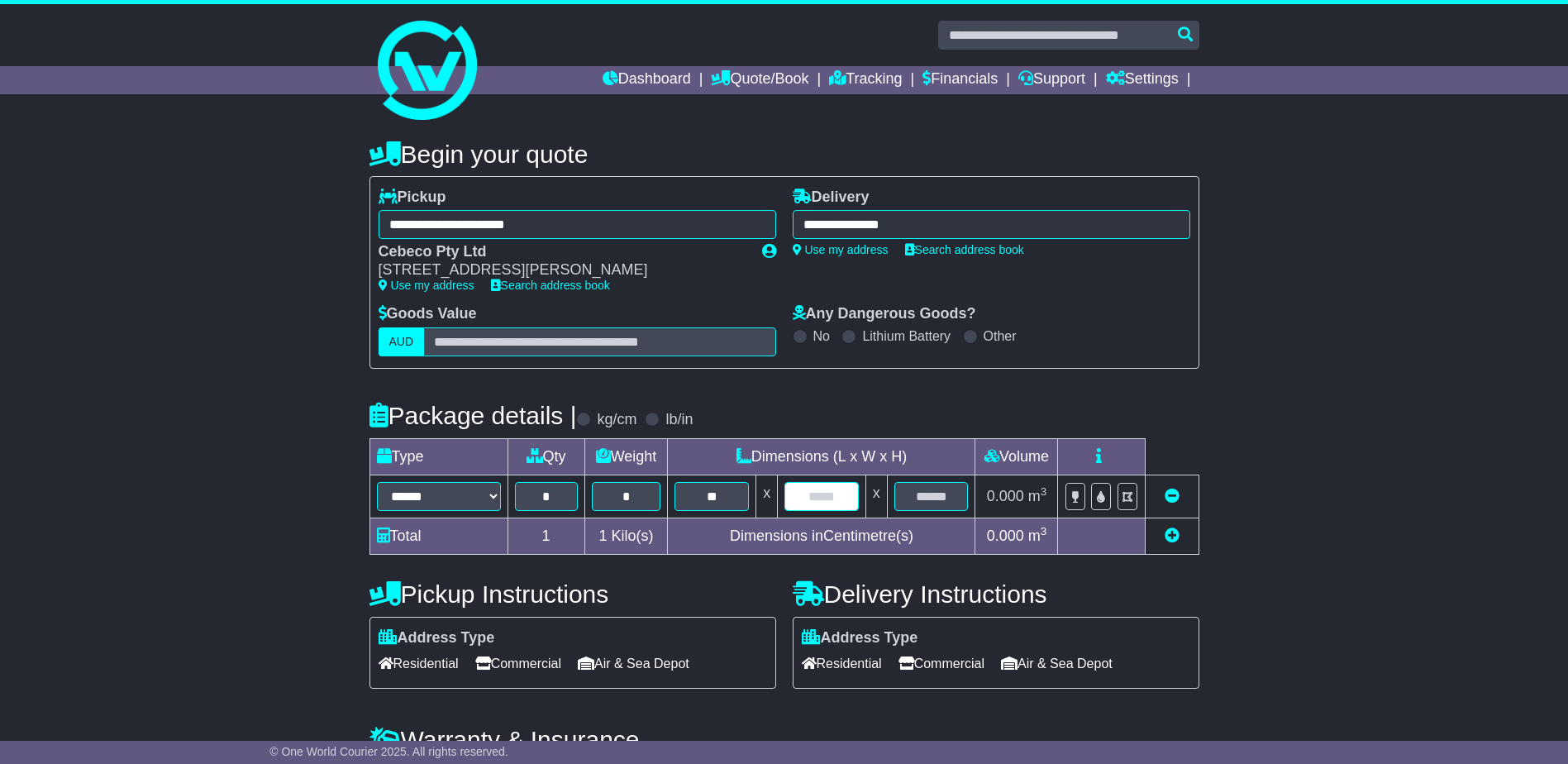
click at [803, 502] on input "text" at bounding box center [821, 496] width 75 height 29
type input "**"
click at [905, 491] on input "text" at bounding box center [931, 496] width 75 height 29
type input "**"
click at [944, 667] on span "Commercial" at bounding box center [941, 663] width 86 height 26
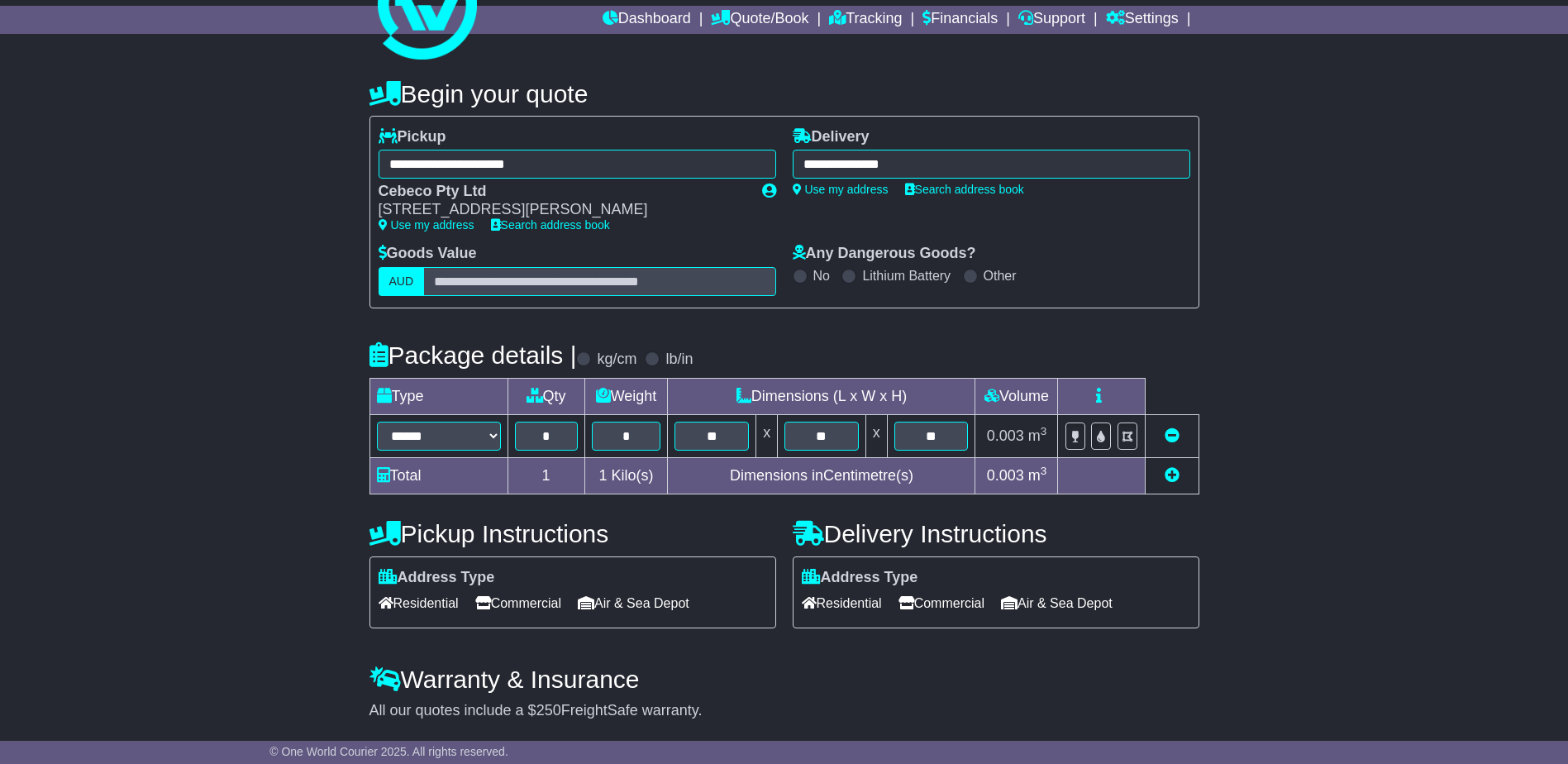
scroll to position [113, 0]
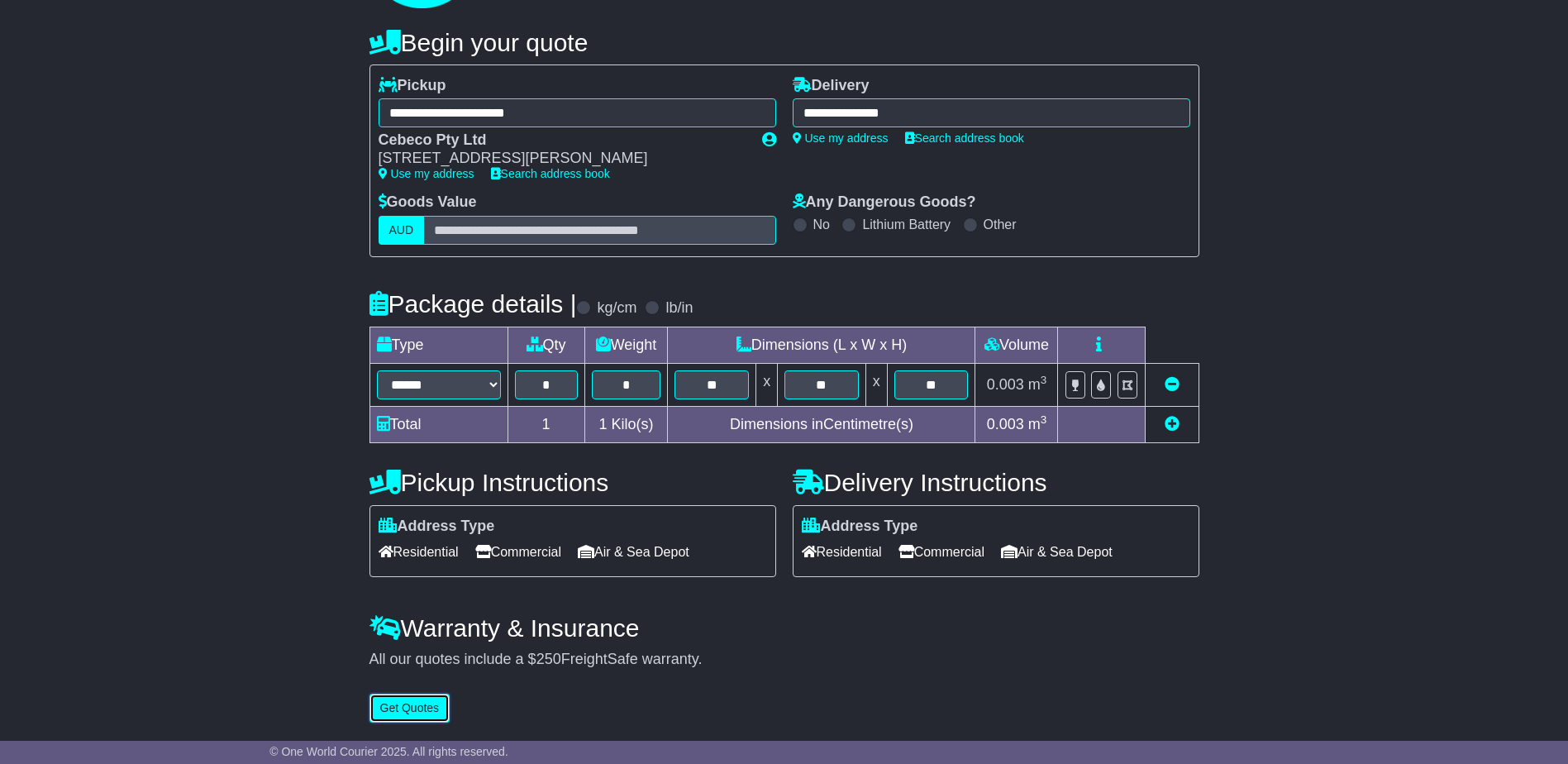
click at [389, 709] on button "Get Quotes" at bounding box center [410, 708] width 81 height 29
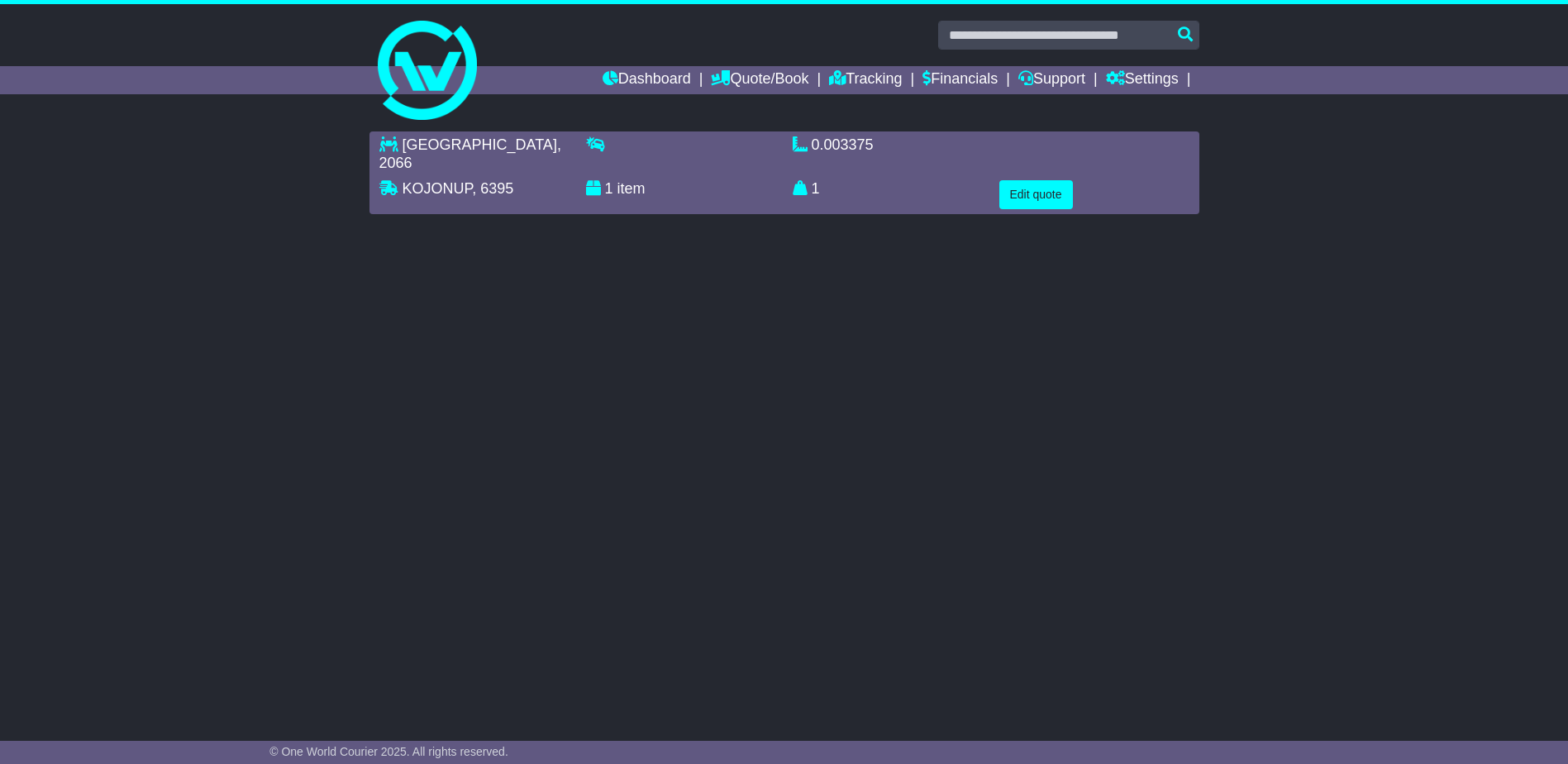
scroll to position [0, 0]
